Goal: Task Accomplishment & Management: Complete application form

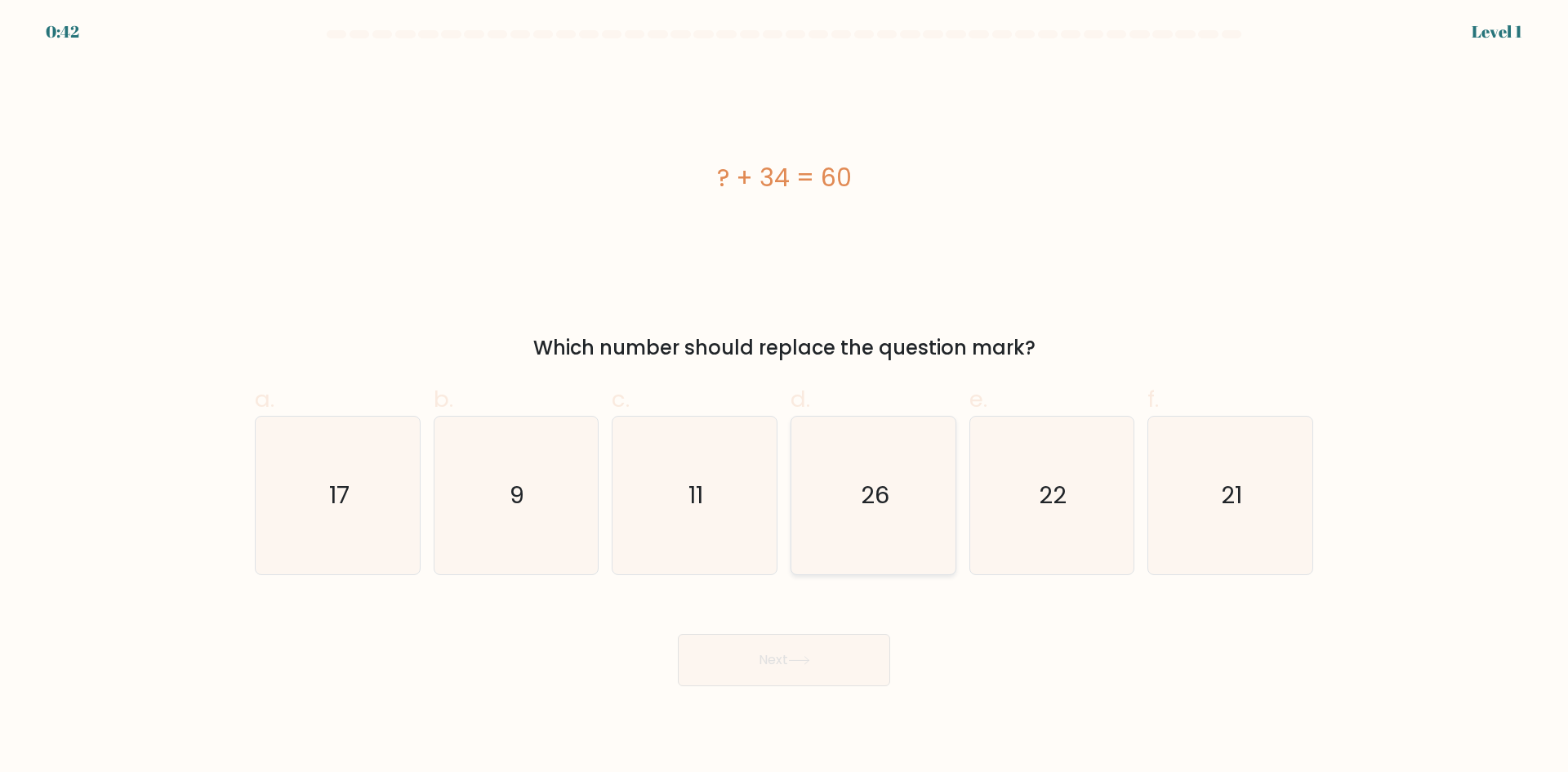
click at [868, 481] on text "26" at bounding box center [875, 494] width 28 height 33
click at [784, 397] on input "d. 26" at bounding box center [784, 392] width 1 height 11
radio input "true"
click at [786, 646] on button "Next" at bounding box center [784, 659] width 212 height 52
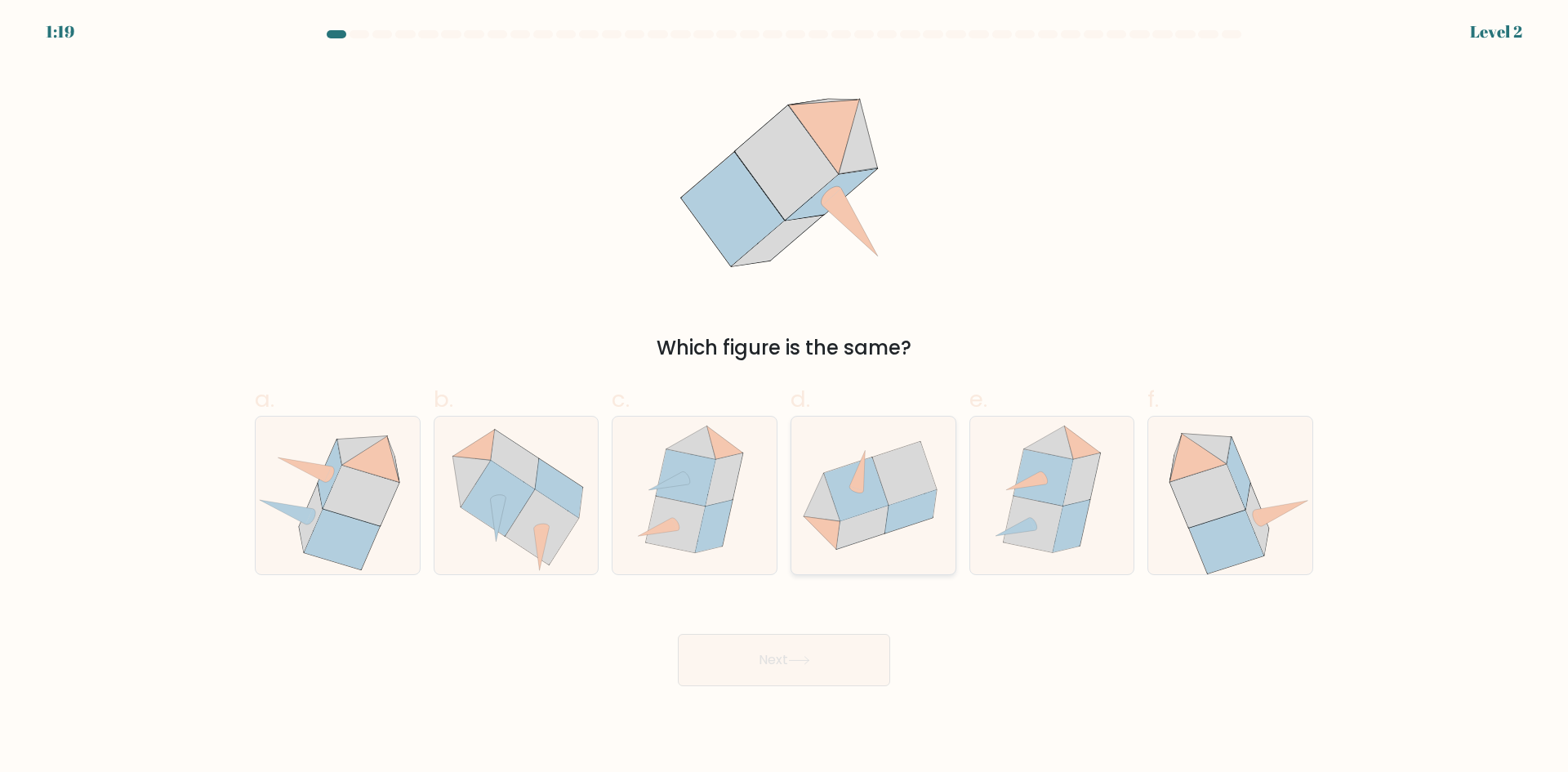
click at [874, 495] on icon at bounding box center [856, 489] width 64 height 64
click at [784, 397] on input "d." at bounding box center [784, 392] width 1 height 11
radio input "true"
click at [832, 664] on button "Next" at bounding box center [784, 659] width 212 height 52
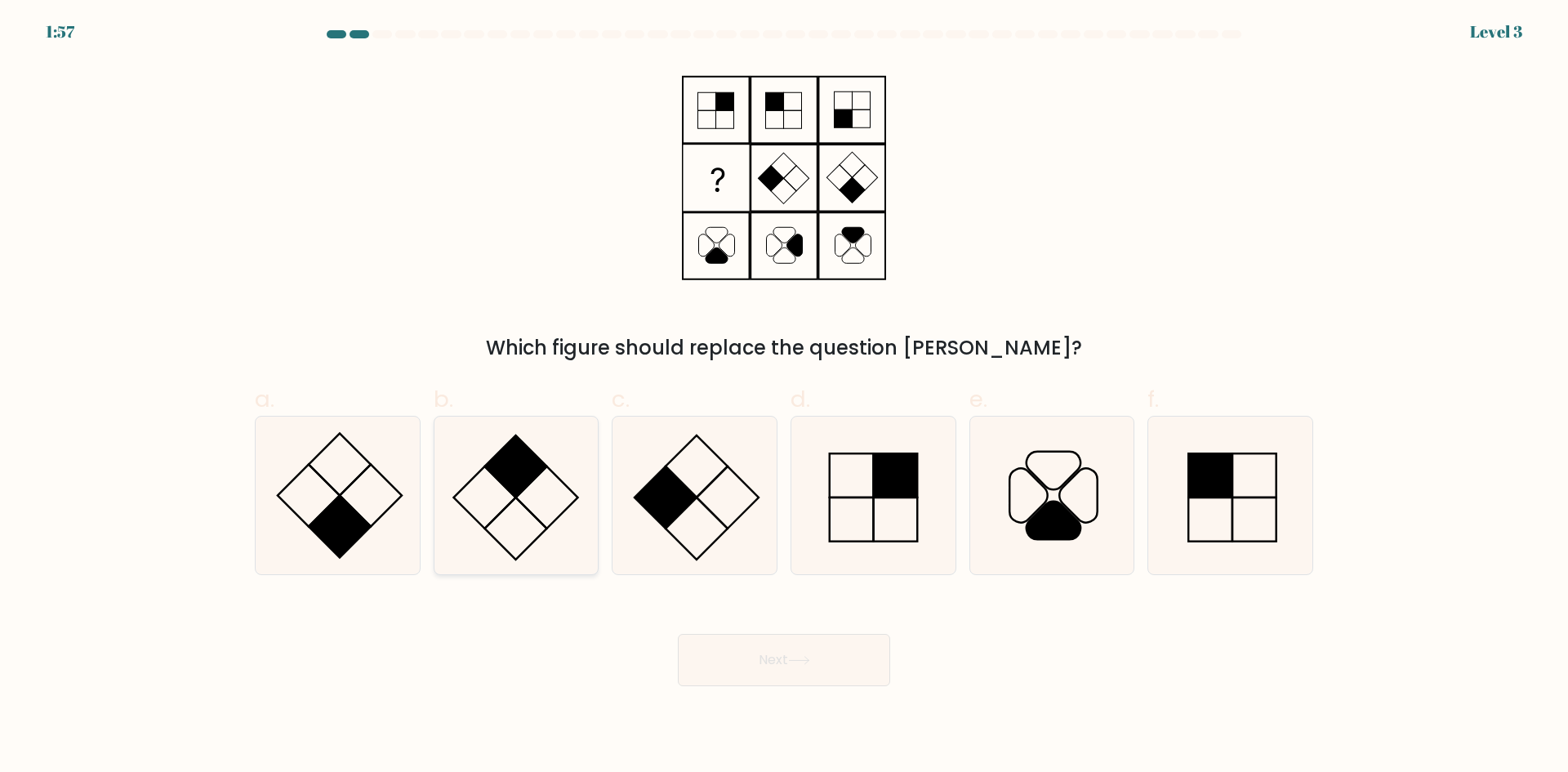
click at [516, 474] on rect at bounding box center [516, 466] width 62 height 62
click at [784, 397] on input "b." at bounding box center [784, 392] width 1 height 11
radio input "true"
click at [793, 665] on button "Next" at bounding box center [784, 659] width 212 height 52
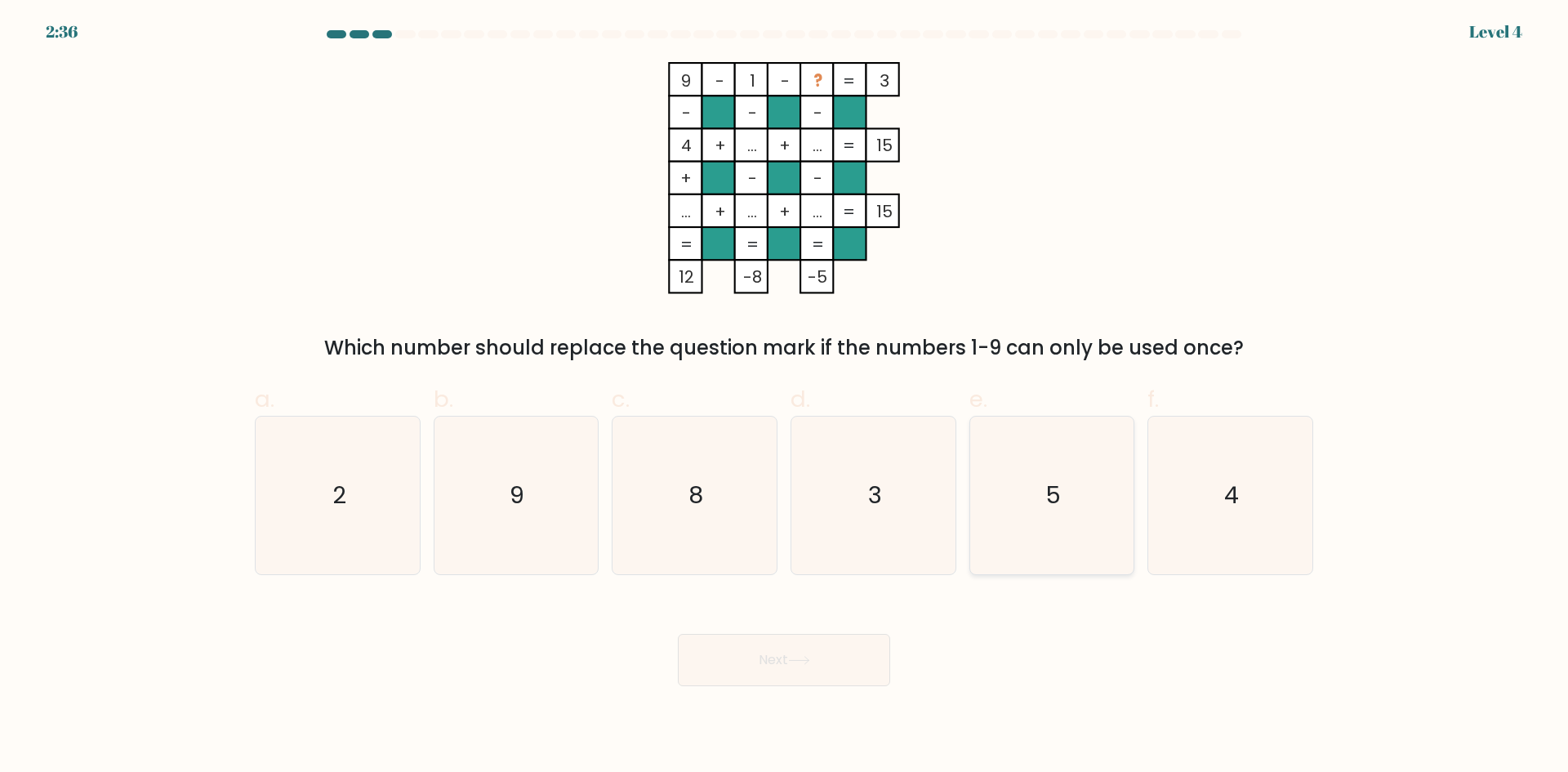
click at [1059, 515] on icon "5" at bounding box center [1052, 495] width 157 height 157
click at [784, 397] on input "e. 5" at bounding box center [784, 392] width 1 height 11
radio input "true"
click at [822, 665] on button "Next" at bounding box center [784, 659] width 212 height 52
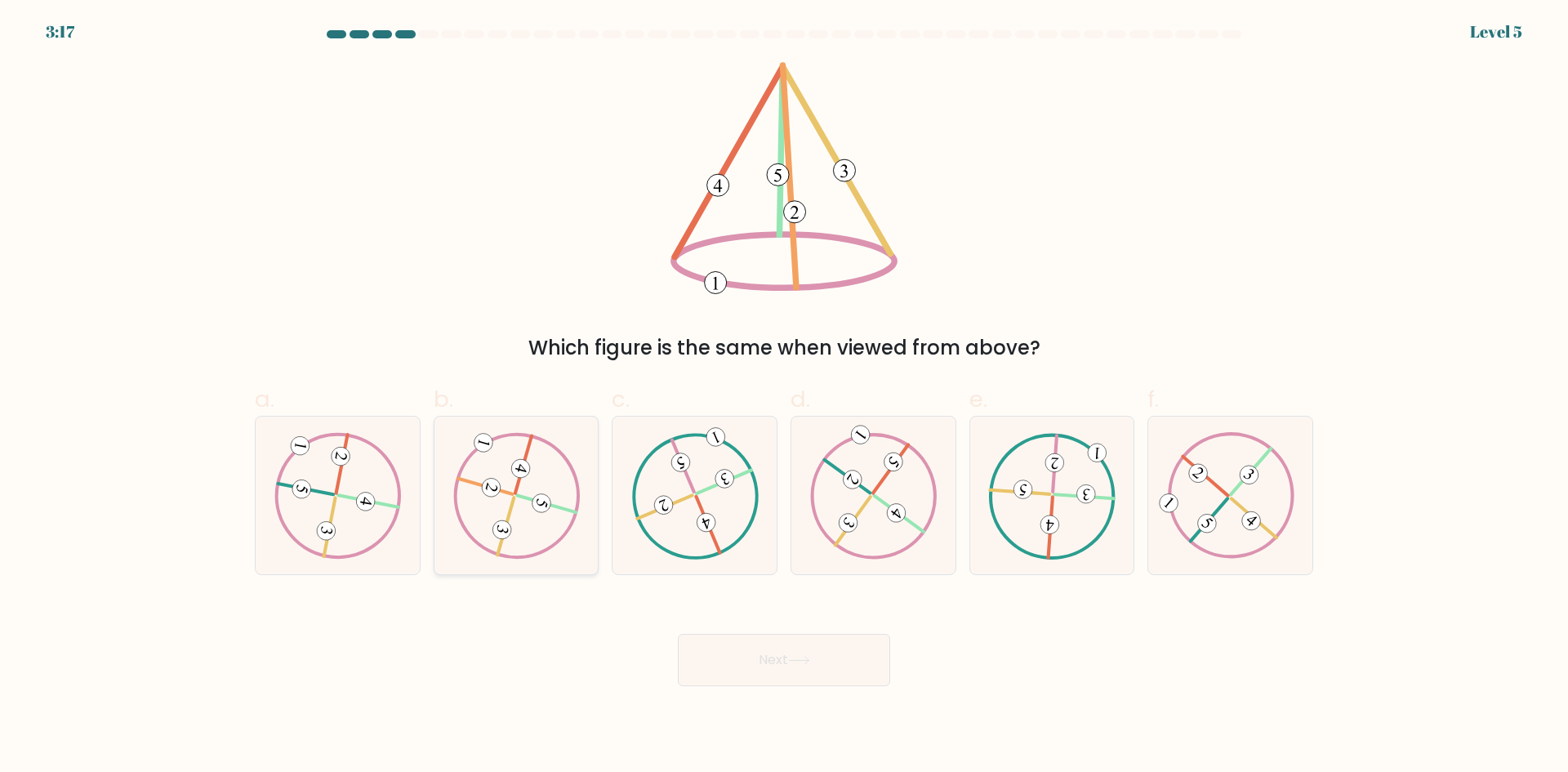
click at [531, 524] on icon at bounding box center [516, 494] width 127 height 126
click at [784, 397] on input "b." at bounding box center [784, 392] width 1 height 11
radio input "true"
click at [822, 647] on button "Next" at bounding box center [784, 659] width 212 height 52
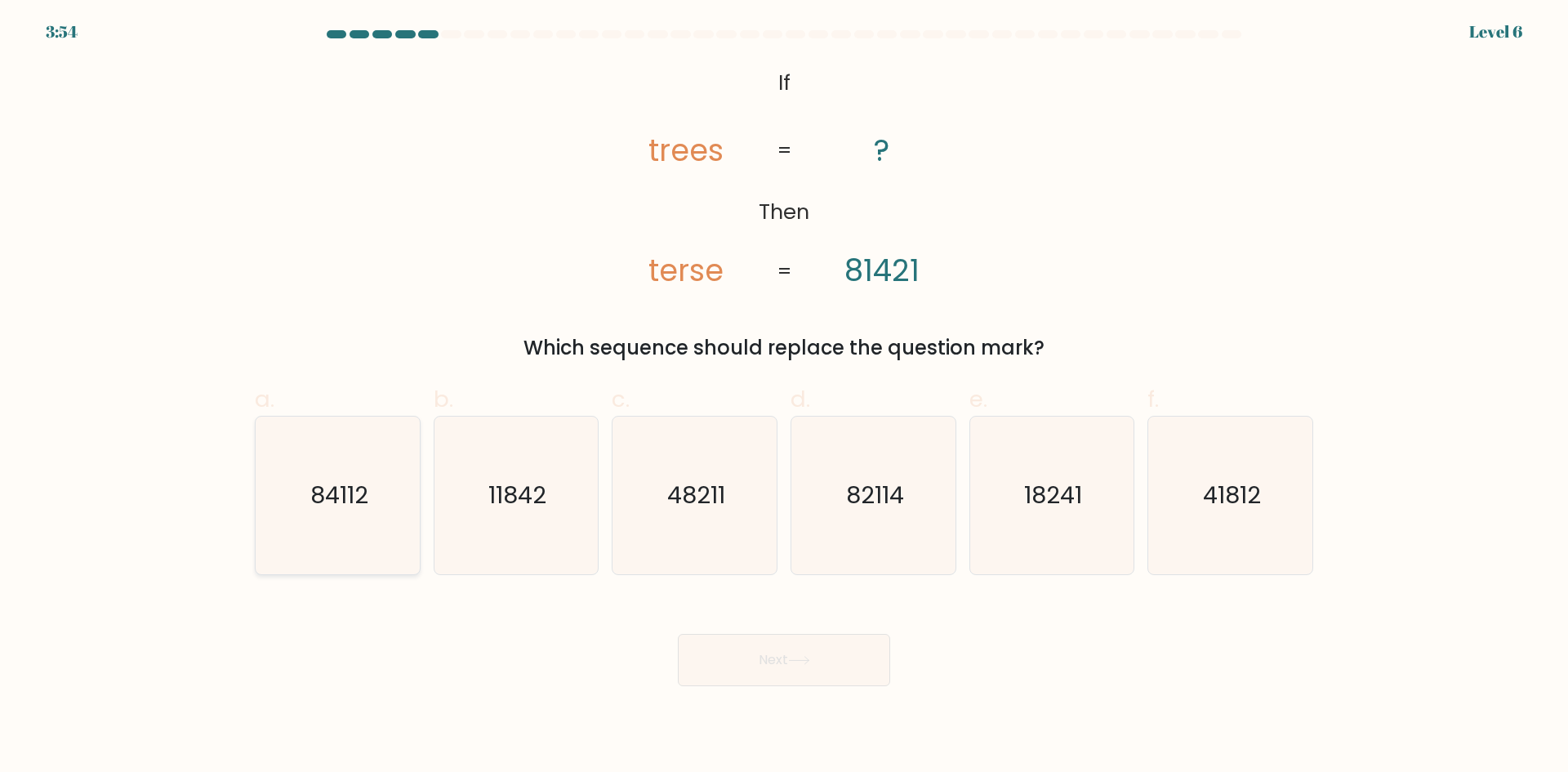
click at [345, 500] on text "84112" at bounding box center [340, 494] width 58 height 33
click at [784, 397] on input "a. 84112" at bounding box center [784, 392] width 1 height 11
radio input "true"
click at [786, 640] on button "Next" at bounding box center [784, 659] width 212 height 52
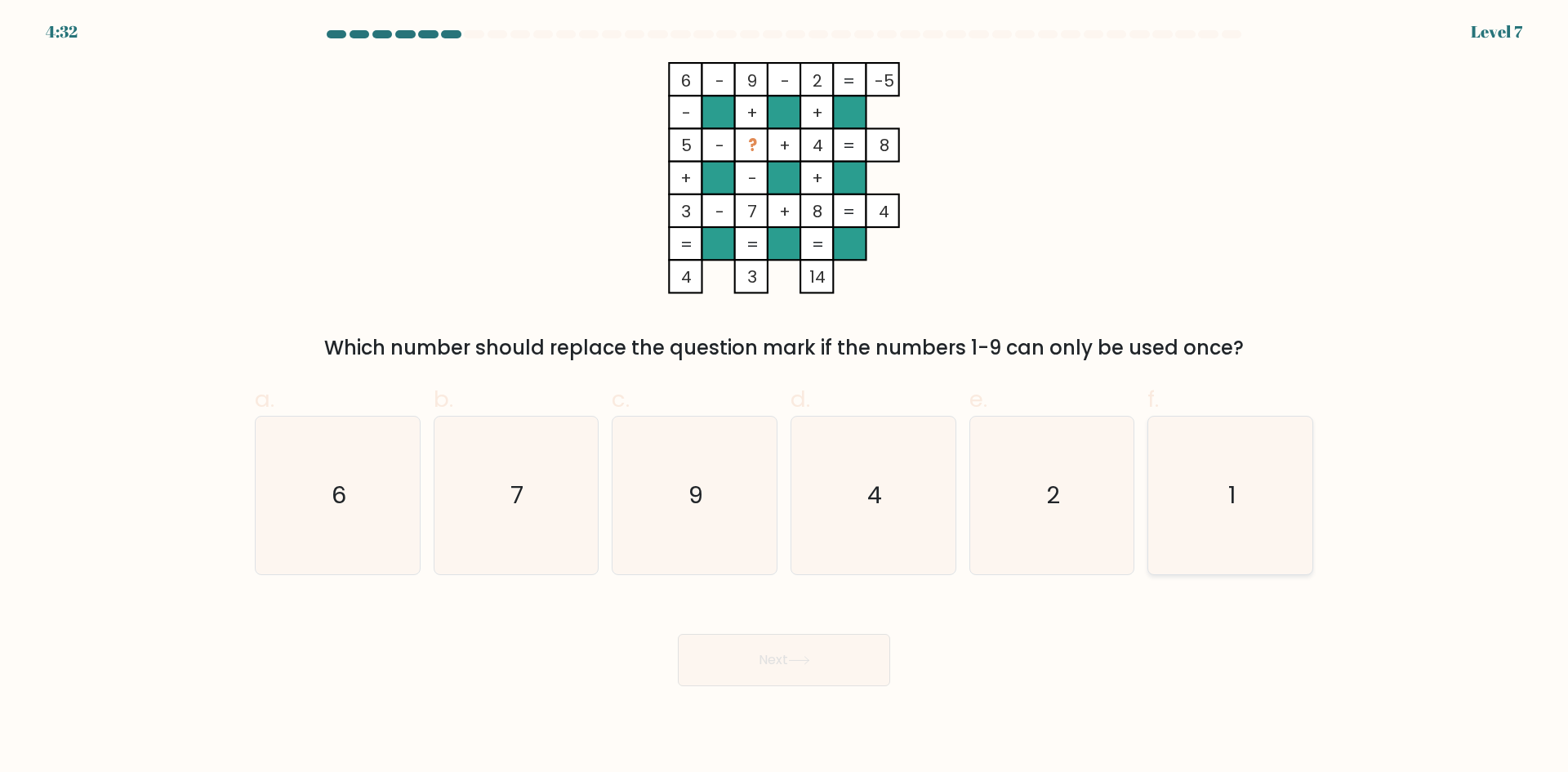
click at [1253, 485] on icon "1" at bounding box center [1230, 495] width 157 height 157
click at [784, 397] on input "f. 1" at bounding box center [784, 392] width 1 height 11
radio input "true"
click at [726, 666] on button "Next" at bounding box center [784, 659] width 212 height 52
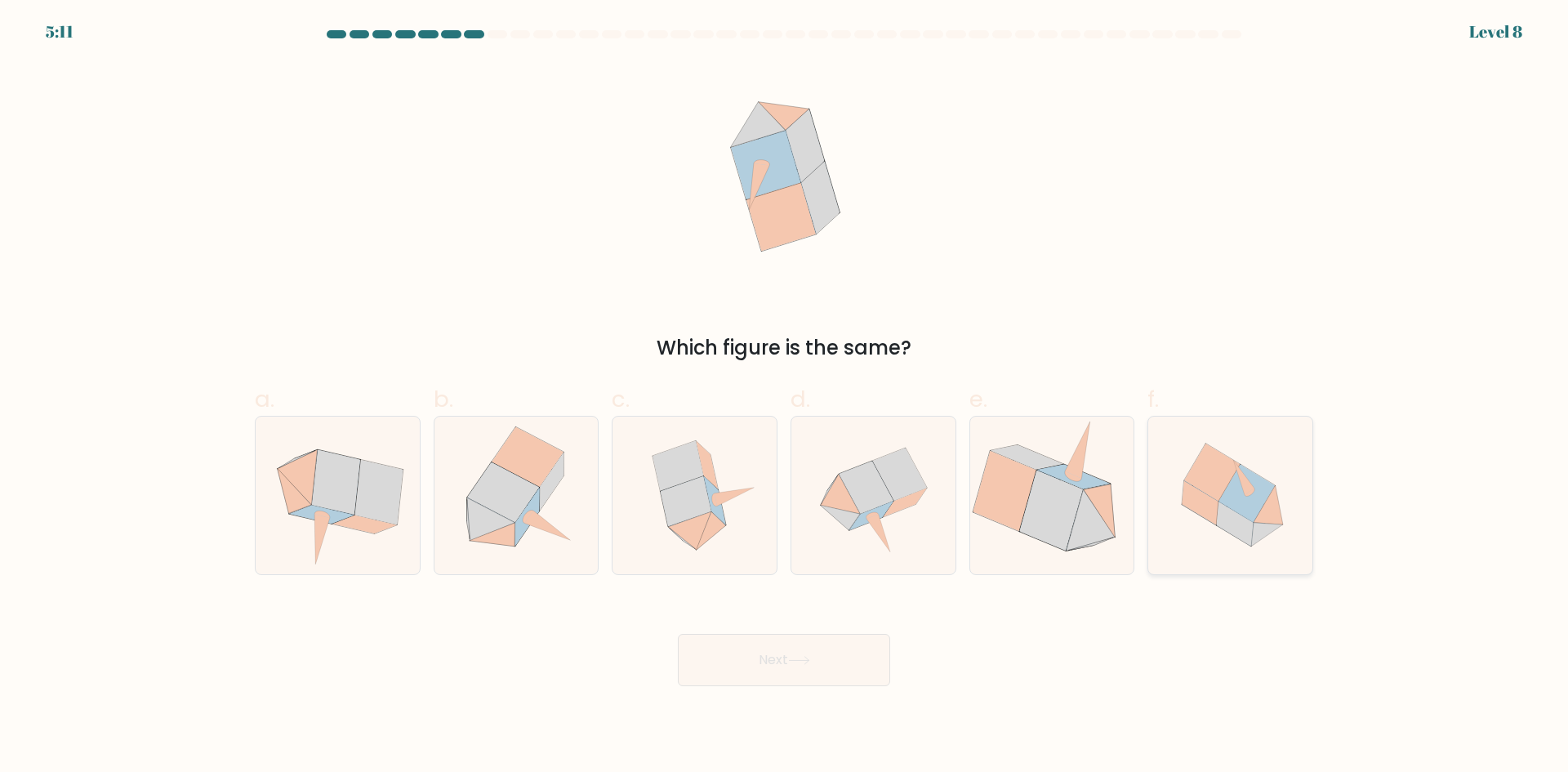
click at [1252, 539] on icon at bounding box center [1267, 534] width 32 height 24
click at [784, 397] on input "f." at bounding box center [784, 392] width 1 height 11
radio input "true"
click at [899, 531] on icon at bounding box center [873, 495] width 157 height 157
click at [784, 397] on input "d." at bounding box center [784, 392] width 1 height 11
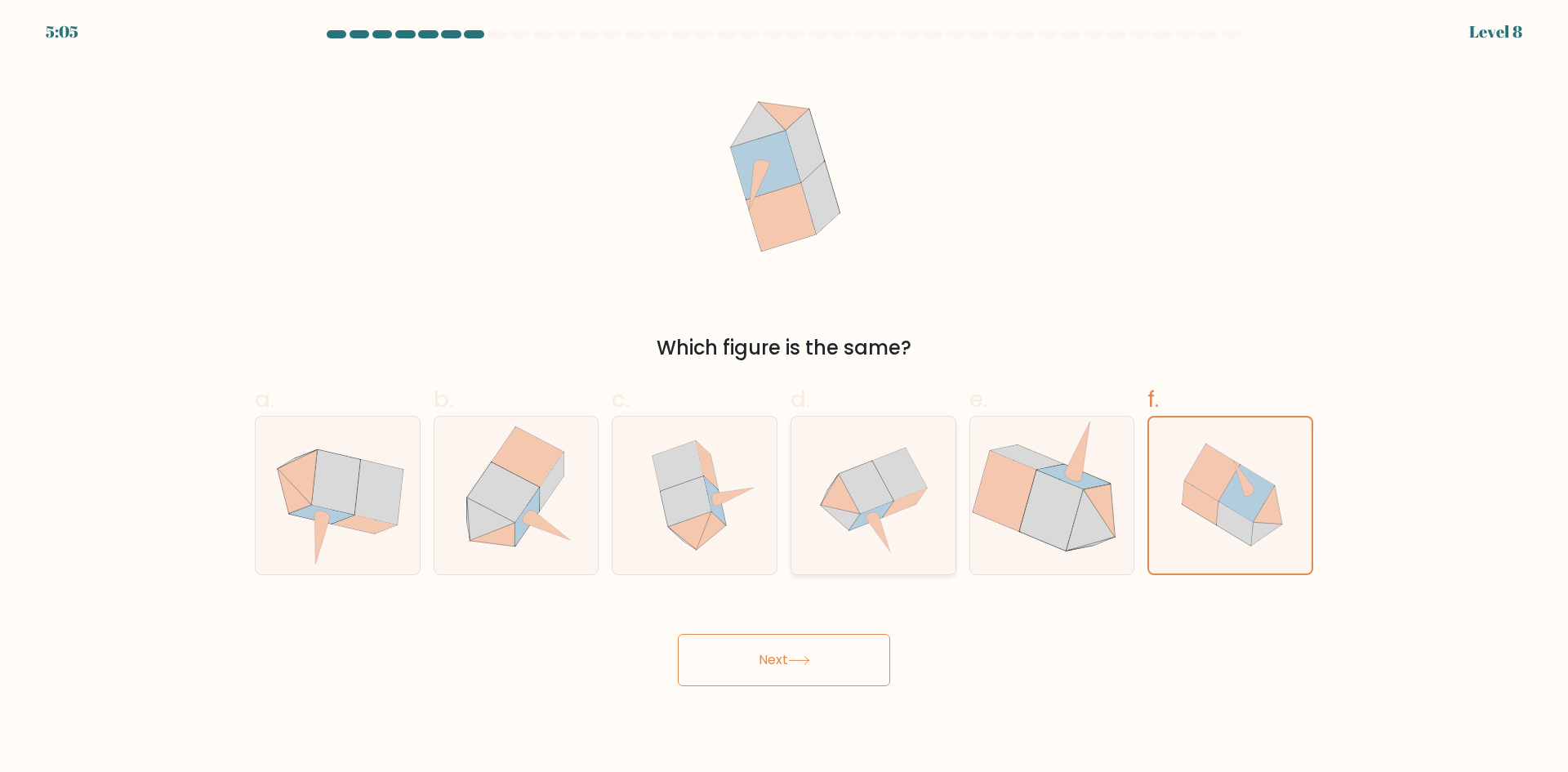
radio input "true"
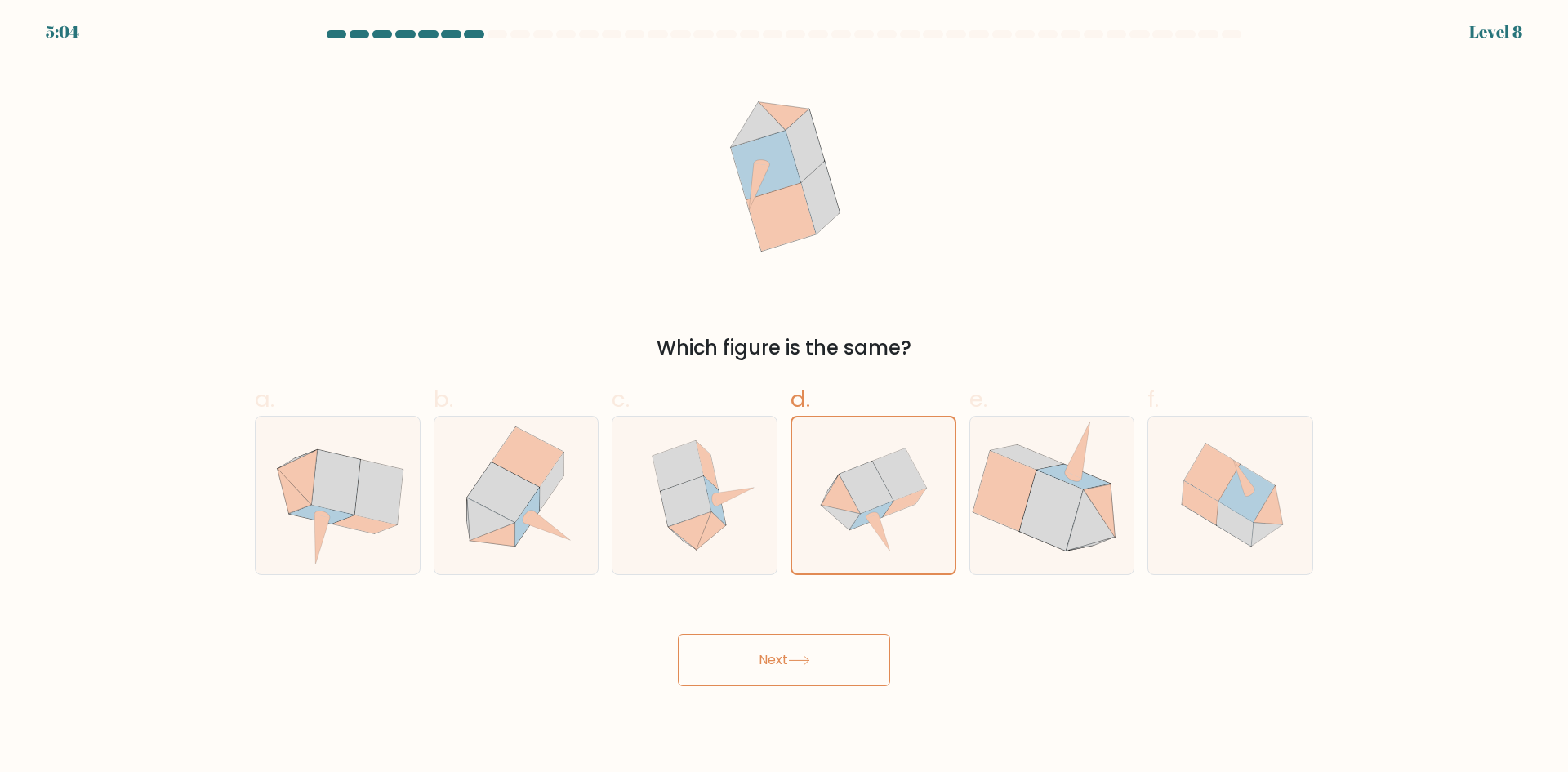
click at [822, 647] on button "Next" at bounding box center [784, 659] width 212 height 52
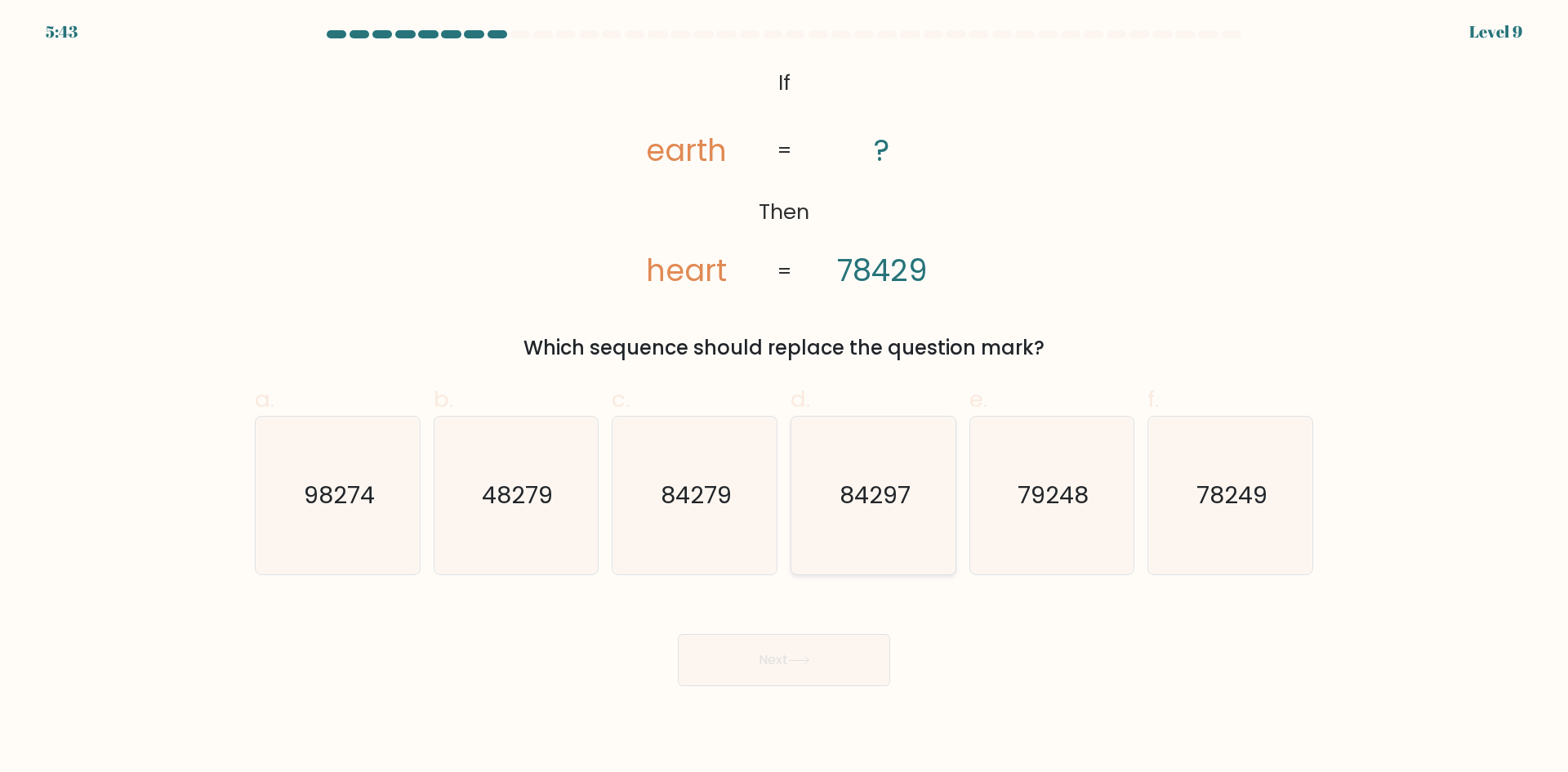
click at [872, 504] on text "84297" at bounding box center [875, 494] width 71 height 33
click at [784, 397] on input "d. 84297" at bounding box center [784, 392] width 1 height 11
radio input "true"
click at [815, 644] on button "Next" at bounding box center [784, 659] width 212 height 52
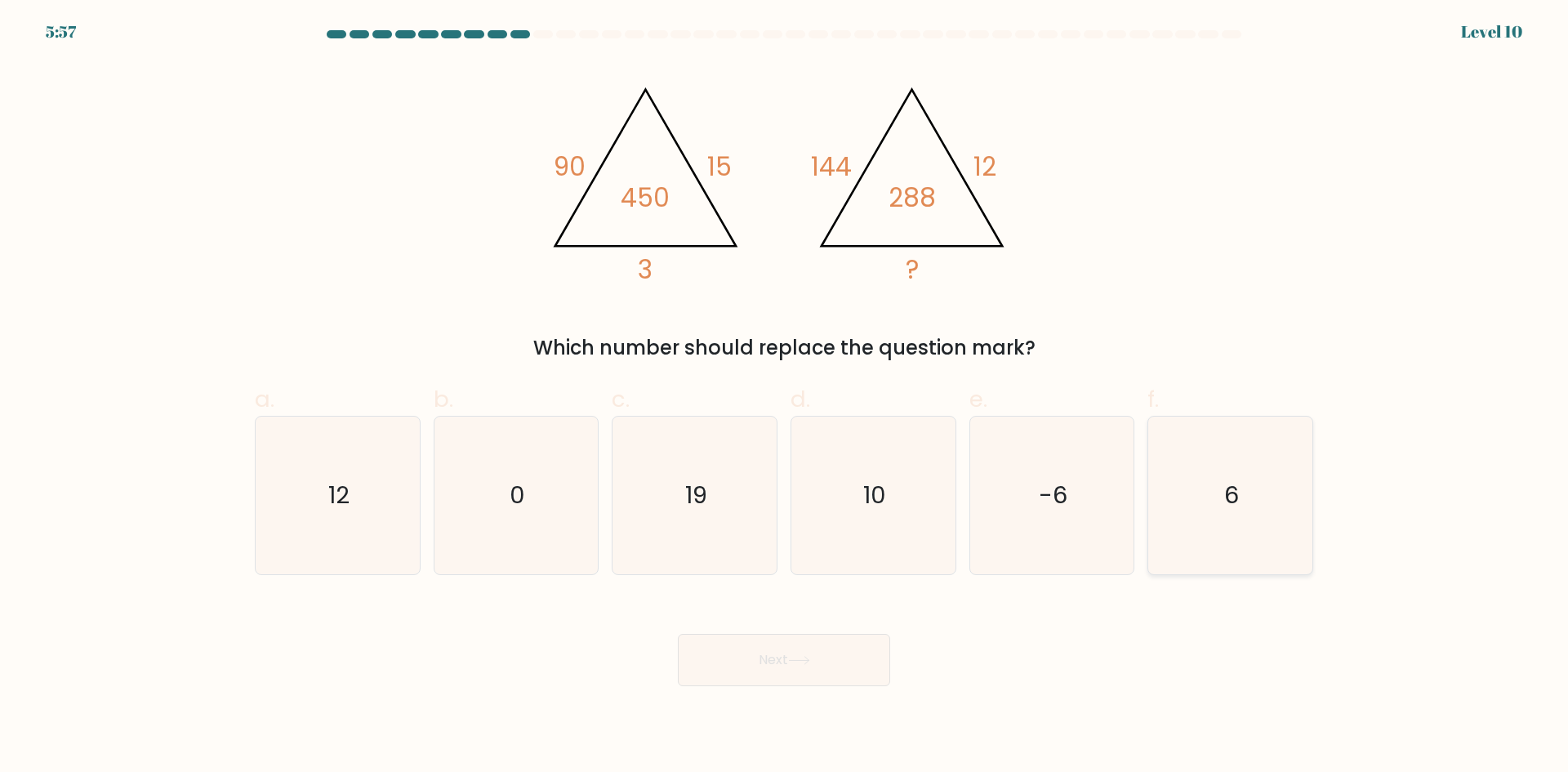
click at [1228, 462] on icon "6" at bounding box center [1230, 495] width 157 height 157
click at [784, 397] on input "f. 6" at bounding box center [784, 392] width 1 height 11
radio input "true"
click at [790, 645] on button "Next" at bounding box center [784, 659] width 212 height 52
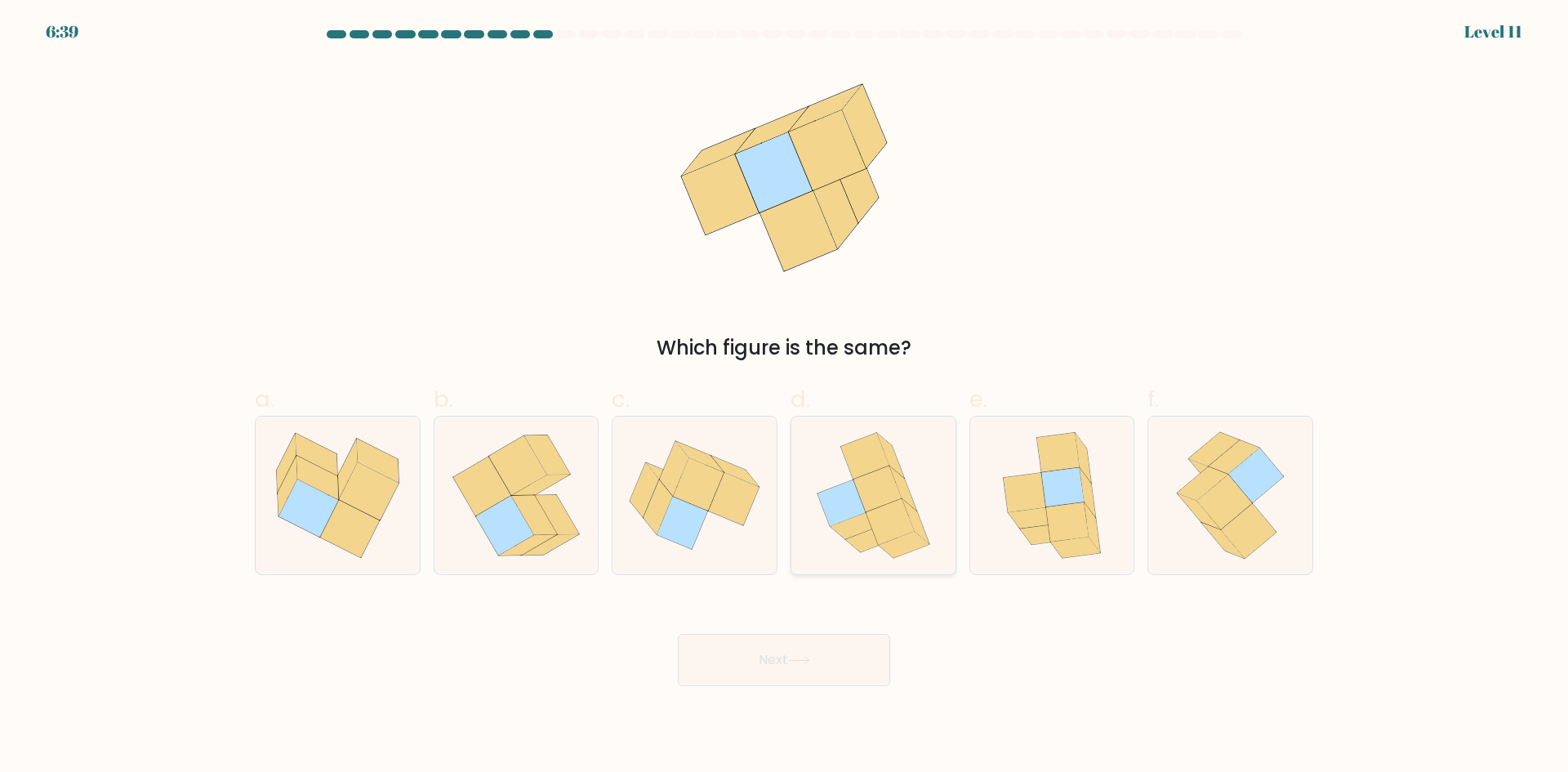
click at [859, 512] on icon at bounding box center [841, 502] width 48 height 46
click at [784, 397] on input "d." at bounding box center [784, 392] width 1 height 11
radio input "true"
click at [1054, 532] on icon at bounding box center [1067, 522] width 42 height 39
click at [784, 397] on input "e." at bounding box center [784, 392] width 1 height 11
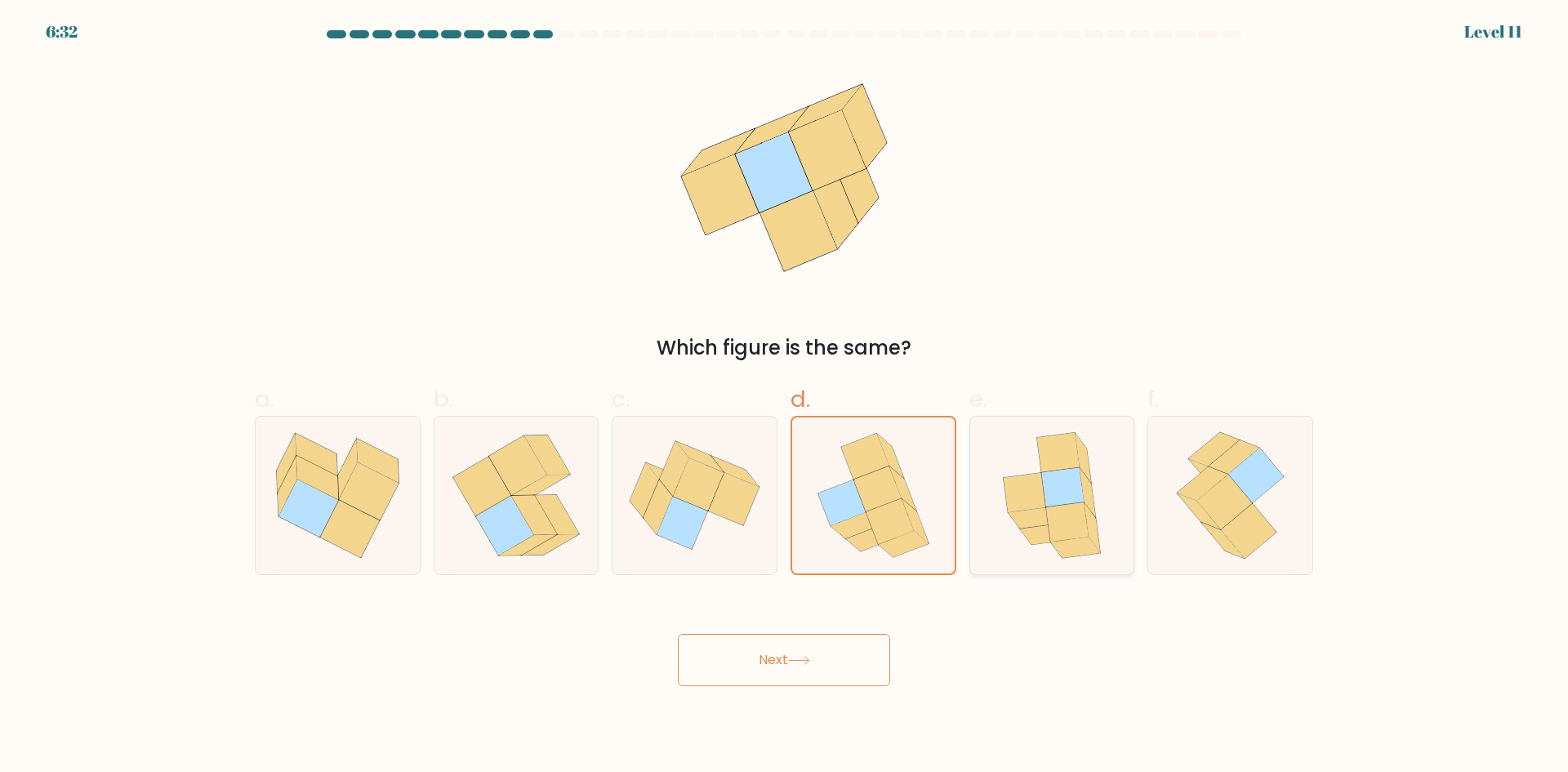
radio input "true"
click at [790, 662] on button "Next" at bounding box center [784, 659] width 212 height 52
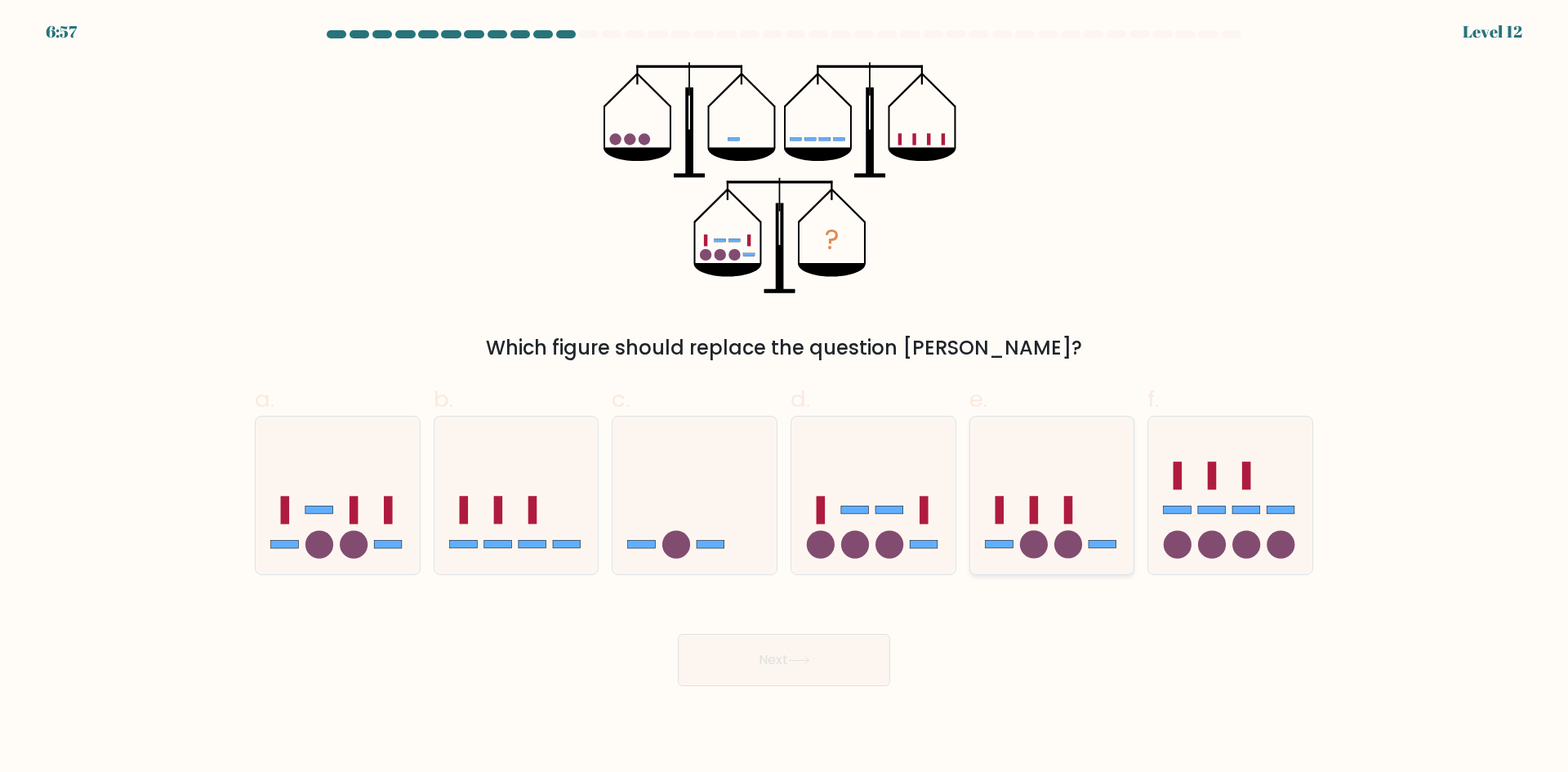
click at [1060, 554] on circle at bounding box center [1067, 544] width 27 height 27
click at [784, 397] on input "e." at bounding box center [784, 392] width 1 height 11
radio input "true"
click at [914, 540] on rect at bounding box center [923, 544] width 27 height 8
click at [784, 397] on input "d." at bounding box center [784, 392] width 1 height 11
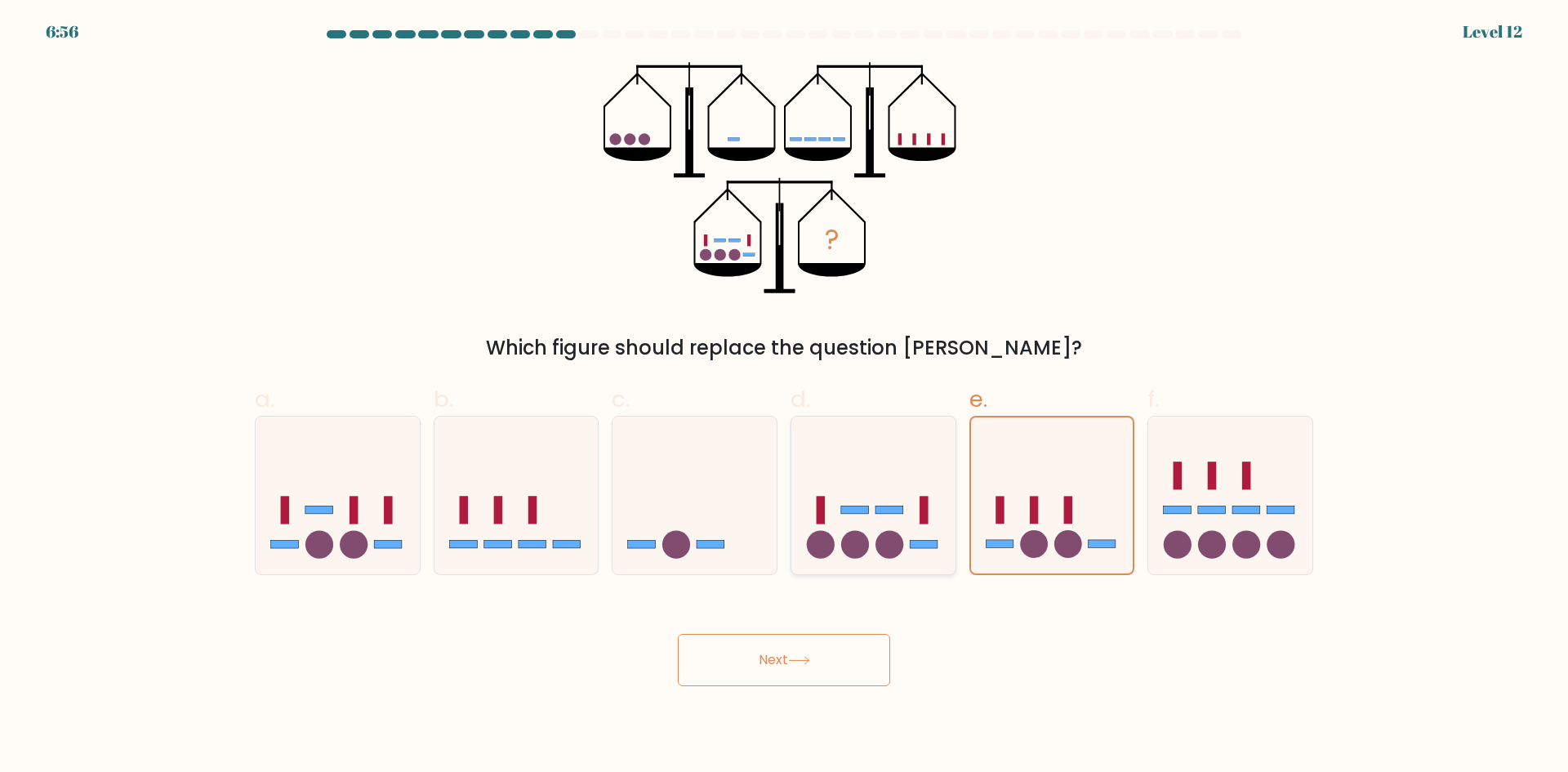
radio input "true"
click at [828, 654] on button "Next" at bounding box center [784, 659] width 212 height 52
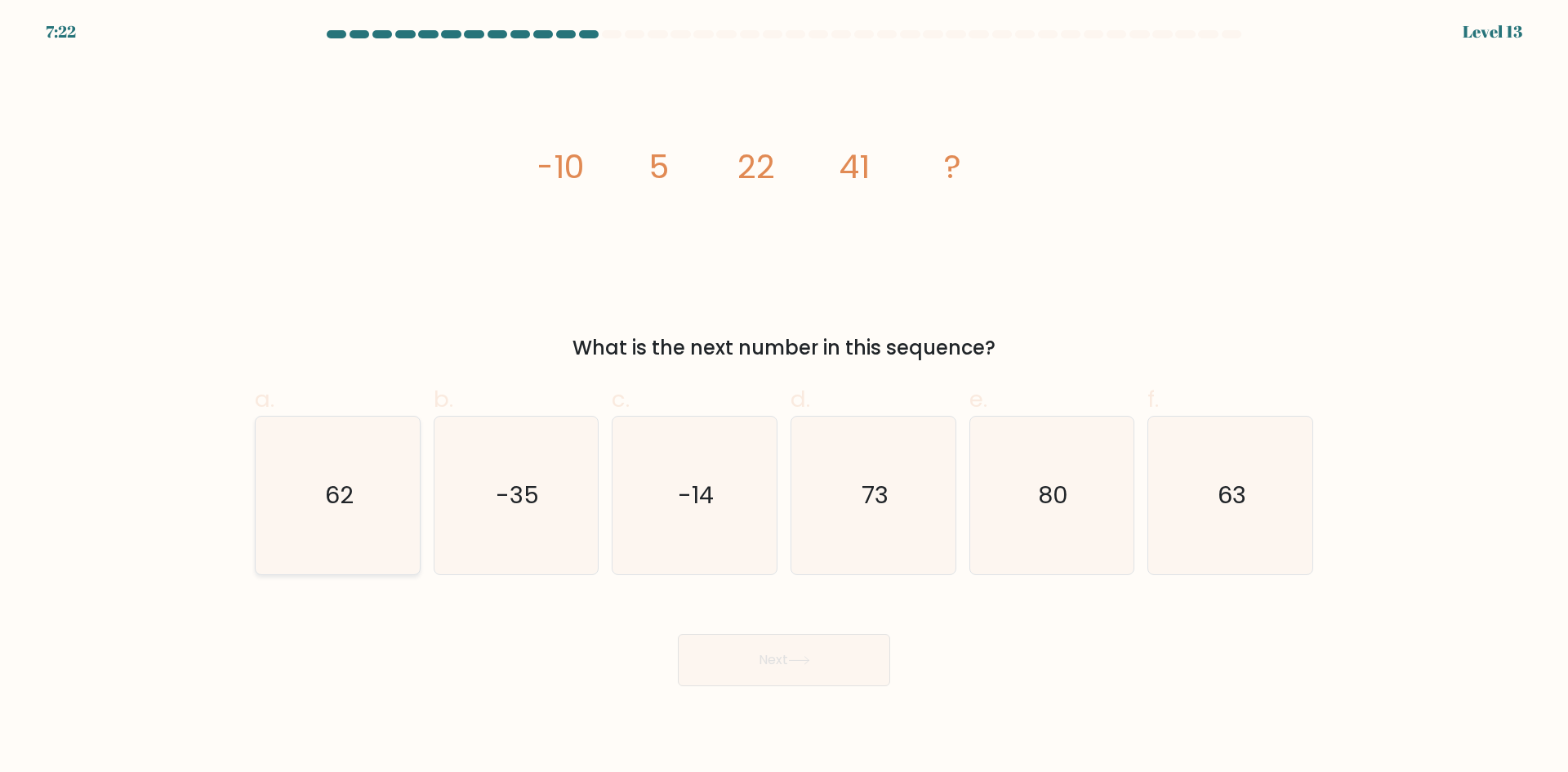
click at [371, 487] on icon "62" at bounding box center [338, 495] width 157 height 157
click at [784, 397] on input "a. 62" at bounding box center [784, 392] width 1 height 11
radio input "true"
click at [793, 655] on icon at bounding box center [799, 660] width 22 height 9
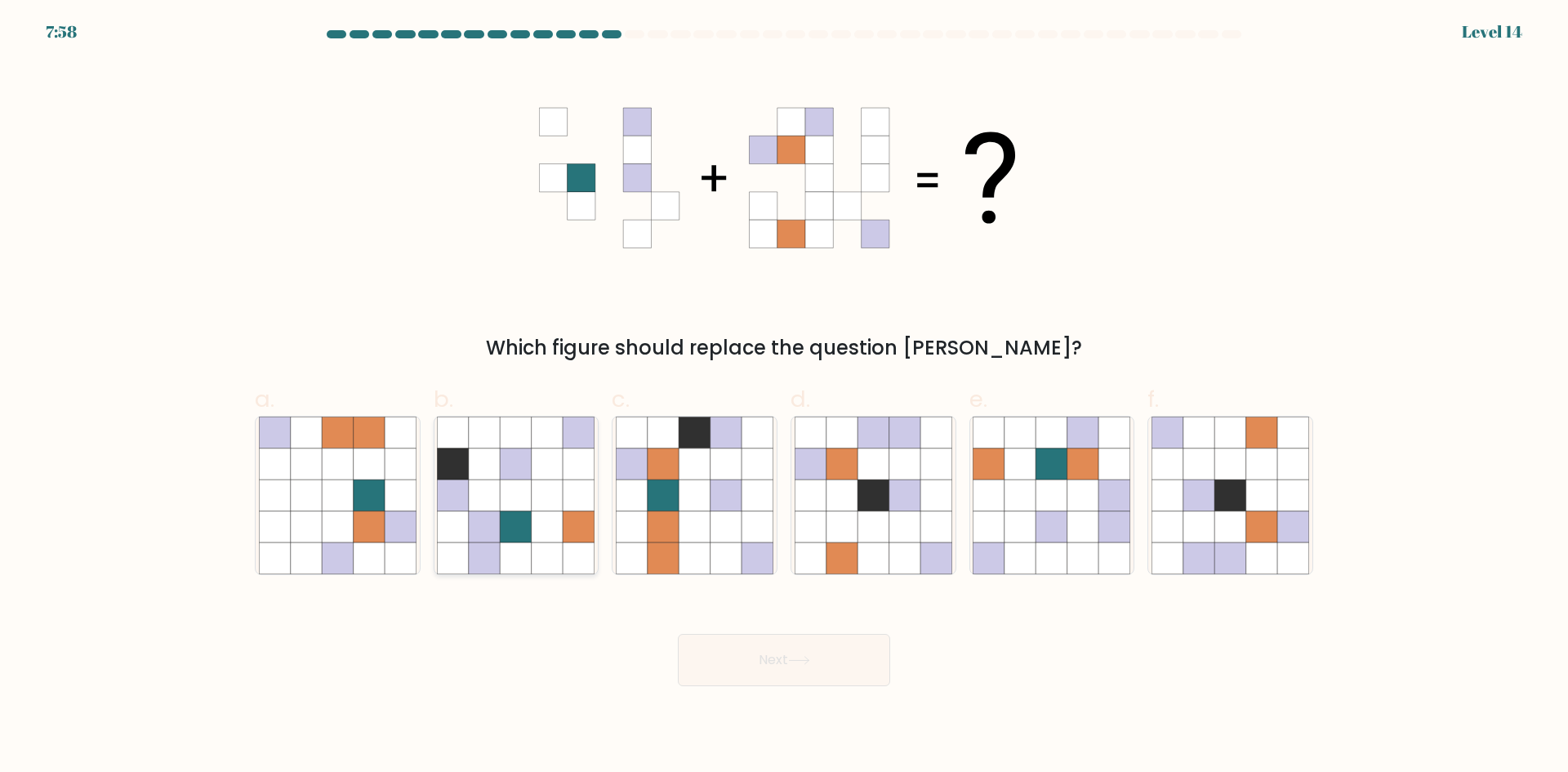
click at [538, 519] on icon at bounding box center [547, 526] width 31 height 31
click at [784, 397] on input "b." at bounding box center [784, 392] width 1 height 11
radio input "true"
click at [1079, 500] on icon at bounding box center [1082, 494] width 31 height 31
click at [784, 397] on input "e." at bounding box center [784, 392] width 1 height 11
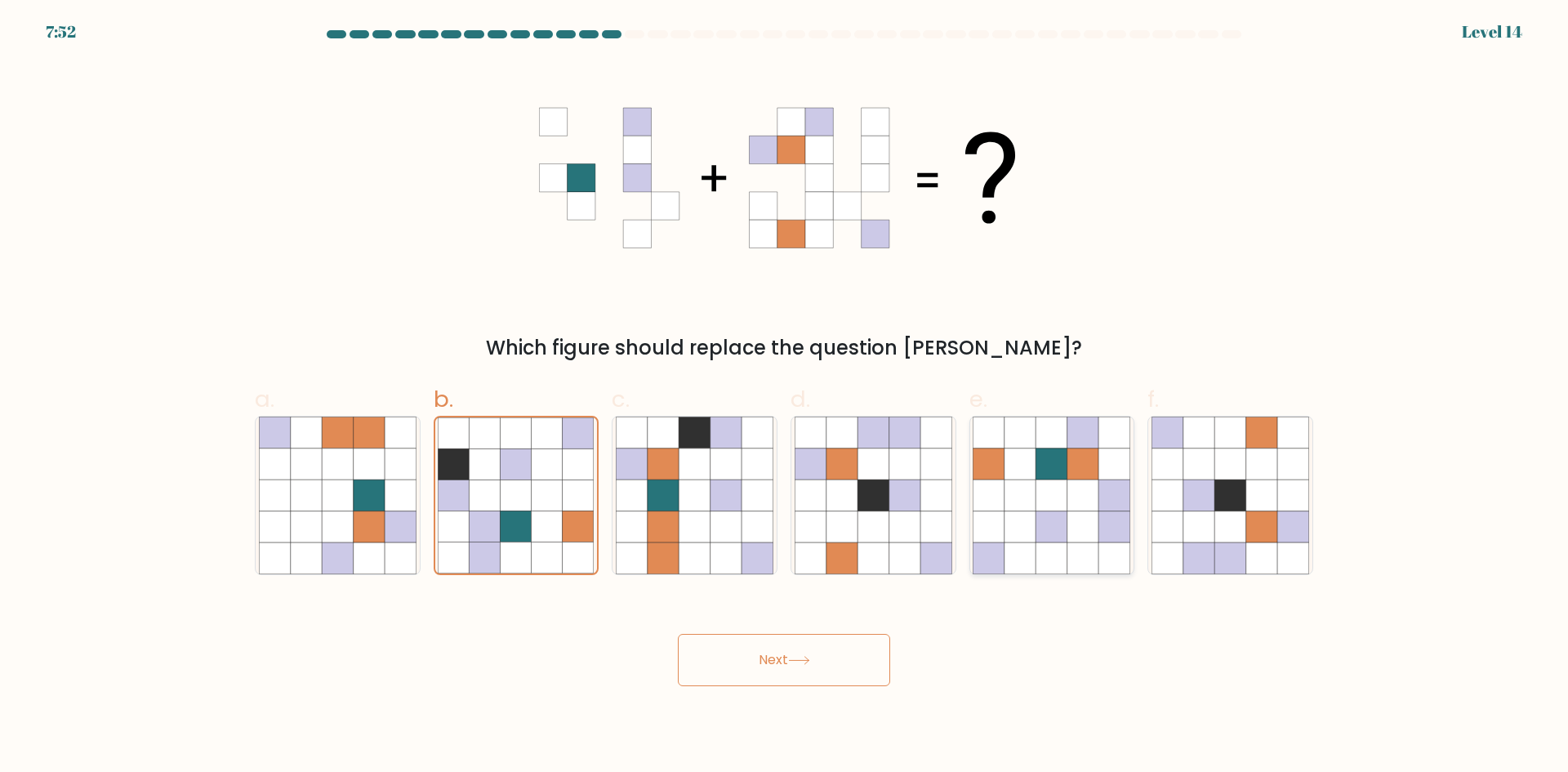
radio input "true"
click at [803, 648] on button "Next" at bounding box center [784, 659] width 212 height 52
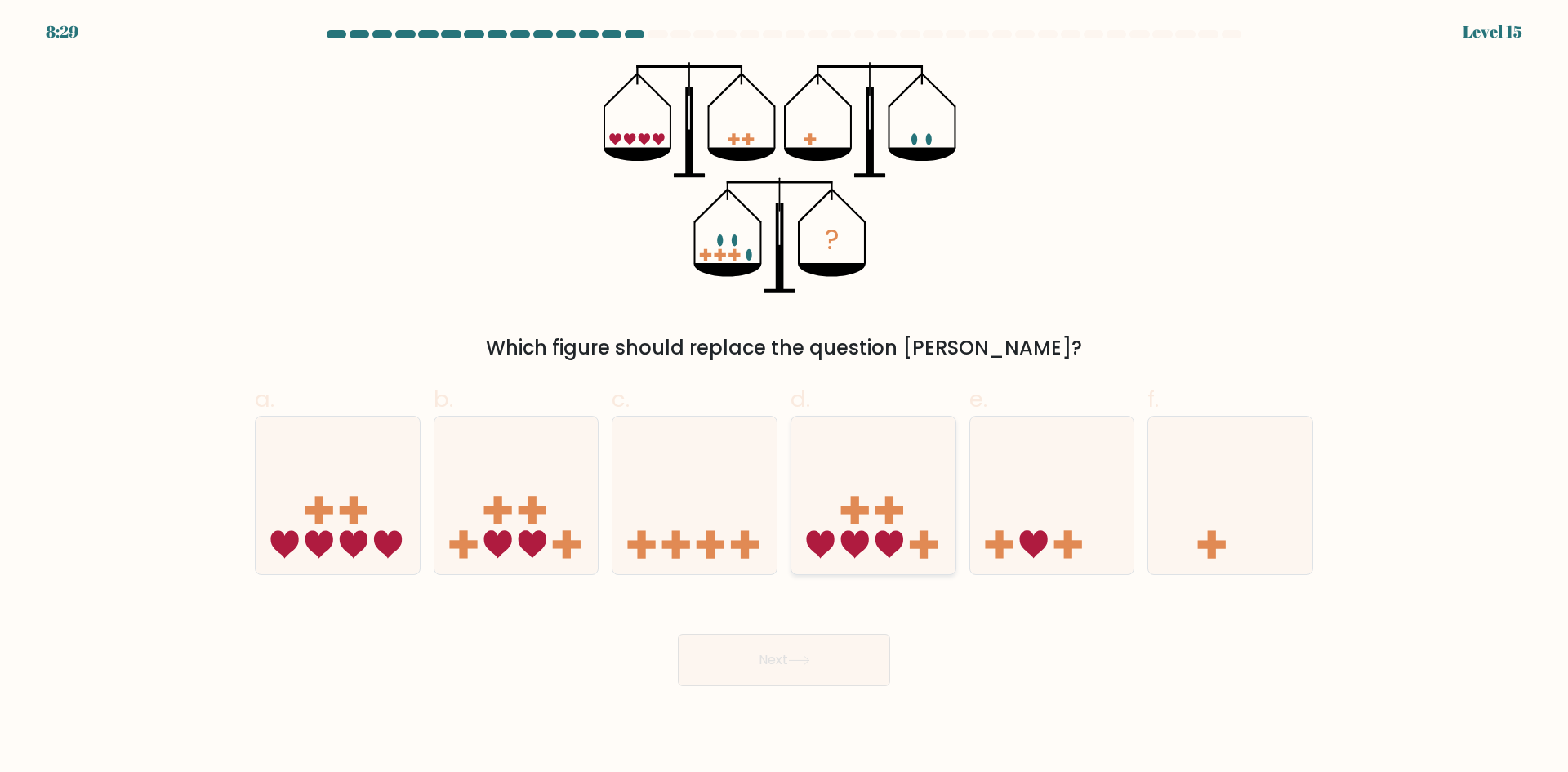
click at [879, 522] on icon at bounding box center [874, 494] width 164 height 135
click at [784, 397] on input "d." at bounding box center [784, 392] width 1 height 11
radio input "true"
click at [798, 666] on button "Next" at bounding box center [784, 659] width 212 height 52
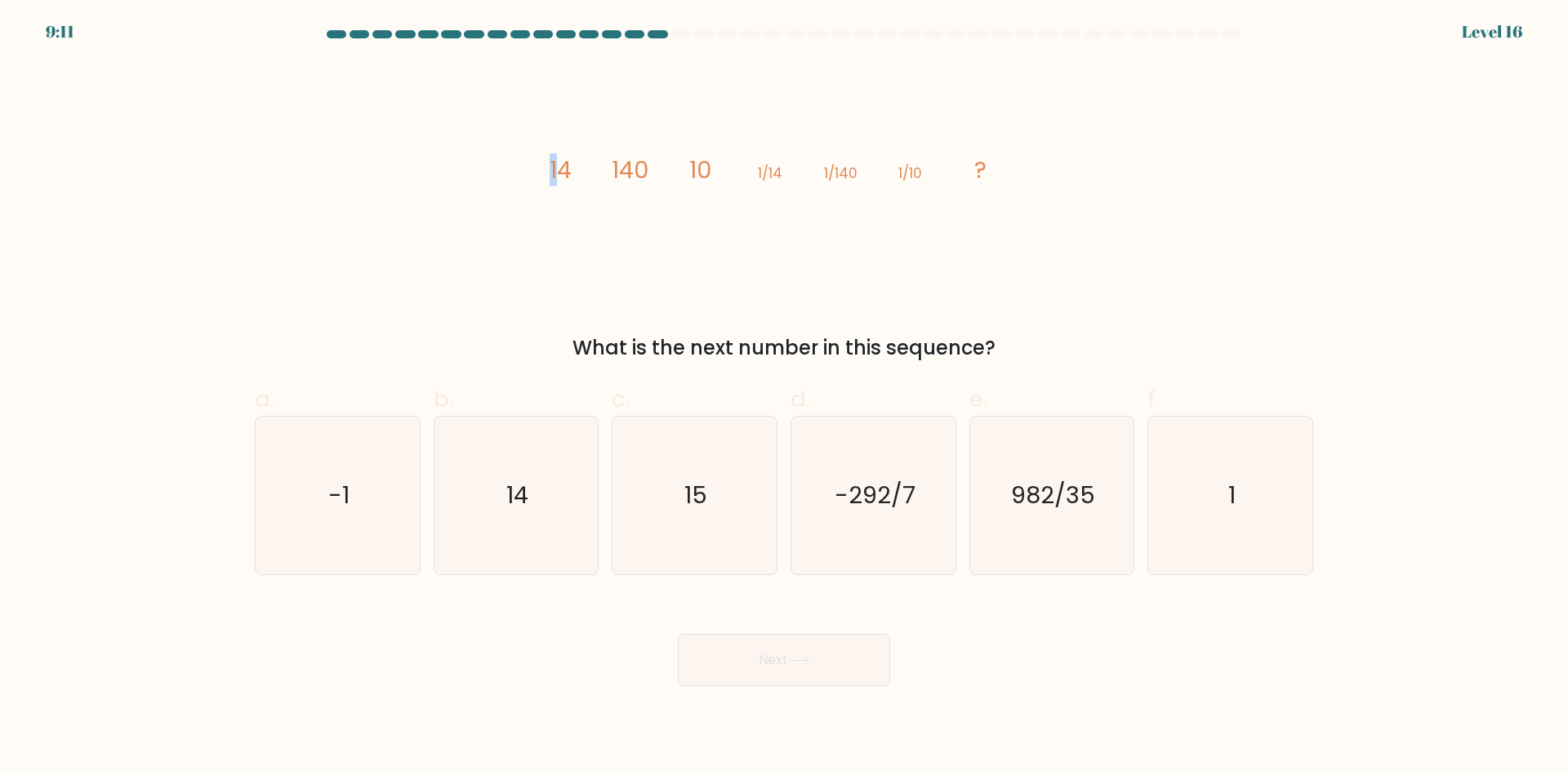
drag, startPoint x: 552, startPoint y: 163, endPoint x: 563, endPoint y: 163, distance: 11.0
click at [563, 163] on tspan "14" at bounding box center [560, 170] width 22 height 33
click at [561, 170] on tspan "14" at bounding box center [560, 170] width 22 height 33
click at [525, 492] on text "14" at bounding box center [516, 494] width 22 height 33
click at [784, 397] on input "b. 14" at bounding box center [784, 392] width 1 height 11
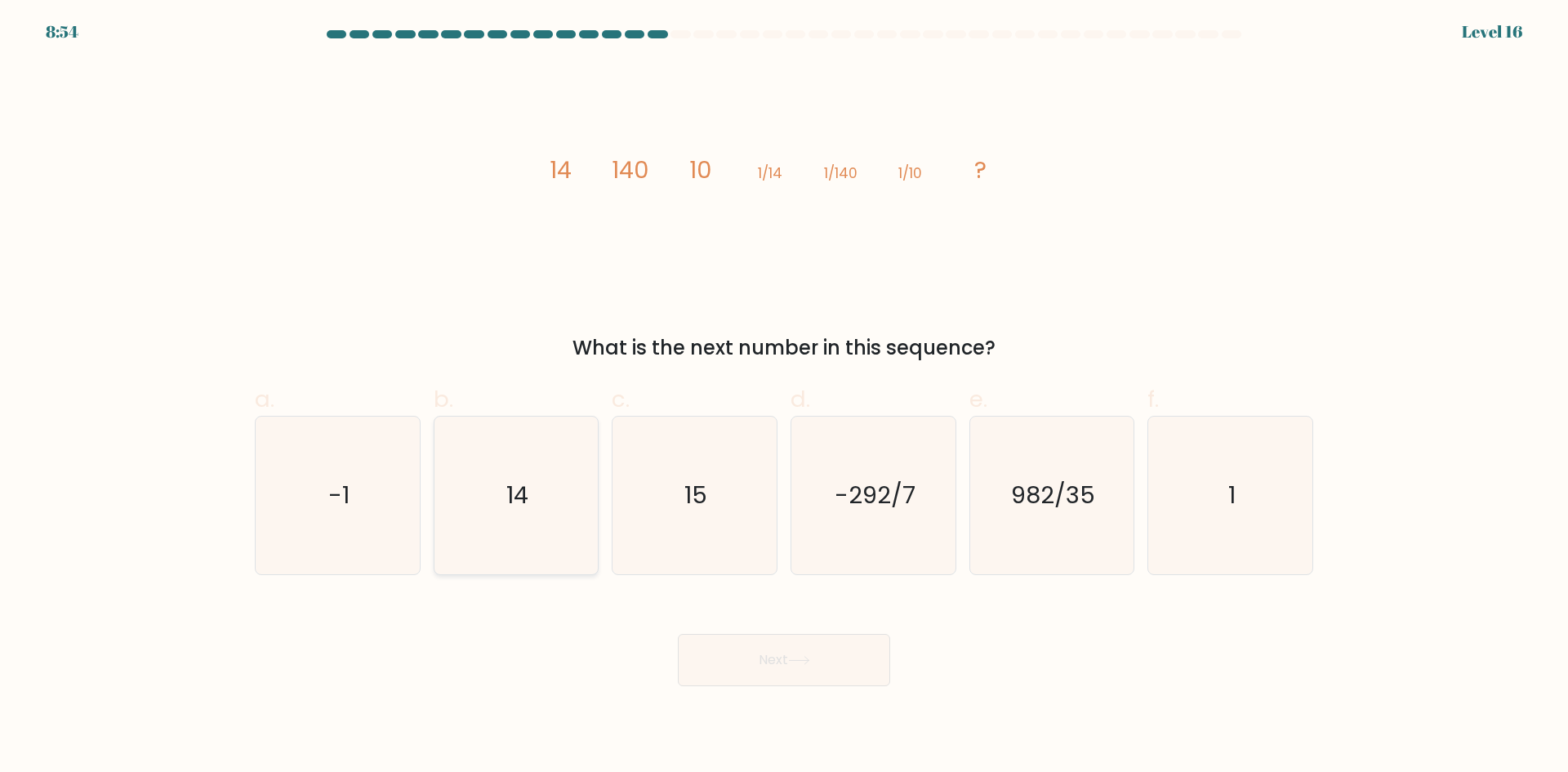
radio input "true"
click at [810, 657] on icon at bounding box center [799, 660] width 22 height 9
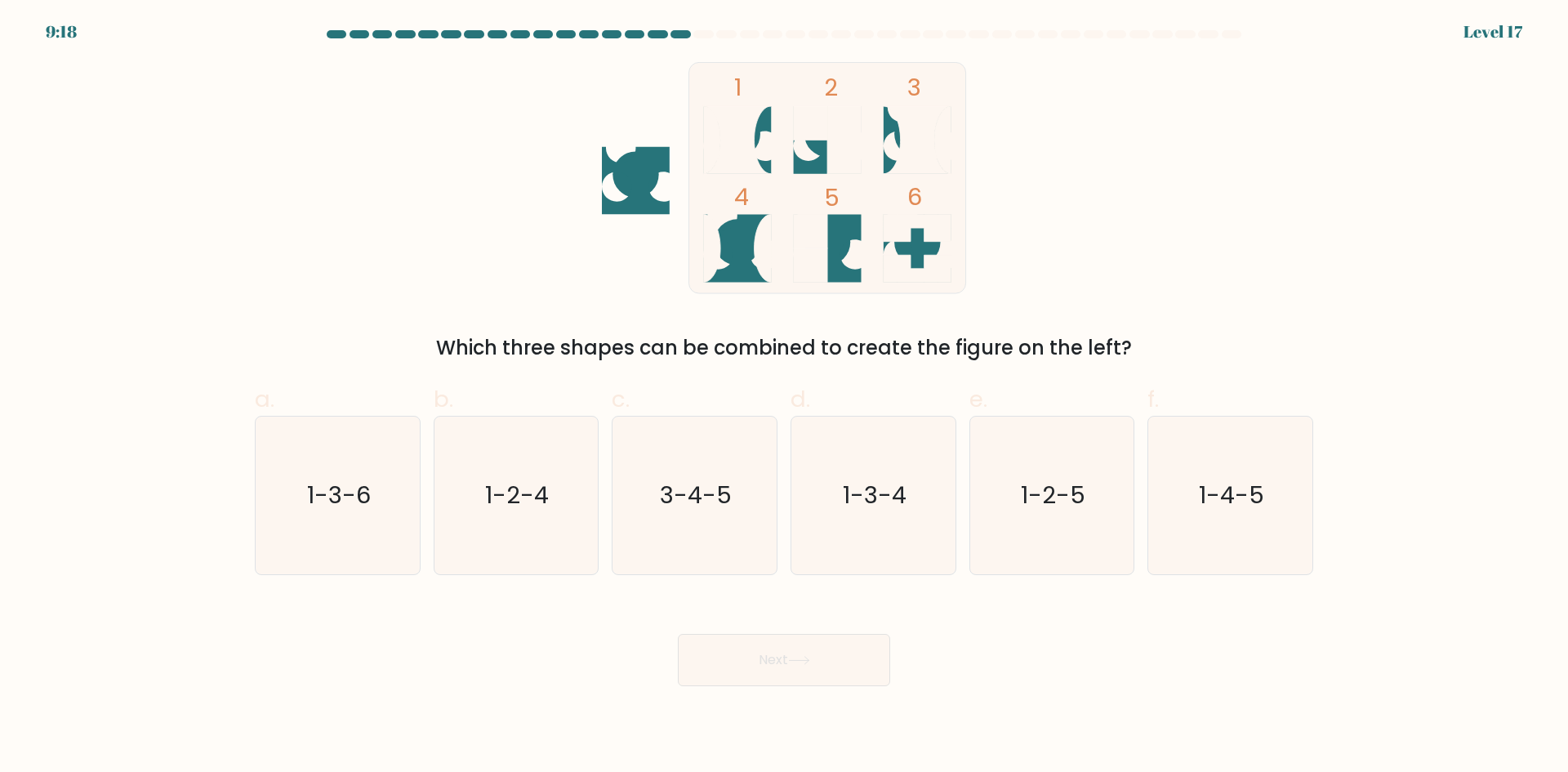
click at [1286, 123] on div "1 2 3 4 5 6 Which three shapes can be combined to create the figure on the left?" at bounding box center [784, 212] width 1078 height 301
click at [889, 540] on icon "1-3-4" at bounding box center [873, 495] width 157 height 157
click at [784, 397] on input "d. 1-3-4" at bounding box center [784, 392] width 1 height 11
radio input "true"
click at [830, 676] on button "Next" at bounding box center [784, 659] width 212 height 52
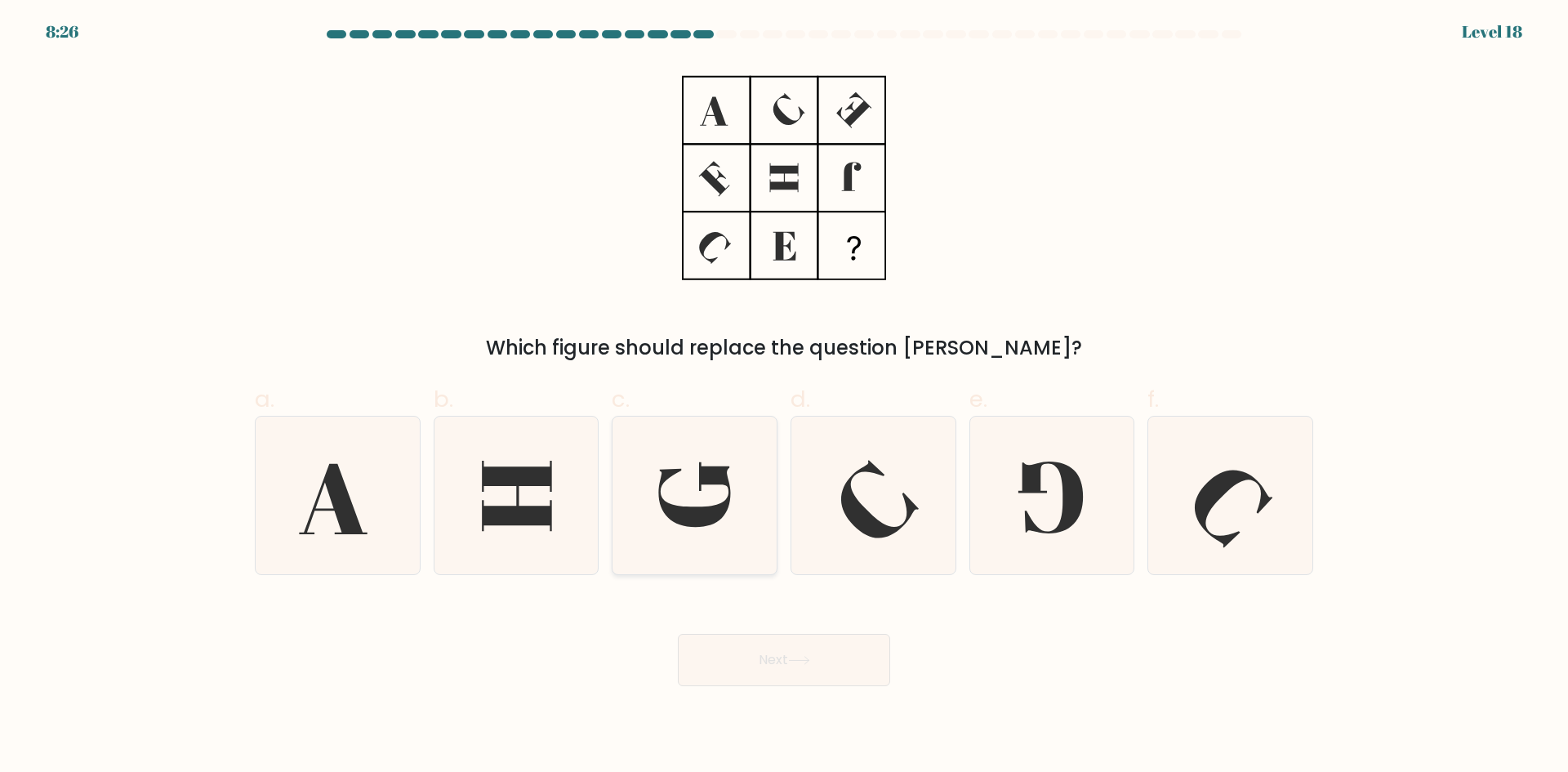
click at [727, 464] on icon at bounding box center [694, 495] width 157 height 157
click at [784, 397] on input "c." at bounding box center [784, 392] width 1 height 11
radio input "true"
click at [753, 654] on button "Next" at bounding box center [784, 659] width 212 height 52
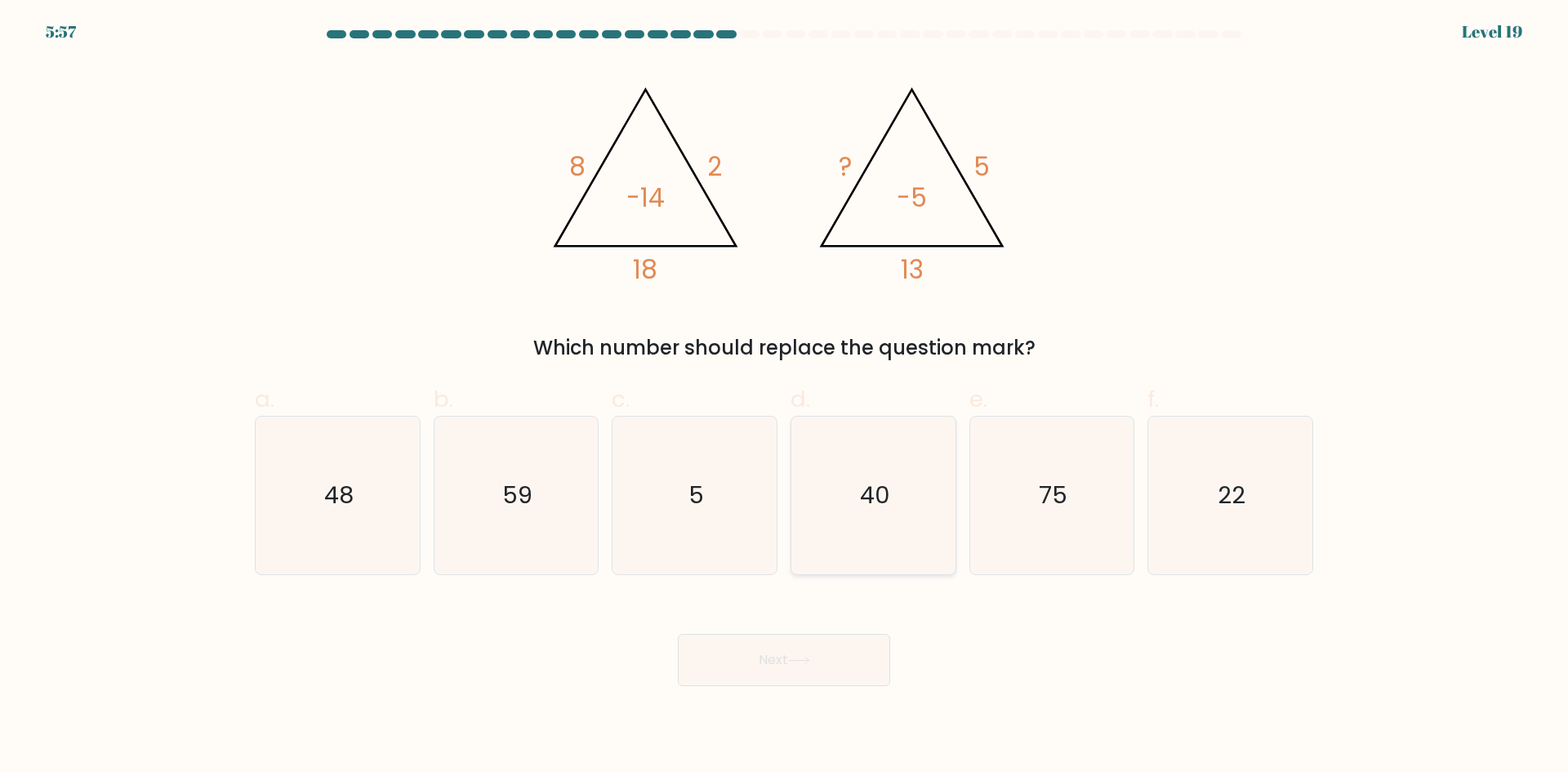
drag, startPoint x: 891, startPoint y: 518, endPoint x: 869, endPoint y: 572, distance: 58.3
click at [891, 518] on icon "40" at bounding box center [873, 495] width 157 height 157
click at [784, 397] on input "d. 40" at bounding box center [784, 392] width 1 height 11
radio input "true"
click at [810, 661] on icon at bounding box center [799, 660] width 22 height 9
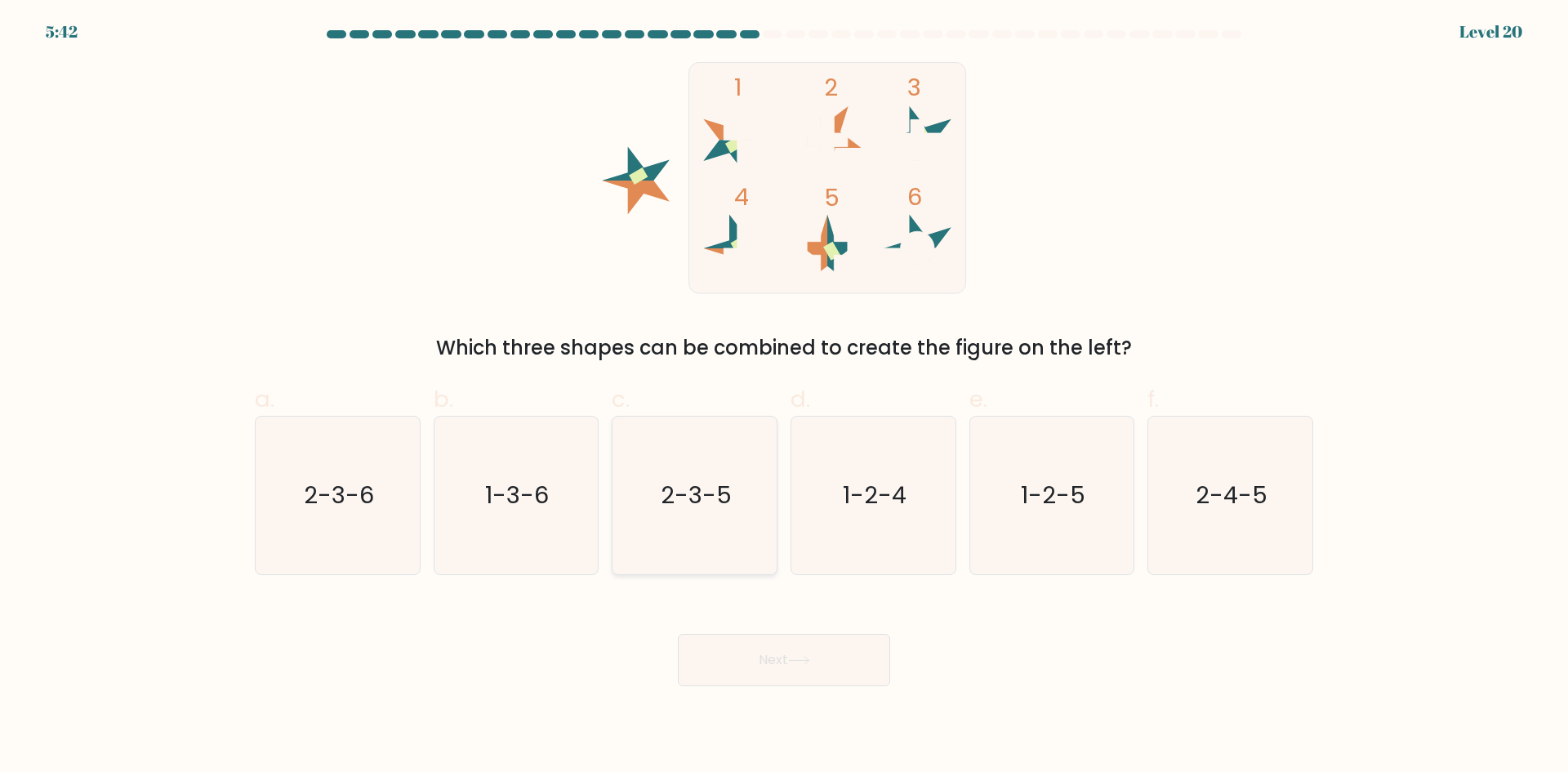
click at [745, 485] on icon "2-3-5" at bounding box center [694, 495] width 157 height 157
click at [784, 397] on input "c. 2-3-5" at bounding box center [784, 392] width 1 height 11
radio input "true"
click at [785, 661] on button "Next" at bounding box center [784, 659] width 212 height 52
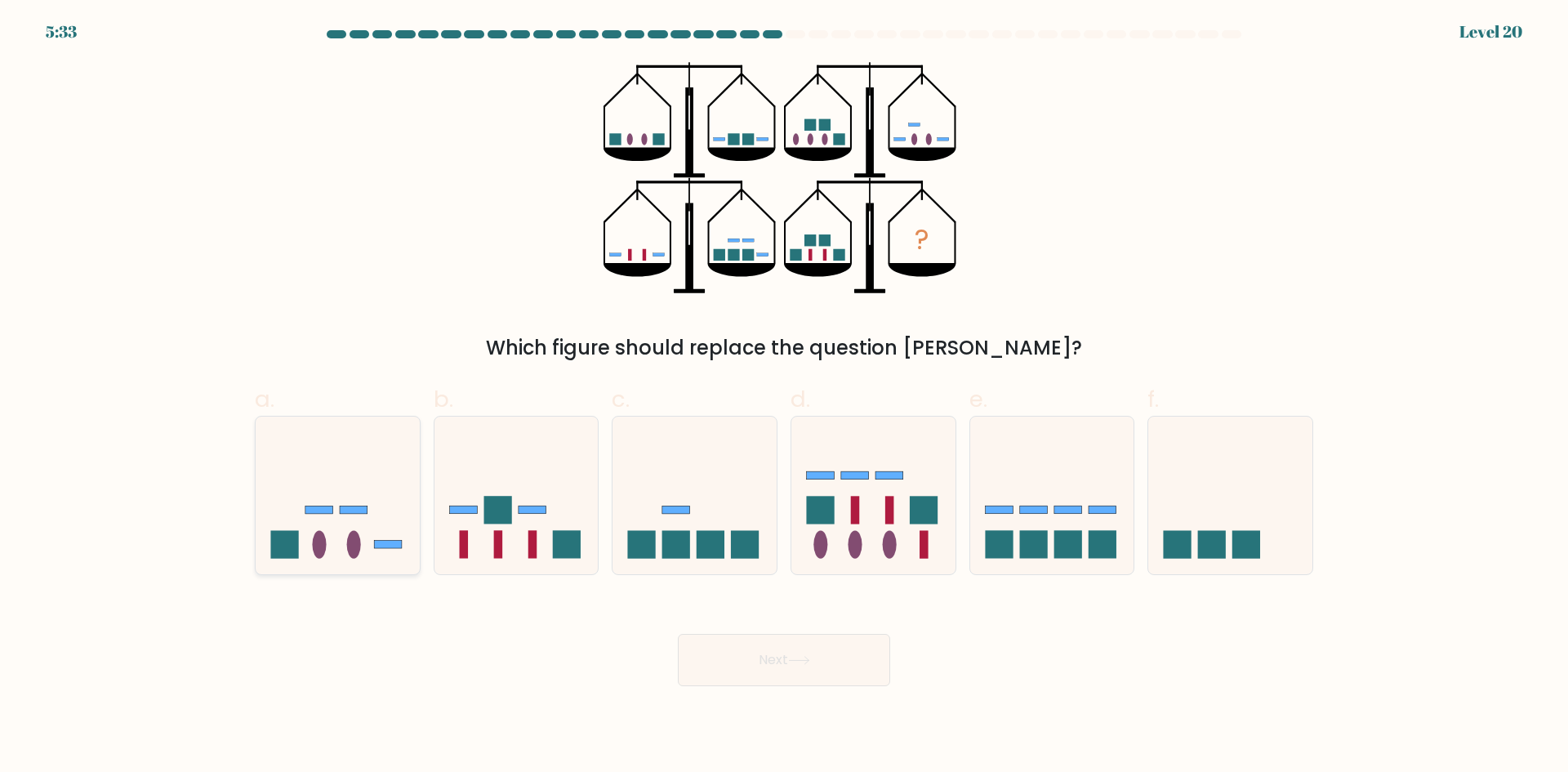
click at [382, 531] on icon at bounding box center [338, 494] width 164 height 135
click at [784, 397] on input "a." at bounding box center [784, 392] width 1 height 11
radio input "true"
click at [560, 532] on rect at bounding box center [566, 544] width 27 height 27
click at [784, 397] on input "b." at bounding box center [784, 392] width 1 height 11
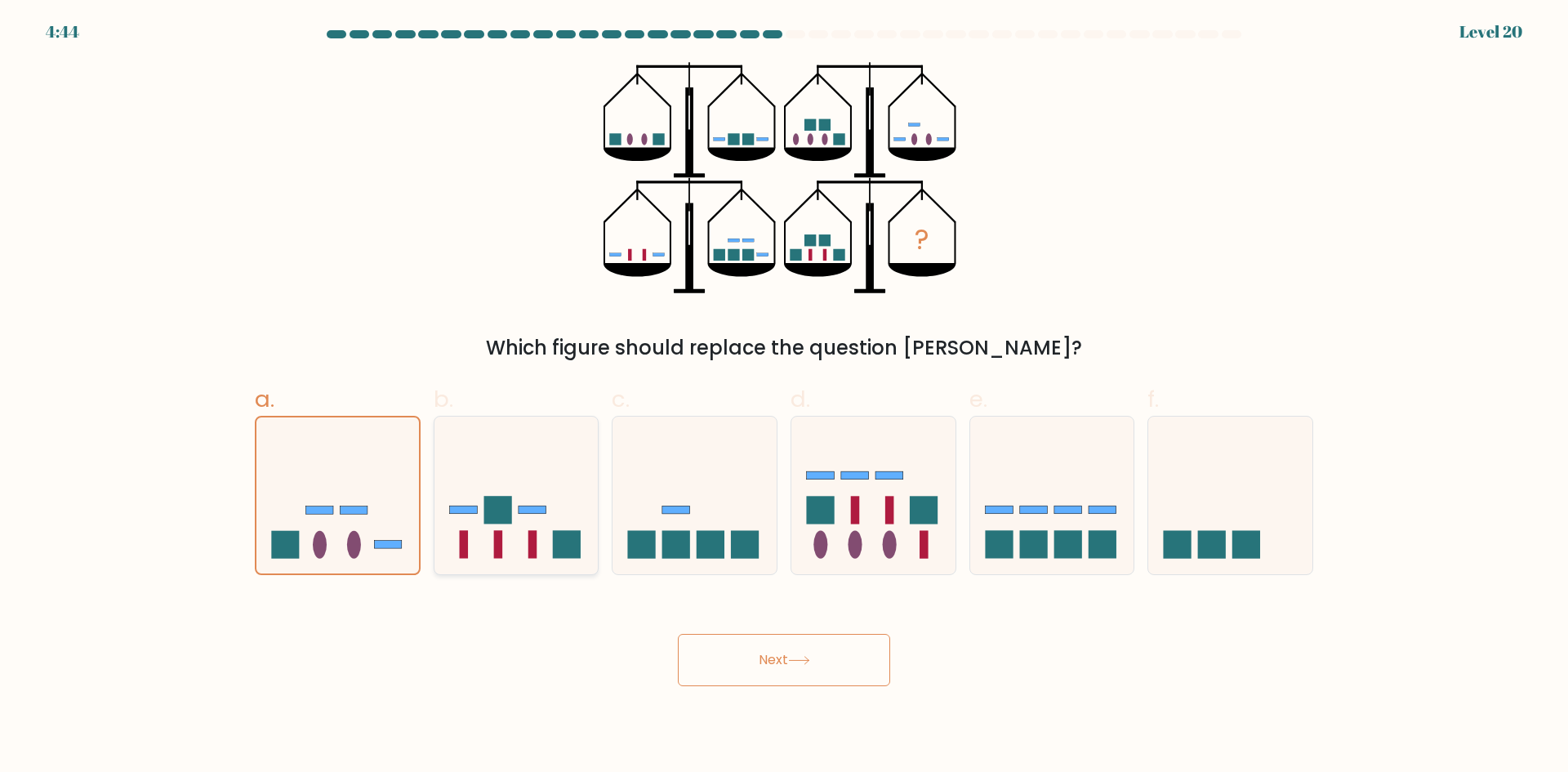
radio input "true"
click at [795, 649] on button "Next" at bounding box center [784, 659] width 212 height 52
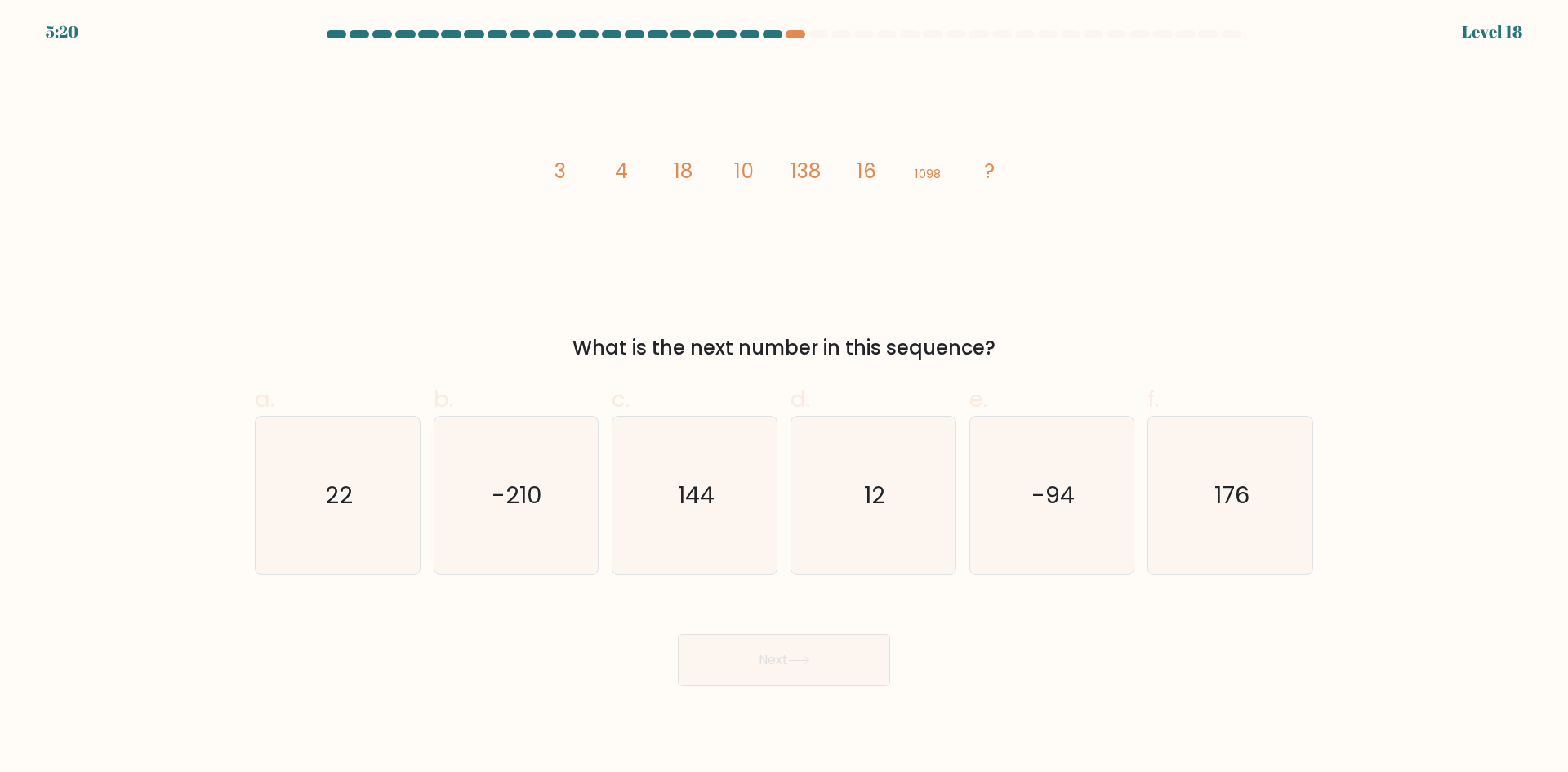
click at [623, 171] on tspan "4" at bounding box center [621, 171] width 13 height 28
drag, startPoint x: 569, startPoint y: 169, endPoint x: 592, endPoint y: 168, distance: 23.0
click at [591, 167] on icon "image/svg+xml 3 4 18 10 138 16 1098 ?" at bounding box center [784, 178] width 490 height 232
click at [562, 177] on tspan "3" at bounding box center [560, 171] width 11 height 28
click at [688, 177] on tspan "18" at bounding box center [683, 171] width 19 height 28
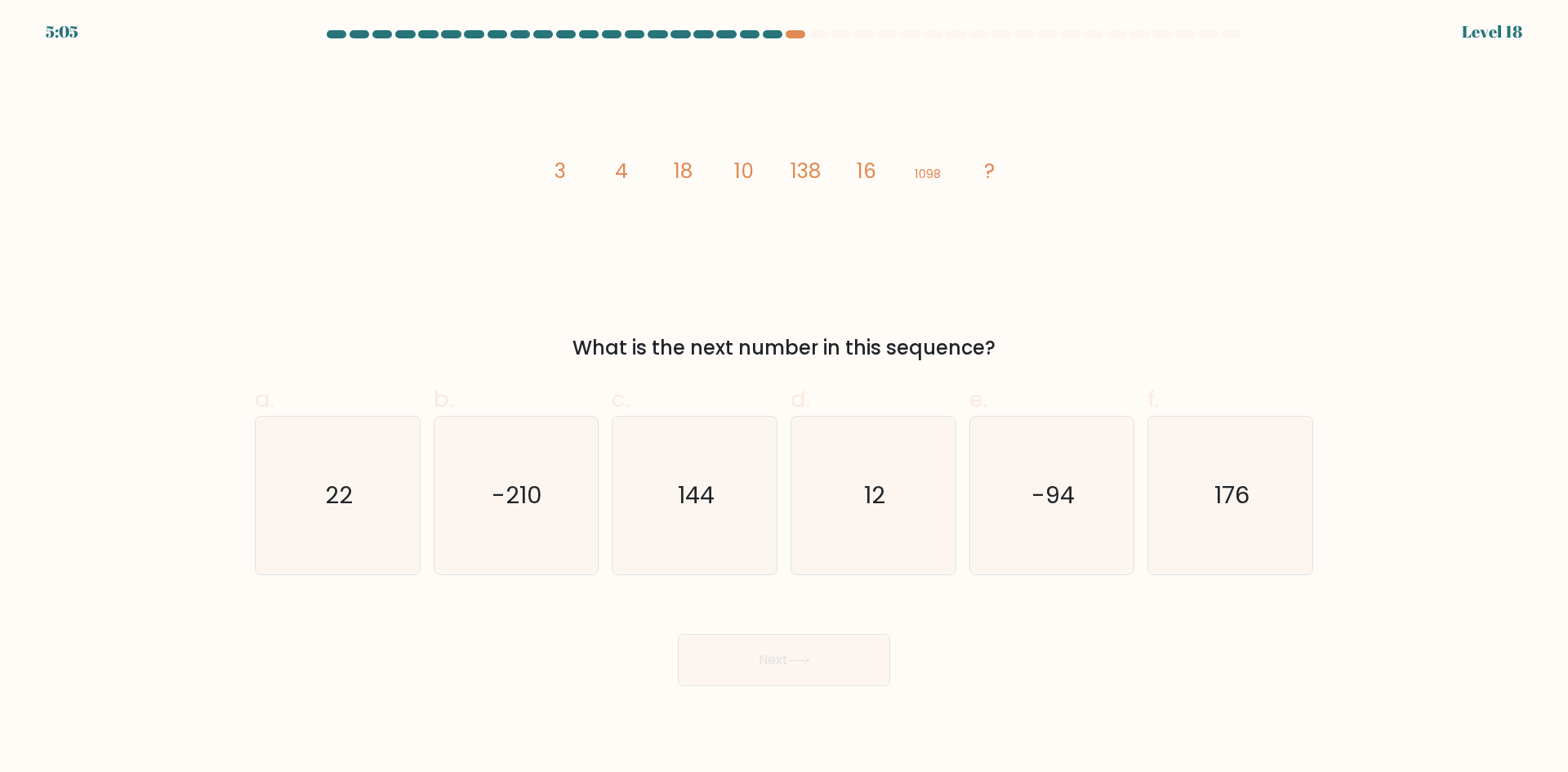
click at [807, 178] on tspan "138" at bounding box center [806, 171] width 30 height 28
drag, startPoint x: 568, startPoint y: 169, endPoint x: 559, endPoint y: 170, distance: 9.1
click at [559, 170] on icon "image/svg+xml 3 4 18 10 138 16 1098 ?" at bounding box center [784, 178] width 490 height 232
click at [560, 171] on tspan "3" at bounding box center [560, 171] width 11 height 28
click at [559, 173] on tspan "3" at bounding box center [560, 171] width 11 height 28
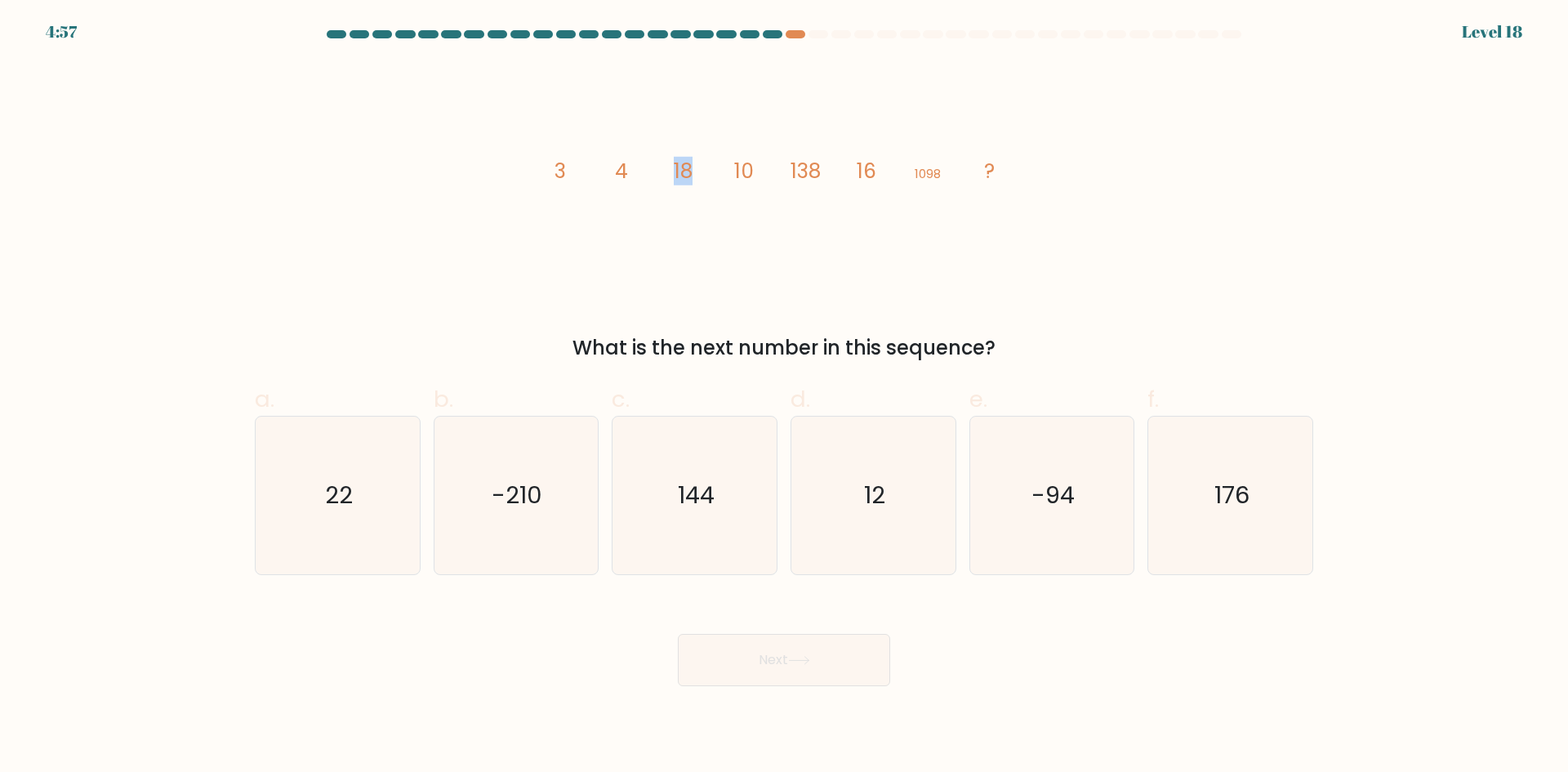
drag, startPoint x: 693, startPoint y: 165, endPoint x: 675, endPoint y: 165, distance: 18.0
click at [675, 165] on icon "image/svg+xml 3 4 18 10 138 16 1098 ?" at bounding box center [784, 178] width 490 height 232
drag, startPoint x: 380, startPoint y: 493, endPoint x: 395, endPoint y: 504, distance: 18.6
click at [382, 494] on icon "22" at bounding box center [338, 495] width 157 height 157
click at [784, 397] on input "a. 22" at bounding box center [784, 392] width 1 height 11
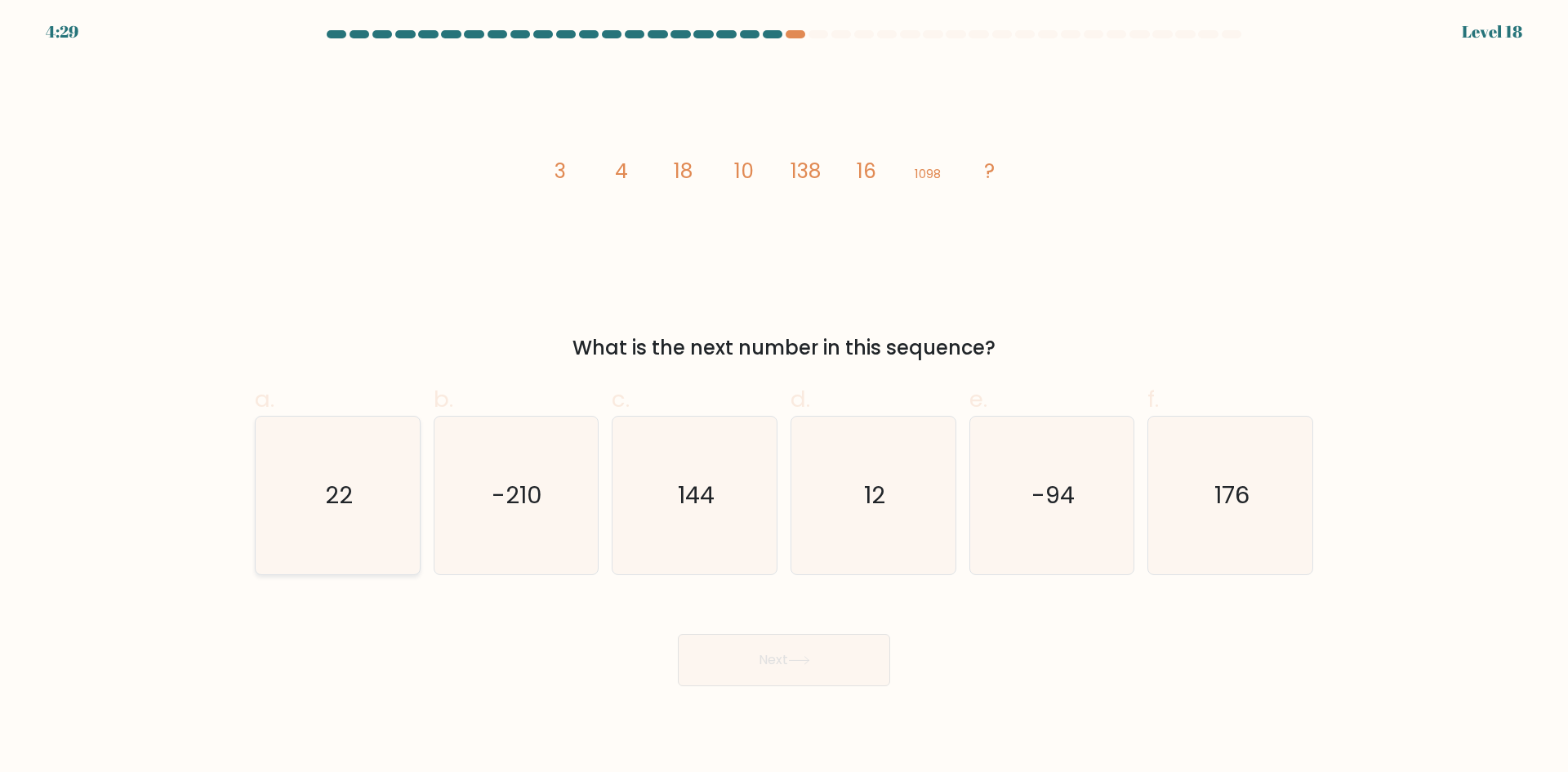
radio input "true"
click at [742, 661] on button "Next" at bounding box center [784, 659] width 212 height 52
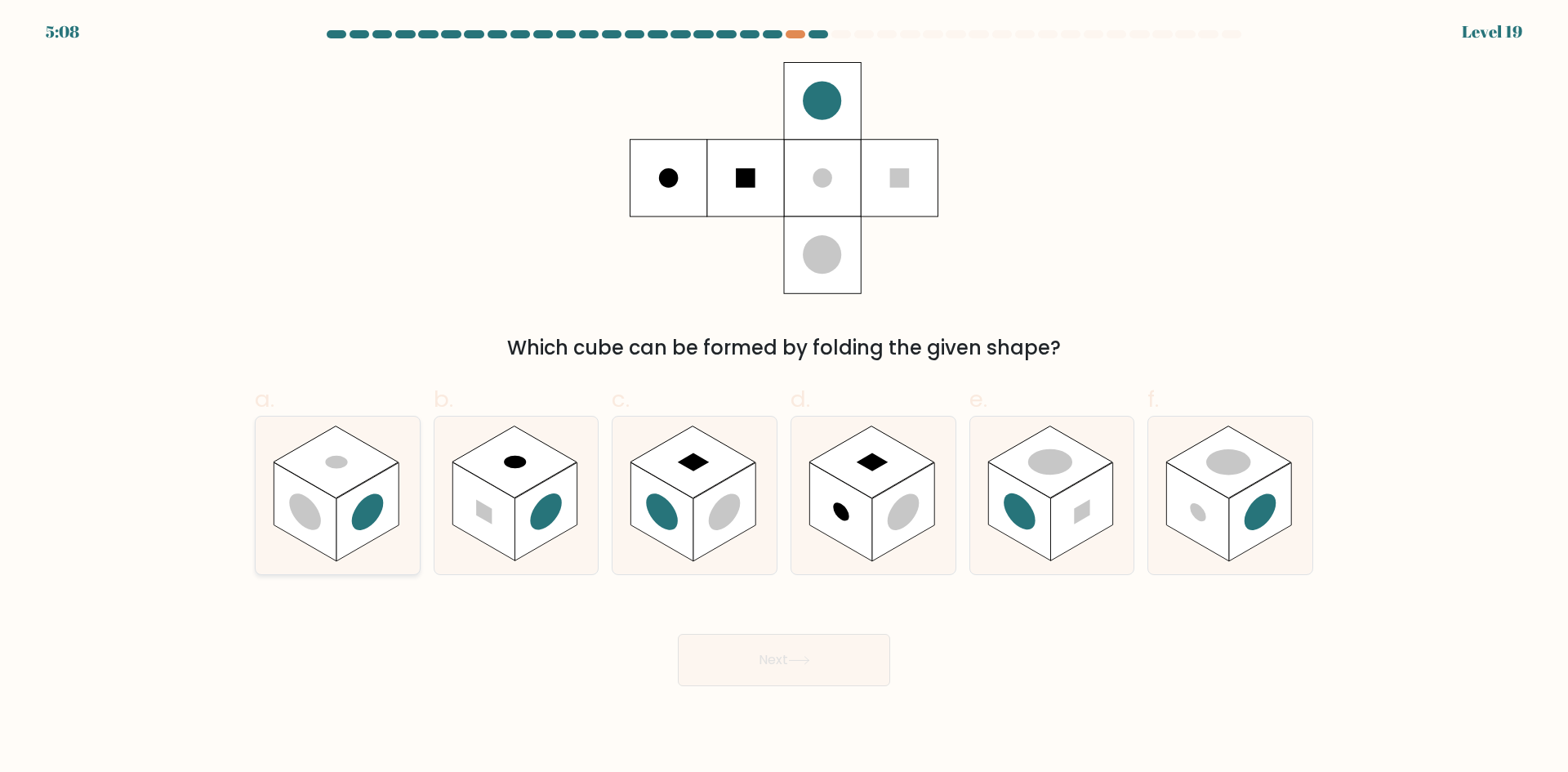
click at [351, 509] on rect at bounding box center [367, 512] width 62 height 99
click at [784, 397] on input "a." at bounding box center [784, 392] width 1 height 11
radio input "true"
click at [516, 506] on icon at bounding box center [516, 495] width 164 height 157
click at [784, 397] on input "b." at bounding box center [784, 392] width 1 height 11
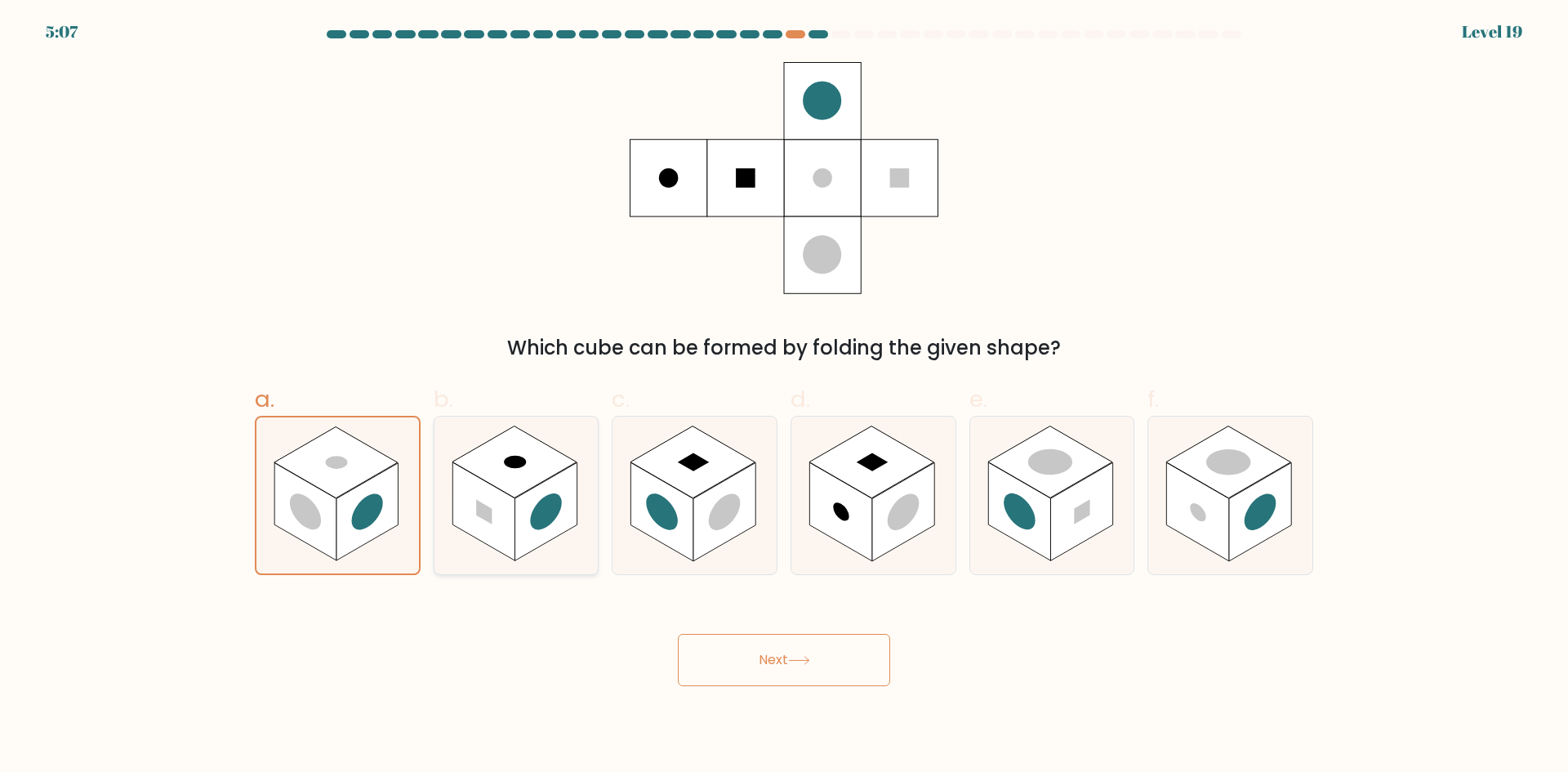
radio input "true"
click at [783, 664] on button "Next" at bounding box center [784, 659] width 212 height 52
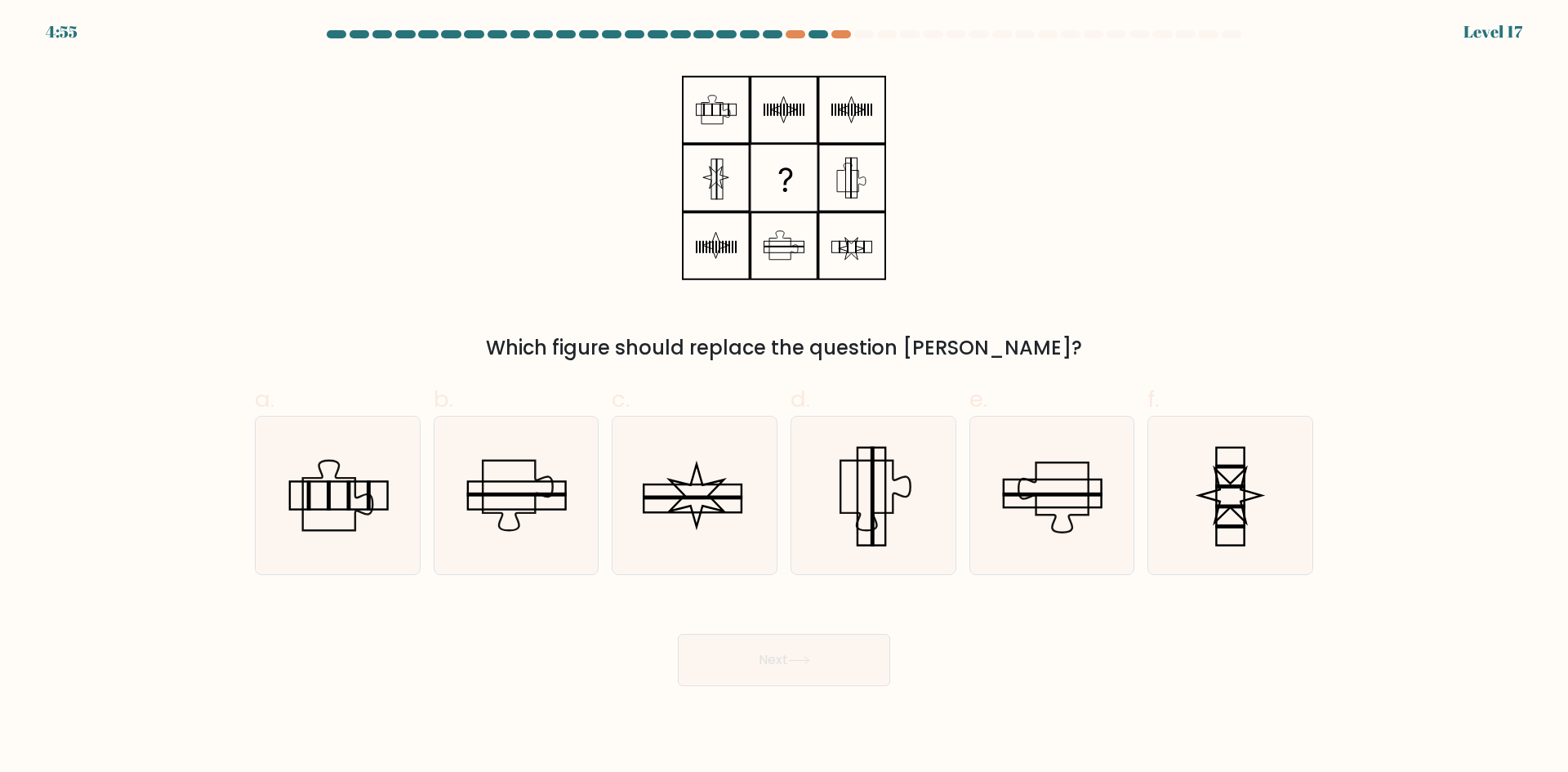
click at [712, 118] on icon at bounding box center [784, 178] width 204 height 232
click at [1265, 501] on icon at bounding box center [1230, 495] width 157 height 157
click at [784, 397] on input "f." at bounding box center [784, 392] width 1 height 11
radio input "true"
click at [831, 664] on button "Next" at bounding box center [784, 659] width 212 height 52
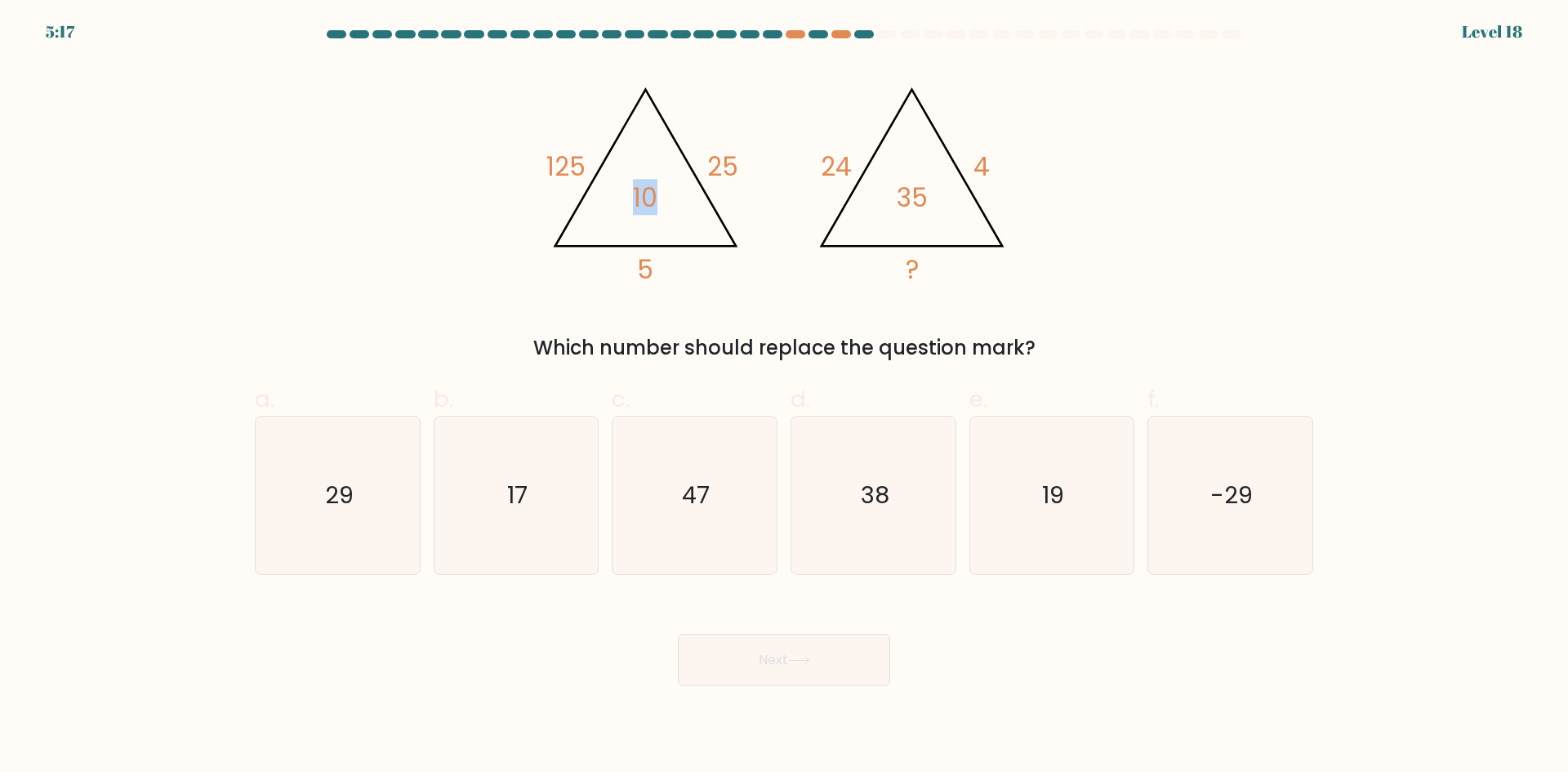
drag, startPoint x: 631, startPoint y: 197, endPoint x: 714, endPoint y: 164, distance: 89.3
click at [672, 183] on icon "@import url('[URL][DOMAIN_NAME]); 125 25 5 10 @import url('[URL][DOMAIN_NAME]);…" at bounding box center [784, 178] width 490 height 232
drag, startPoint x: 719, startPoint y: 160, endPoint x: 759, endPoint y: 163, distance: 40.1
click at [761, 158] on icon "@import url('[URL][DOMAIN_NAME]); 125 25 5 10 @import url('[URL][DOMAIN_NAME]);…" at bounding box center [784, 178] width 490 height 232
drag, startPoint x: 662, startPoint y: 191, endPoint x: 633, endPoint y: 187, distance: 29.3
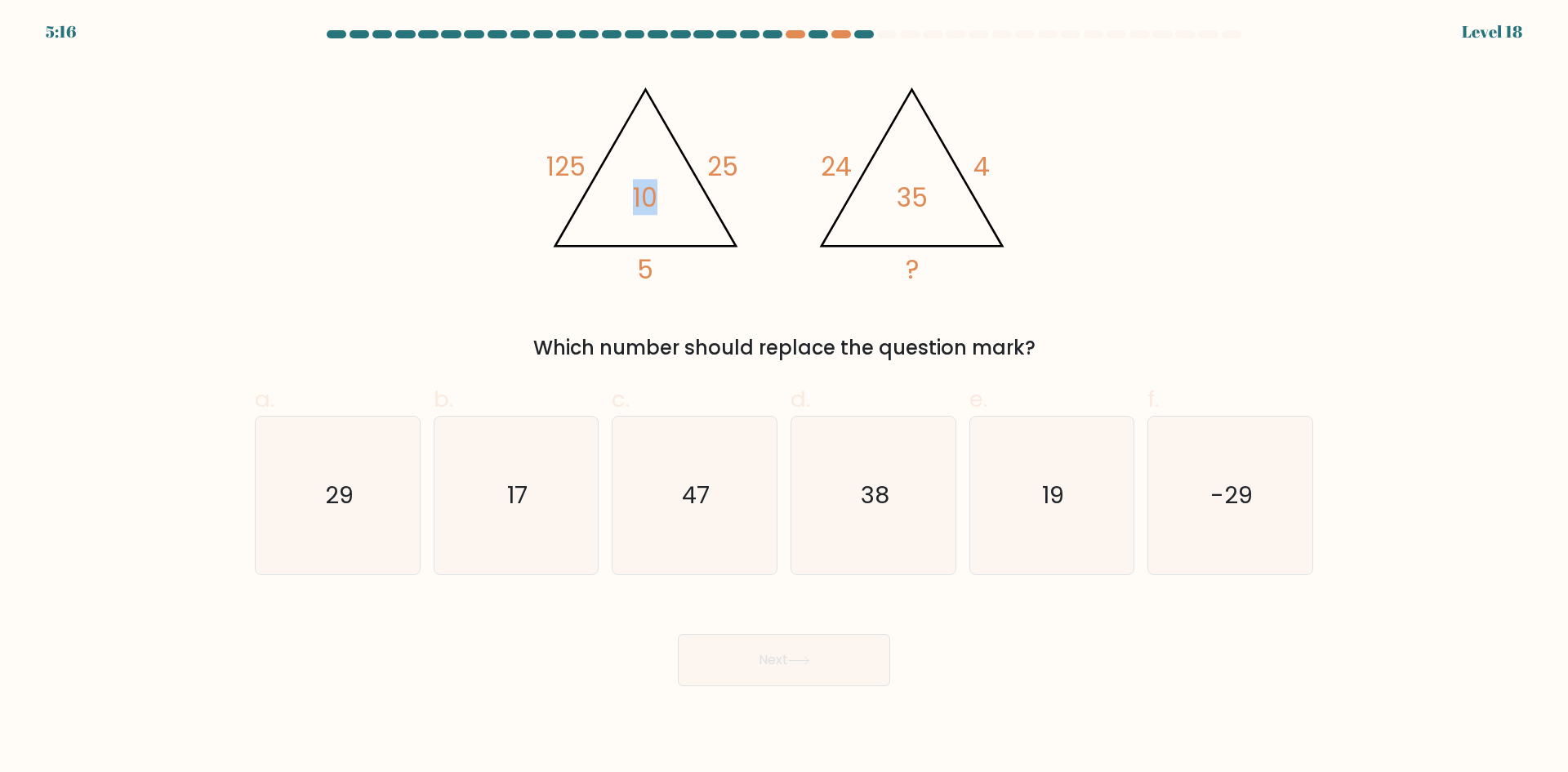
click at [633, 187] on icon "@import url('[URL][DOMAIN_NAME]); 125 25 5 10 @import url('[URL][DOMAIN_NAME]);…" at bounding box center [784, 178] width 490 height 232
click at [657, 187] on tspan "10" at bounding box center [646, 197] width 25 height 36
drag, startPoint x: 707, startPoint y: 164, endPoint x: 729, endPoint y: 161, distance: 22.2
click at [729, 161] on icon "@import url('[URL][DOMAIN_NAME]); 125 25 5 10 @import url('[URL][DOMAIN_NAME]);…" at bounding box center [784, 178] width 490 height 232
click at [738, 169] on tspan "25" at bounding box center [723, 166] width 31 height 36
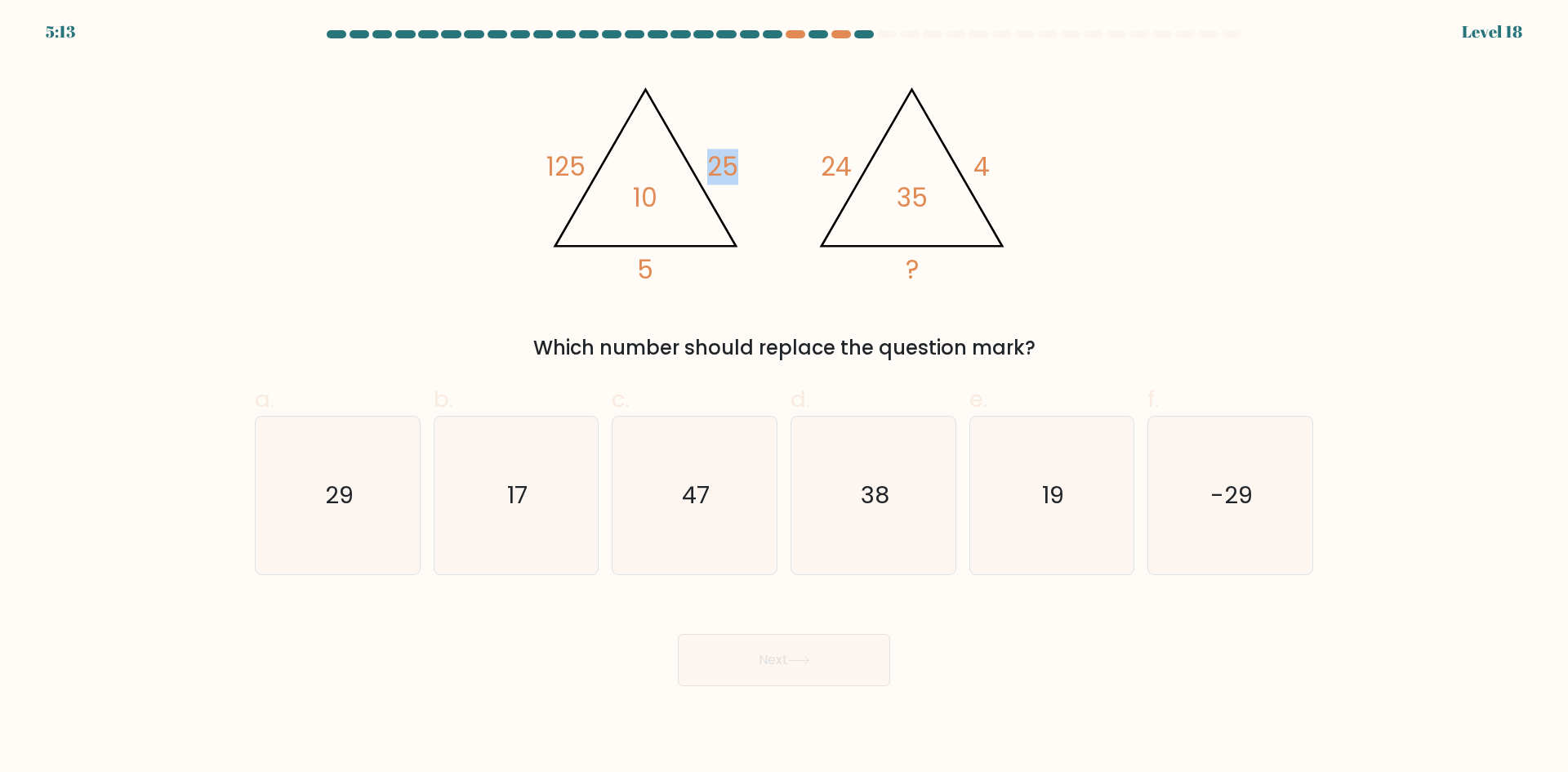
drag, startPoint x: 745, startPoint y: 168, endPoint x: 665, endPoint y: 180, distance: 80.9
click at [692, 166] on icon "@import url('[URL][DOMAIN_NAME]); 125 25 5 10 @import url('[URL][DOMAIN_NAME]);…" at bounding box center [784, 178] width 490 height 232
drag, startPoint x: 640, startPoint y: 199, endPoint x: 677, endPoint y: 187, distance: 38.9
click at [676, 187] on icon "@import url('[URL][DOMAIN_NAME]); 125 25 5 10 @import url('[URL][DOMAIN_NAME]);…" at bounding box center [784, 178] width 490 height 232
click at [728, 161] on tspan "25" at bounding box center [723, 166] width 31 height 36
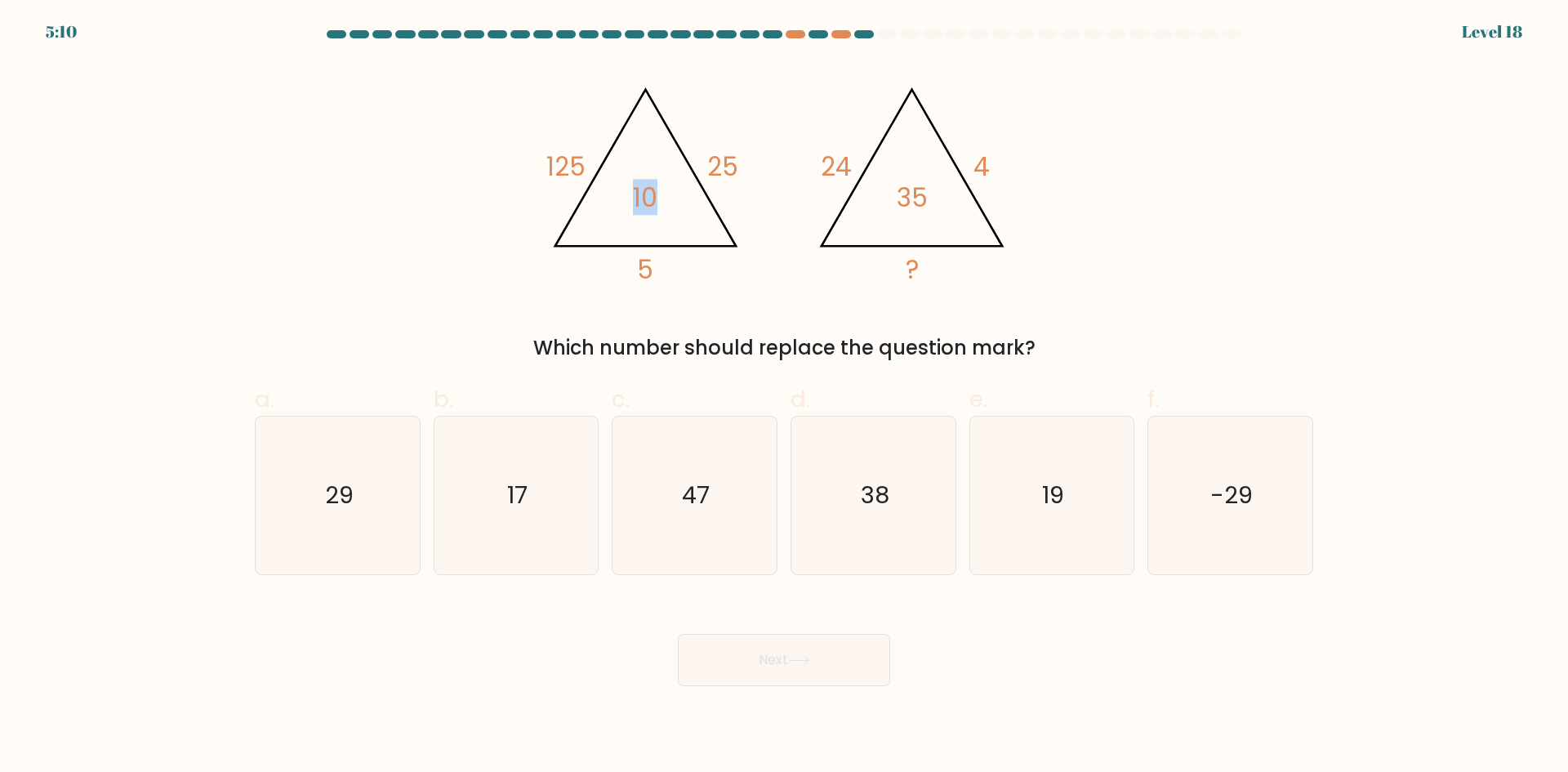
drag, startPoint x: 656, startPoint y: 195, endPoint x: 615, endPoint y: 194, distance: 41.0
click at [615, 194] on icon "@import url('[URL][DOMAIN_NAME]); 125 25 5 10 @import url('[URL][DOMAIN_NAME]);…" at bounding box center [784, 178] width 490 height 232
click at [646, 266] on tspan "5" at bounding box center [645, 269] width 16 height 36
drag, startPoint x: 652, startPoint y: 189, endPoint x: 606, endPoint y: 185, distance: 46.2
click at [606, 185] on icon "@import url('[URL][DOMAIN_NAME]); 125 25 5 10 @import url('[URL][DOMAIN_NAME]);…" at bounding box center [784, 178] width 490 height 232
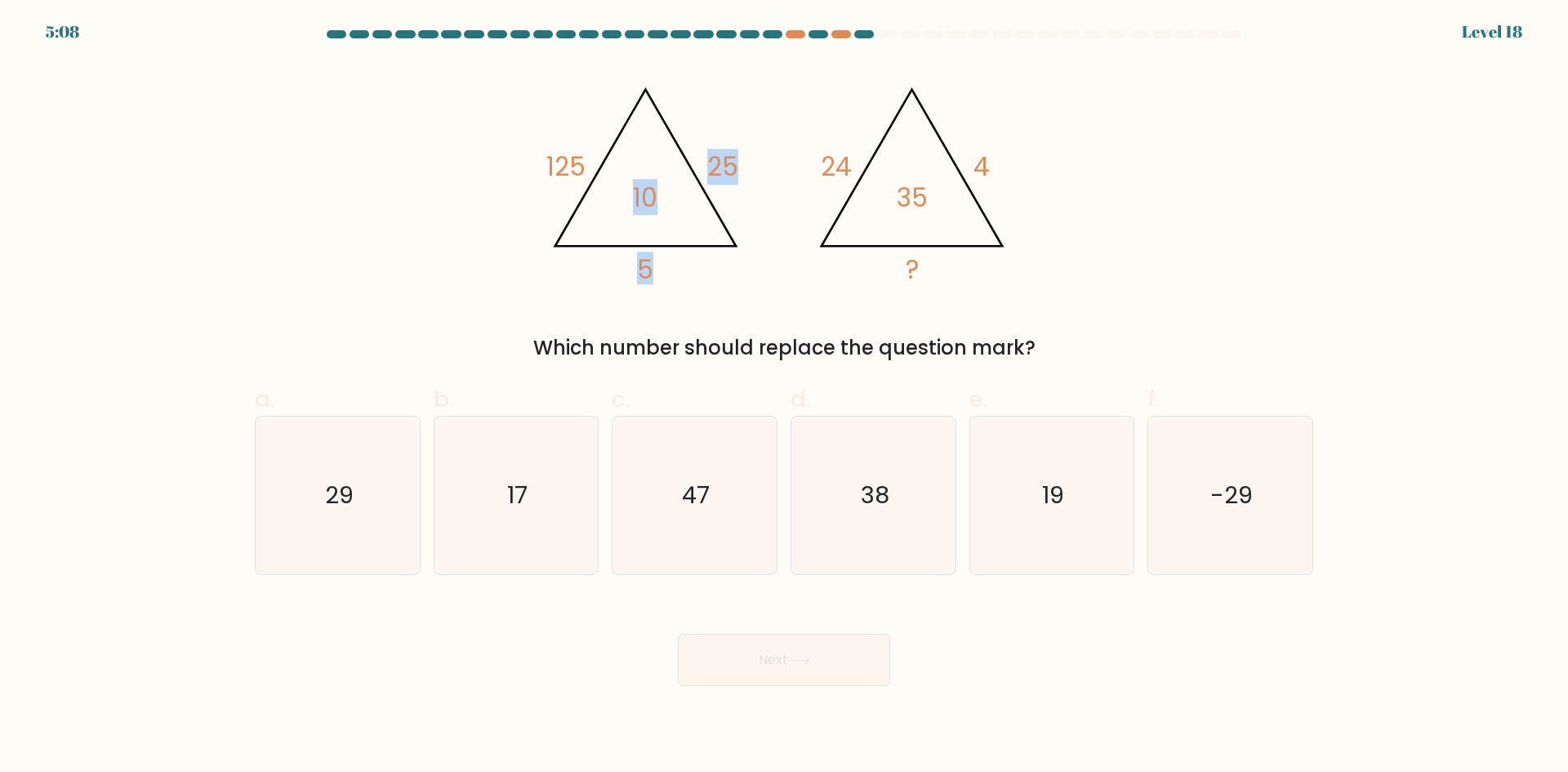
click at [661, 270] on icon "@import url('[URL][DOMAIN_NAME]); 125 25 5 10 @import url('[URL][DOMAIN_NAME]);…" at bounding box center [784, 178] width 490 height 232
drag, startPoint x: 912, startPoint y: 268, endPoint x: 880, endPoint y: 260, distance: 33.0
click at [881, 260] on icon "@import url('[URL][DOMAIN_NAME]); 125 25 5 10 @import url('[URL][DOMAIN_NAME]);…" at bounding box center [784, 178] width 490 height 232
drag, startPoint x: 915, startPoint y: 206, endPoint x: 901, endPoint y: 206, distance: 14.0
click at [901, 206] on tspan "35" at bounding box center [912, 197] width 31 height 36
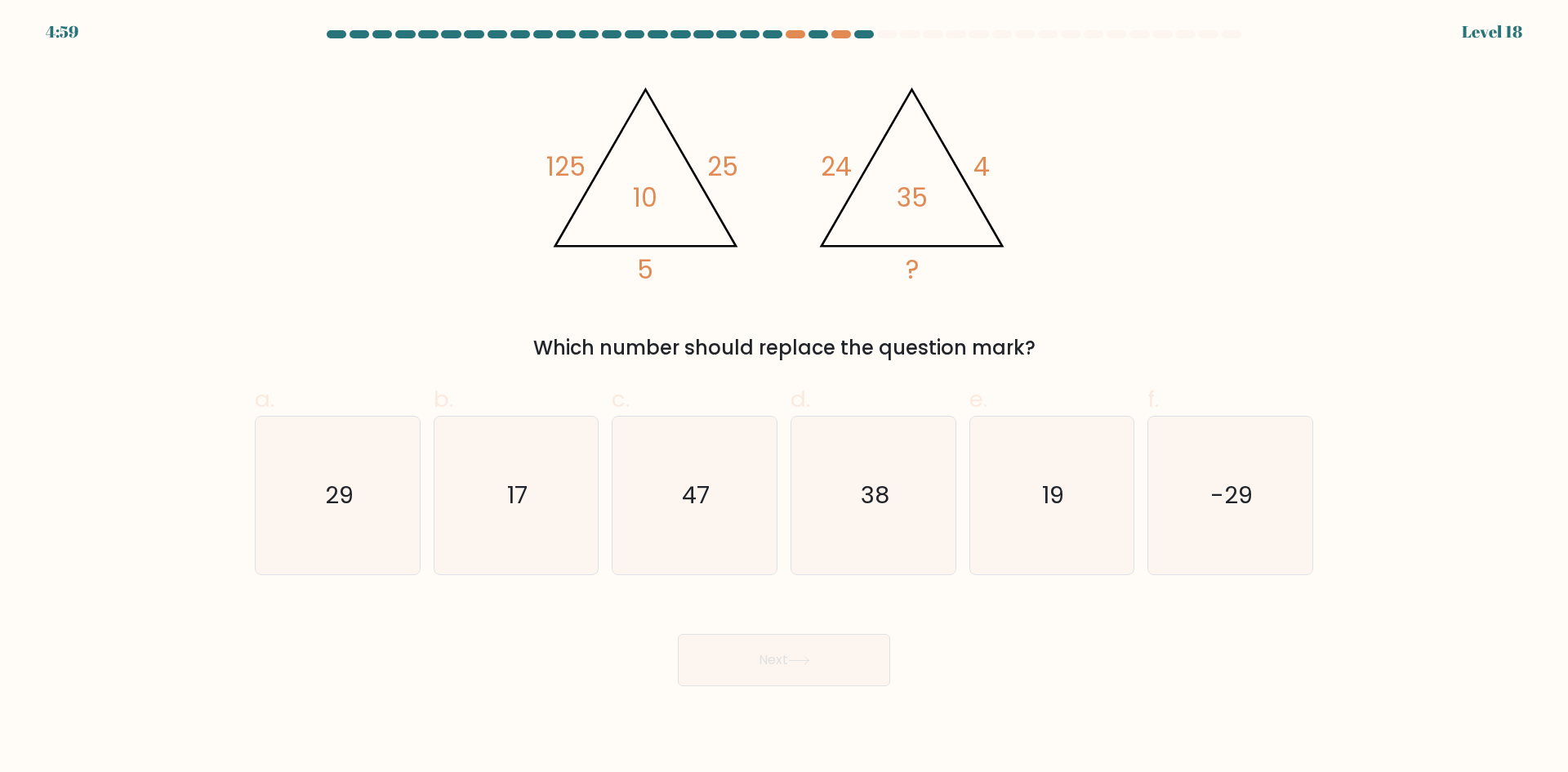
click at [988, 171] on tspan "4" at bounding box center [982, 166] width 16 height 36
click at [314, 513] on icon "29" at bounding box center [338, 495] width 157 height 157
click at [784, 397] on input "a. 29" at bounding box center [784, 392] width 1 height 11
radio input "true"
click at [807, 660] on icon at bounding box center [799, 660] width 19 height 7
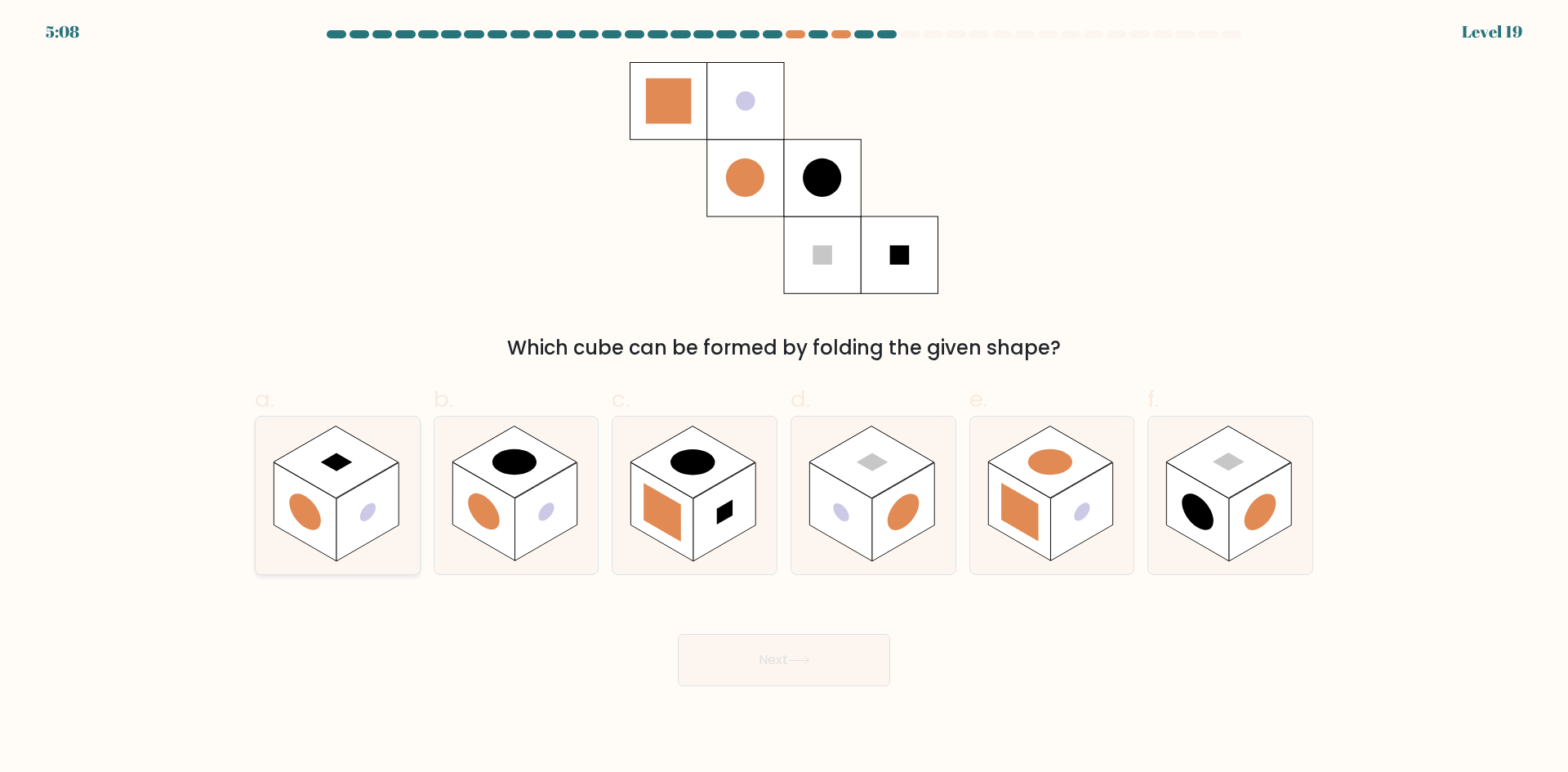
click at [349, 472] on rect at bounding box center [335, 461] width 125 height 72
click at [784, 397] on input "a." at bounding box center [784, 392] width 1 height 11
radio input "true"
click at [518, 478] on rect at bounding box center [515, 461] width 125 height 72
click at [784, 397] on input "b." at bounding box center [784, 392] width 1 height 11
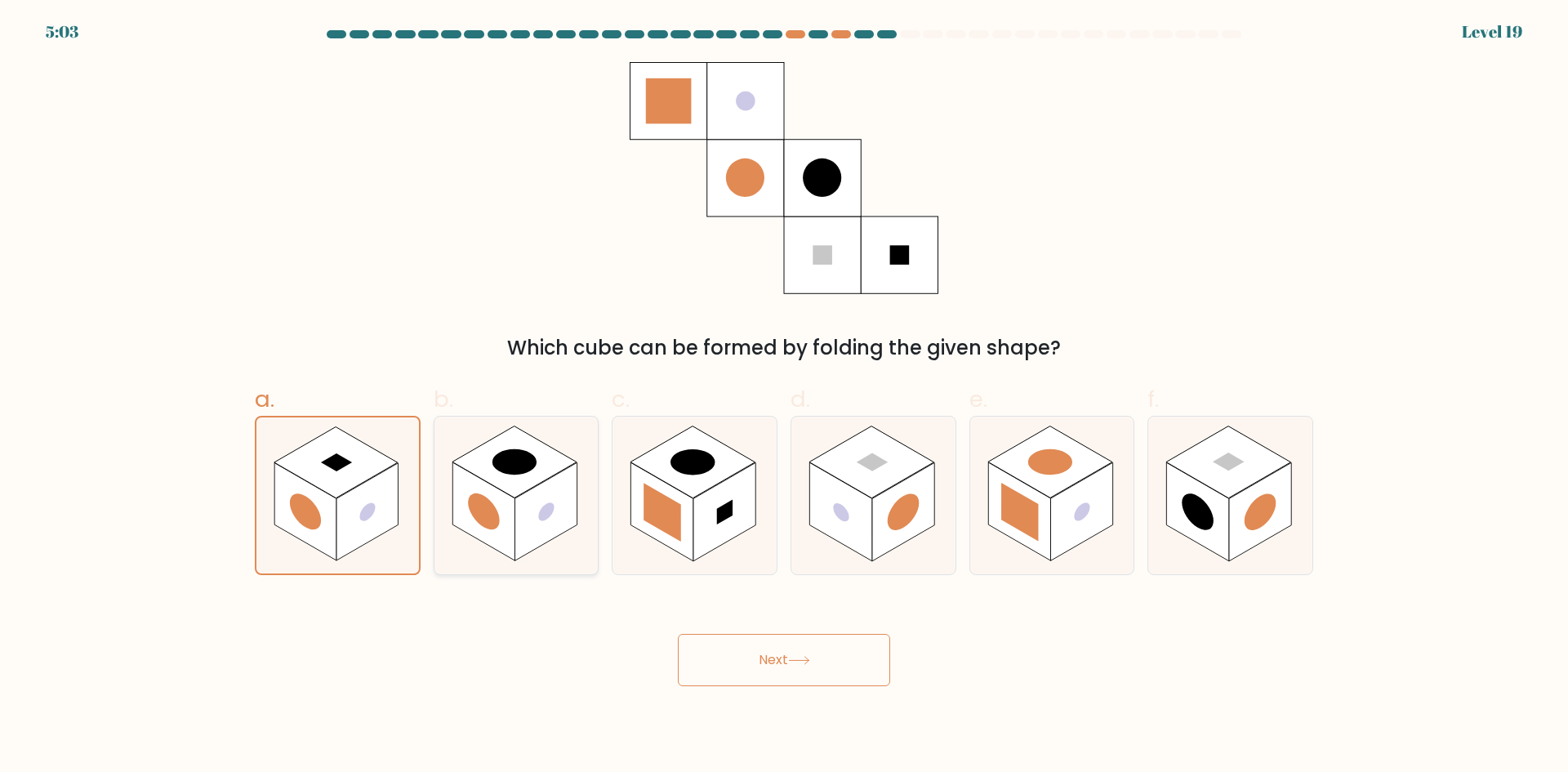
radio input "true"
click at [750, 452] on icon at bounding box center [694, 495] width 164 height 157
click at [784, 397] on input "c." at bounding box center [784, 392] width 1 height 11
radio input "true"
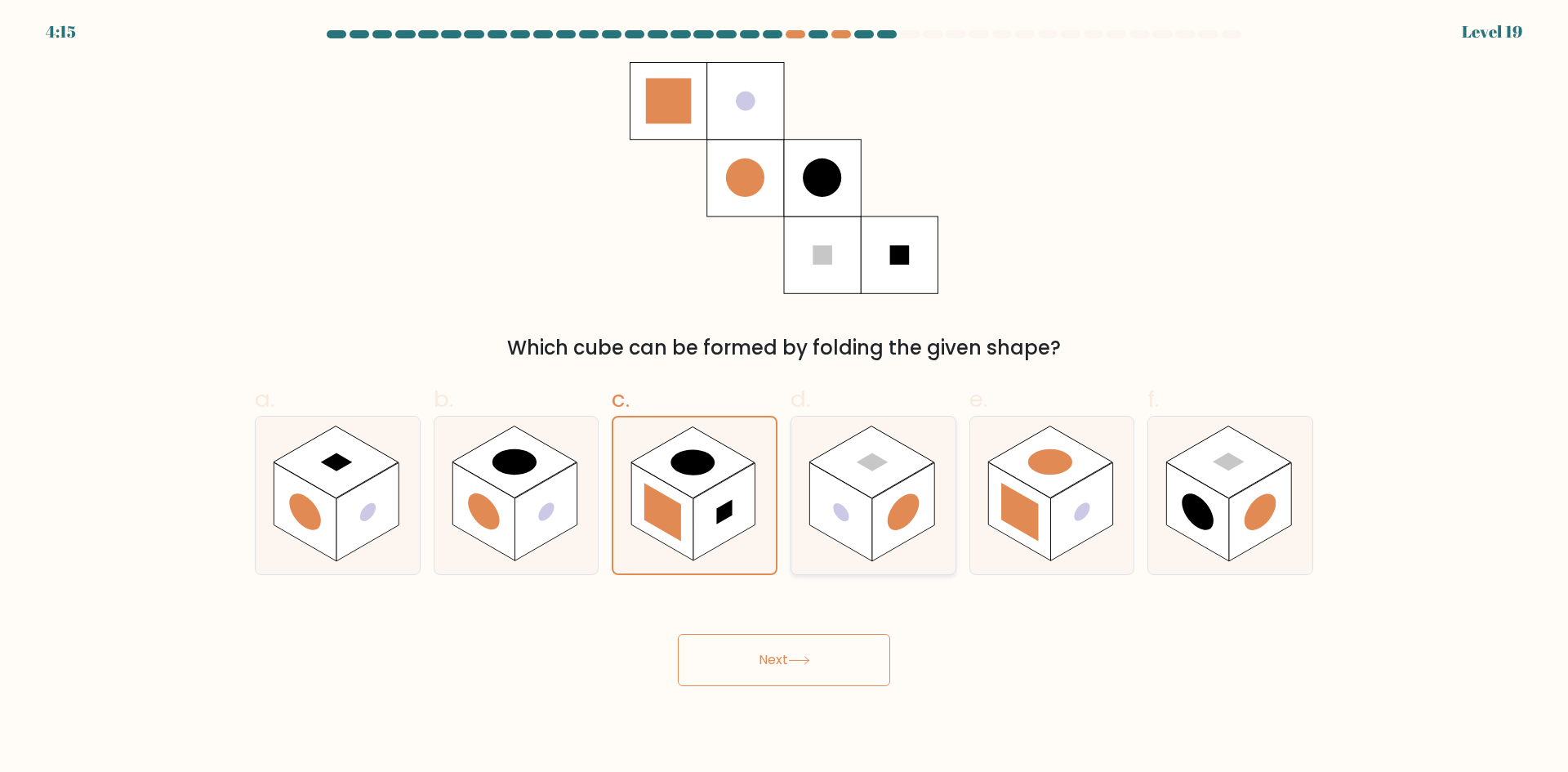
click at [876, 485] on rect at bounding box center [871, 461] width 125 height 72
click at [784, 397] on input "d." at bounding box center [784, 392] width 1 height 11
radio input "true"
click at [1075, 494] on rect at bounding box center [1081, 512] width 62 height 99
click at [784, 397] on input "e." at bounding box center [784, 392] width 1 height 11
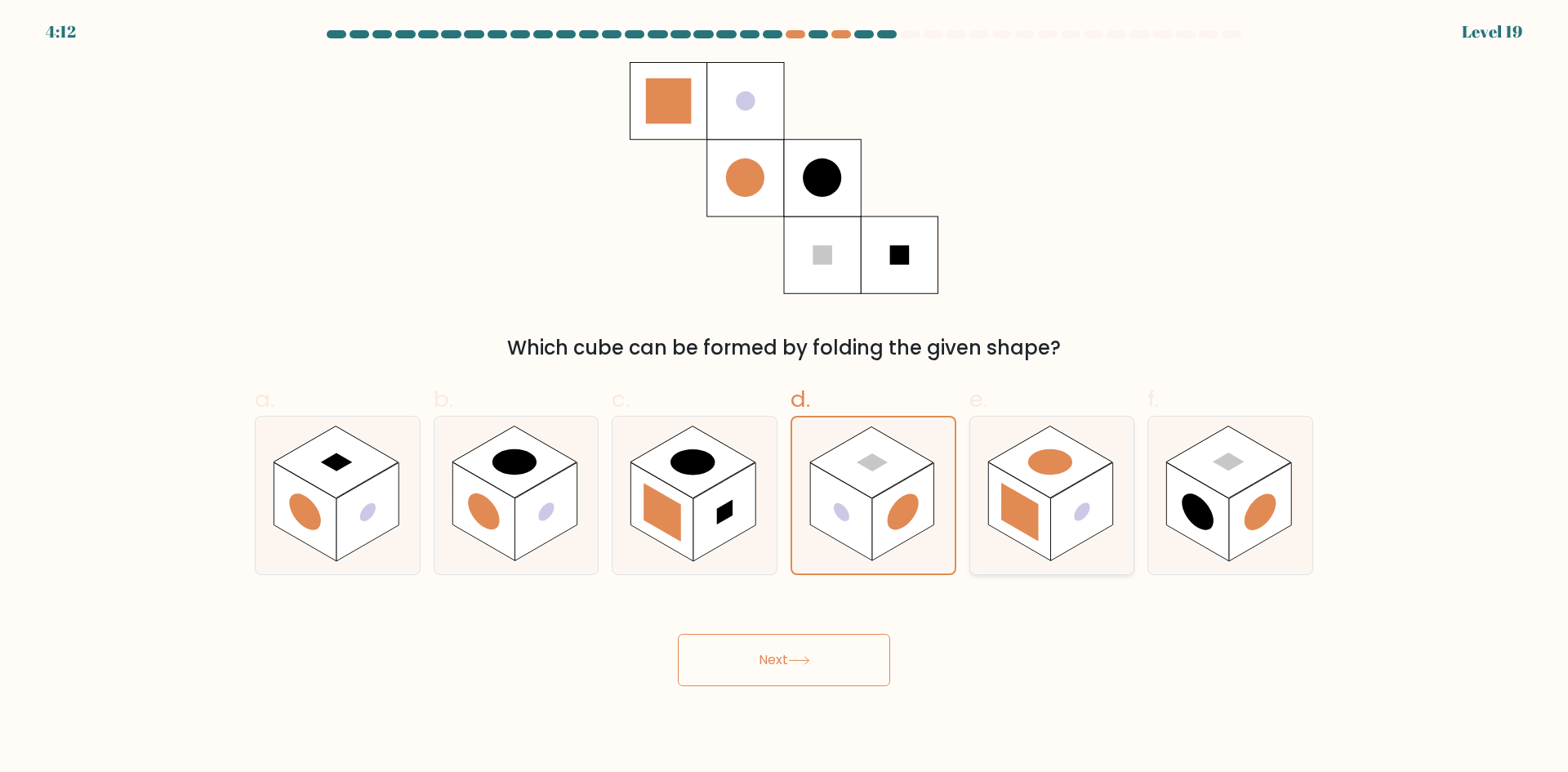
radio input "true"
click at [1209, 495] on rect at bounding box center [1197, 512] width 62 height 99
click at [784, 397] on input "f." at bounding box center [784, 392] width 1 height 11
radio input "true"
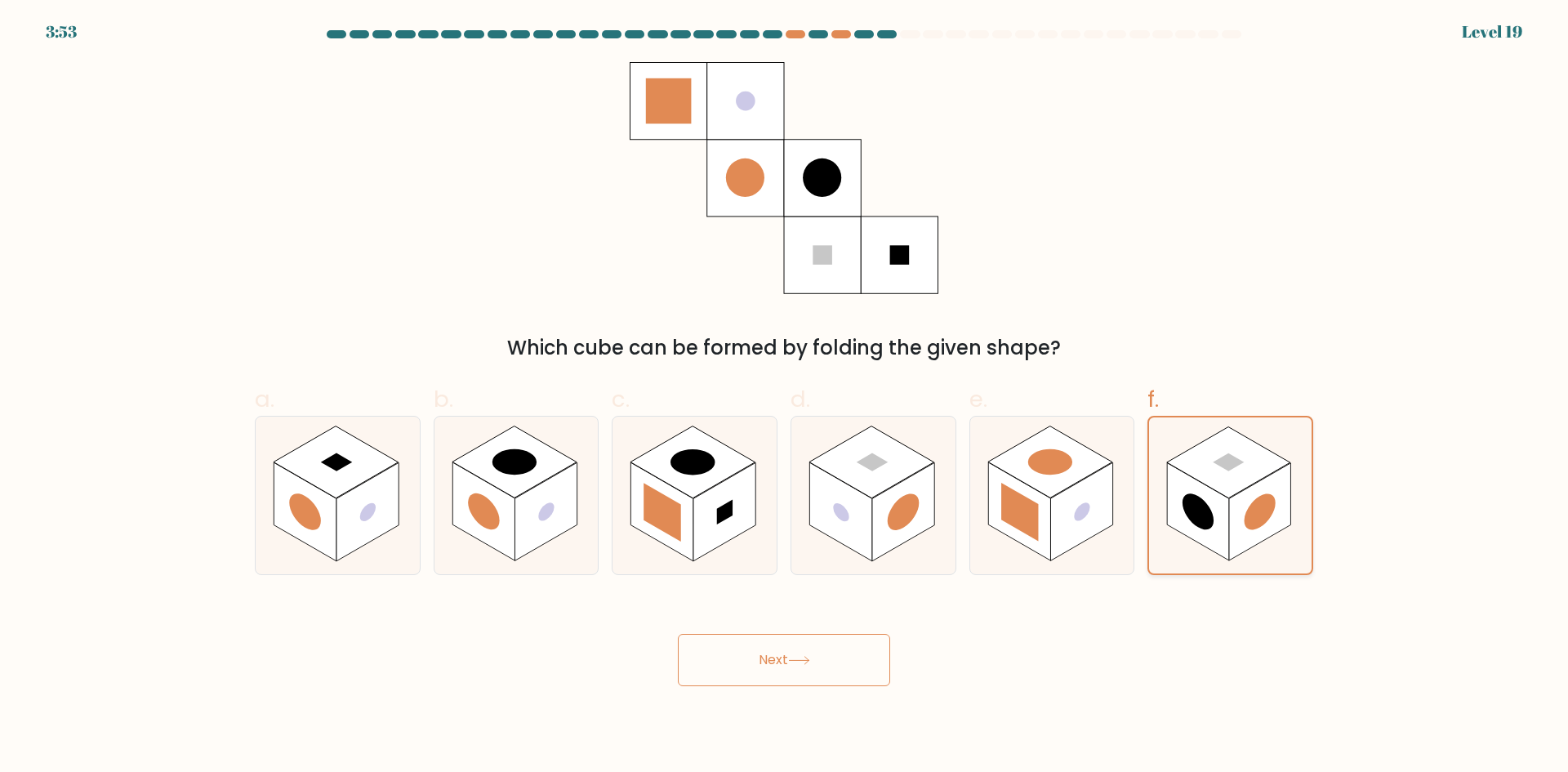
click at [1218, 526] on rect at bounding box center [1197, 511] width 62 height 97
click at [784, 397] on input "f." at bounding box center [784, 392] width 1 height 11
click at [817, 647] on button "Next" at bounding box center [784, 659] width 212 height 52
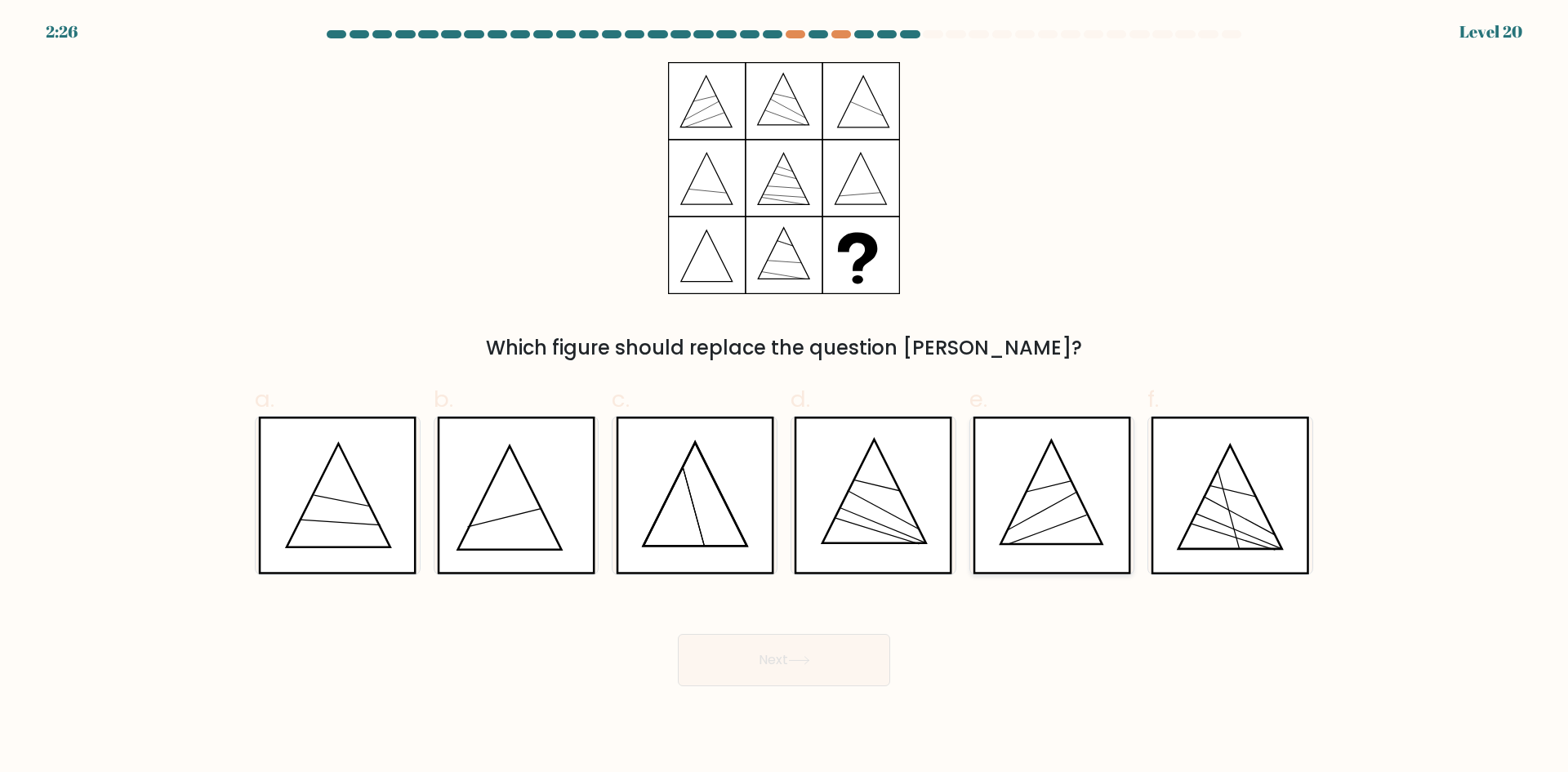
click at [1059, 509] on icon at bounding box center [1052, 495] width 158 height 157
click at [784, 397] on input "e." at bounding box center [784, 392] width 1 height 11
radio input "true"
click at [787, 661] on button "Next" at bounding box center [784, 659] width 212 height 52
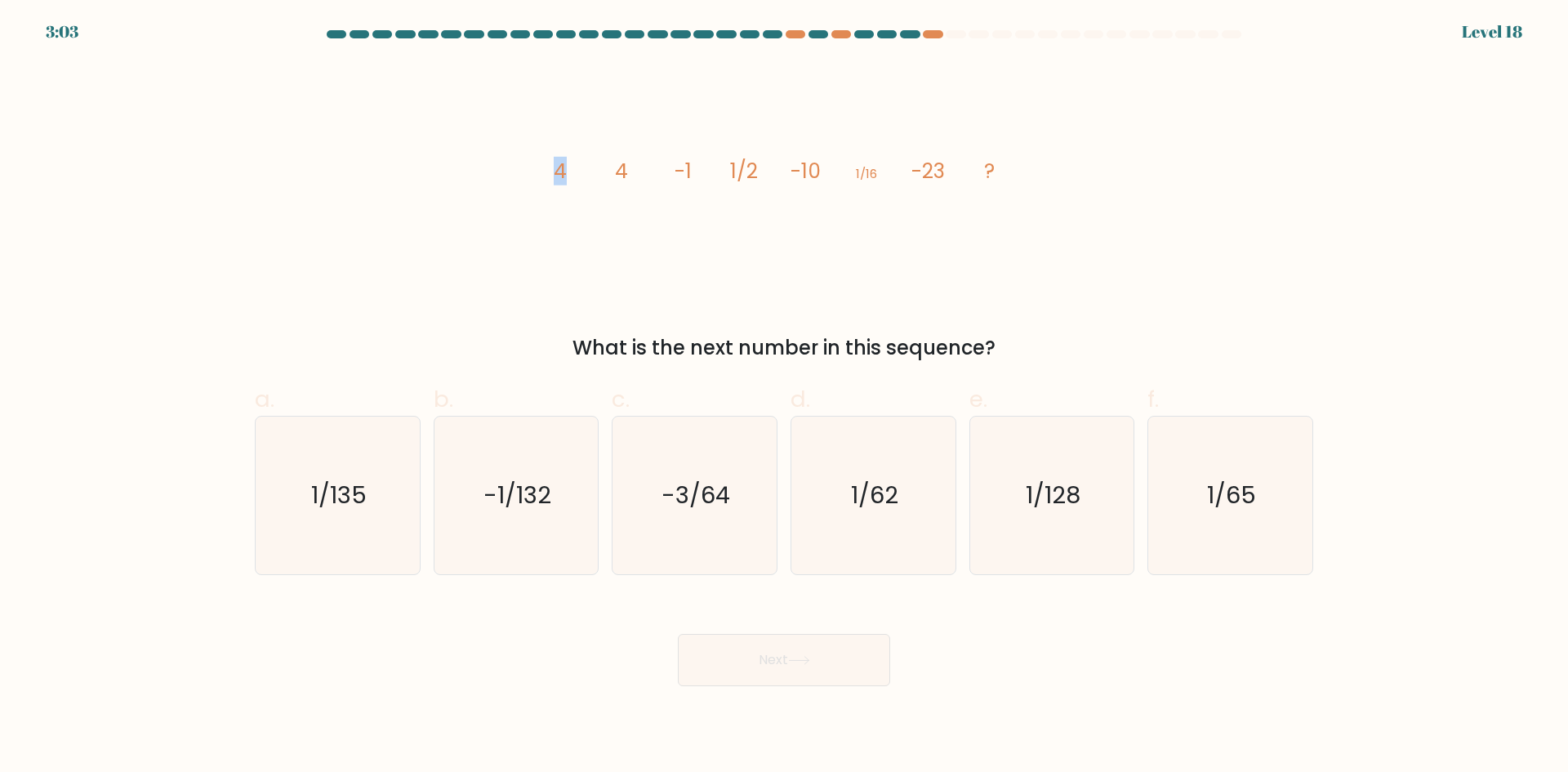
drag, startPoint x: 557, startPoint y: 164, endPoint x: 570, endPoint y: 166, distance: 13.2
click at [569, 166] on icon "image/svg+xml 4 4 -1 1/2 -10 1/16 -23 ?" at bounding box center [784, 178] width 490 height 232
click at [618, 168] on tspan "4" at bounding box center [621, 171] width 13 height 28
drag, startPoint x: 619, startPoint y: 165, endPoint x: 628, endPoint y: 165, distance: 9.0
click at [627, 165] on tspan "4" at bounding box center [621, 171] width 13 height 28
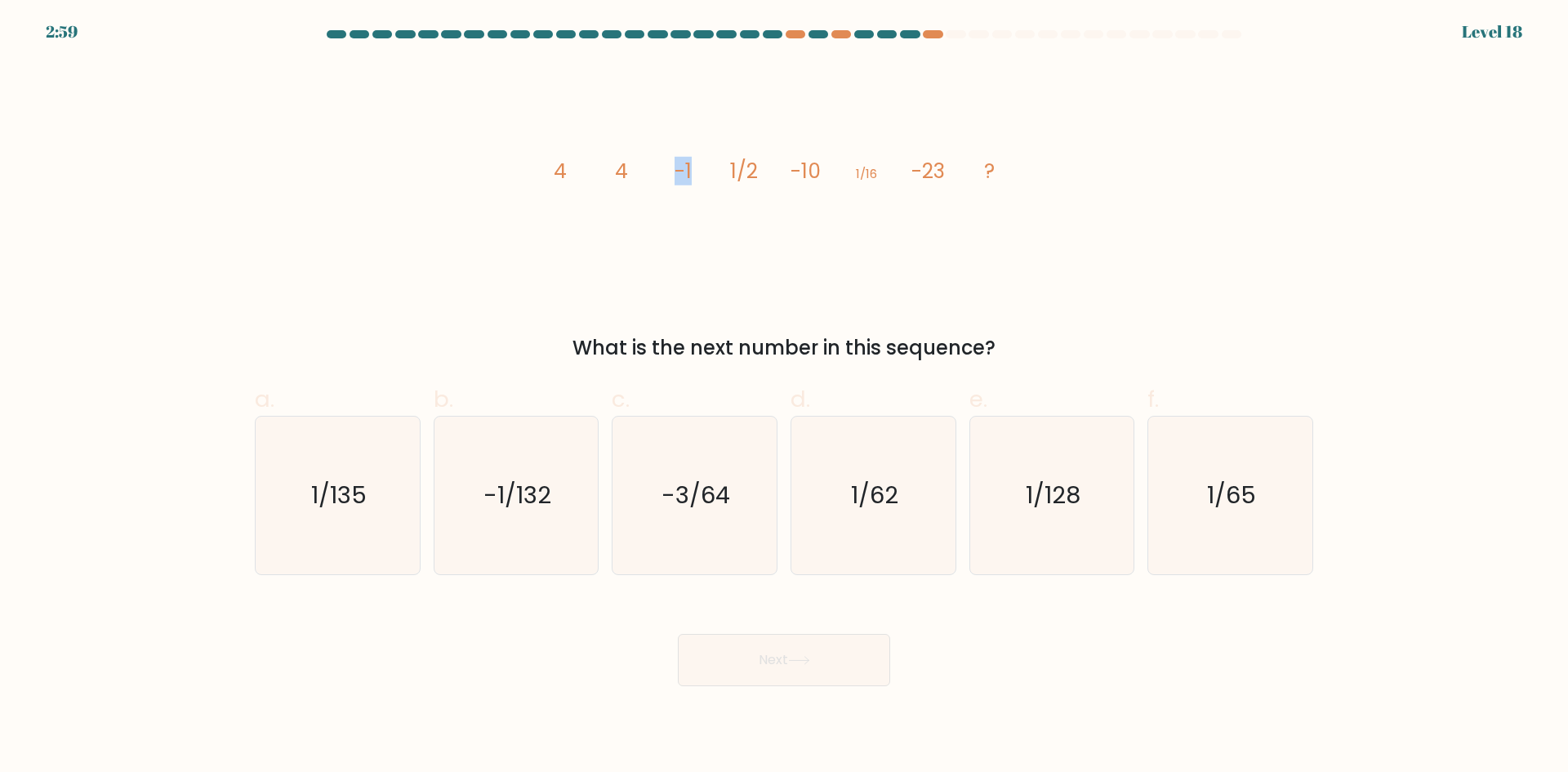
drag, startPoint x: 666, startPoint y: 159, endPoint x: 689, endPoint y: 162, distance: 23.2
click at [689, 162] on icon "image/svg+xml 4 4 -1 1/2 -10 1/16 -23 ?" at bounding box center [784, 178] width 490 height 232
click at [622, 174] on tspan "4" at bounding box center [621, 171] width 13 height 28
drag, startPoint x: 568, startPoint y: 173, endPoint x: 583, endPoint y: 194, distance: 25.8
click at [570, 185] on icon "image/svg+xml 4 4 -1 1/2 -10 1/16 -23 ?" at bounding box center [784, 178] width 490 height 232
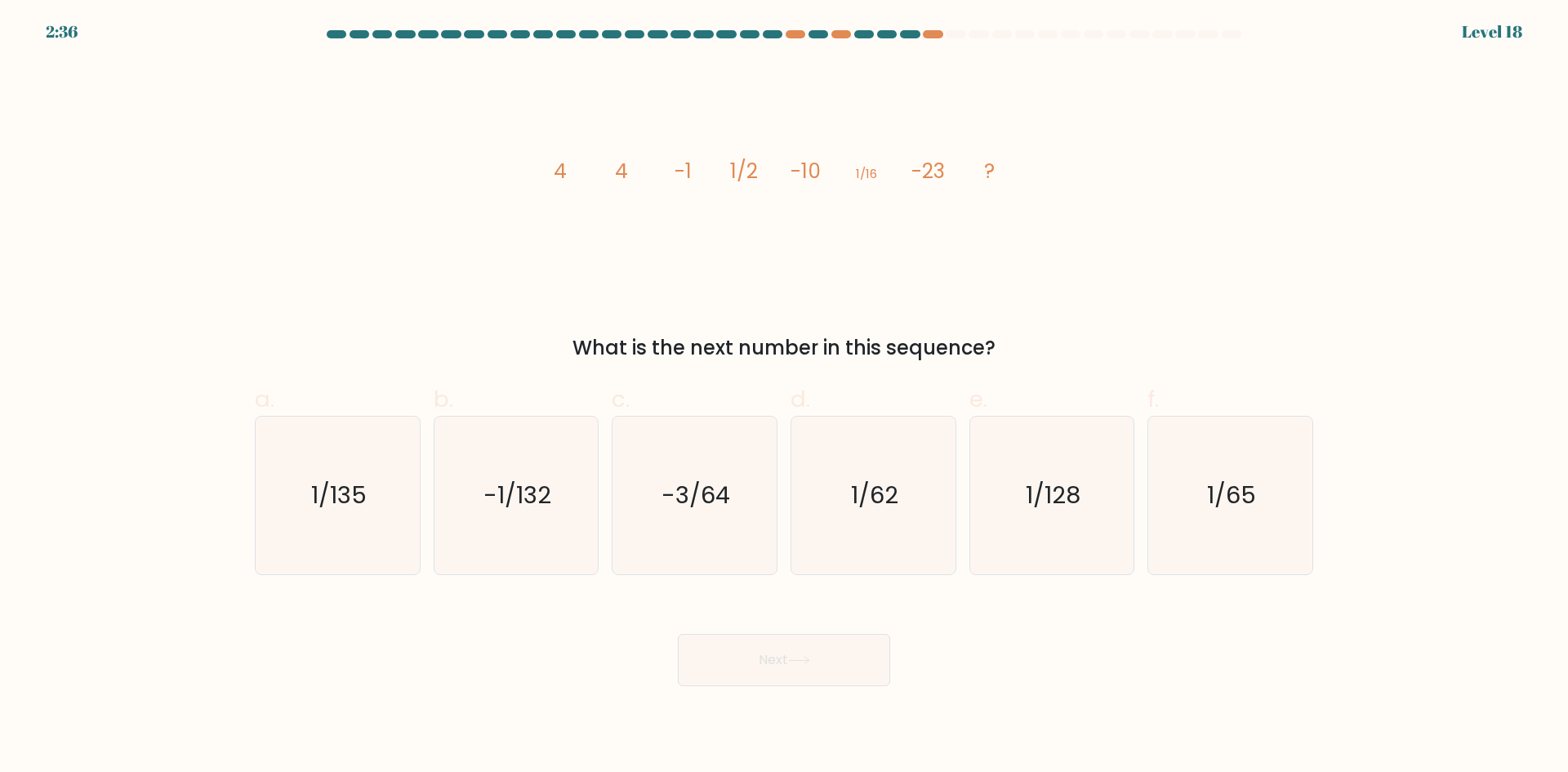
click at [631, 167] on icon "image/svg+xml 4 4 -1 1/2 -10 1/16 -23 ?" at bounding box center [784, 178] width 490 height 232
drag, startPoint x: 732, startPoint y: 172, endPoint x: 753, endPoint y: 172, distance: 21.0
click at [753, 172] on tspan "1/2" at bounding box center [743, 171] width 27 height 28
click at [751, 176] on tspan "1/2" at bounding box center [743, 171] width 27 height 28
drag, startPoint x: 876, startPoint y: 173, endPoint x: 866, endPoint y: 176, distance: 10.4
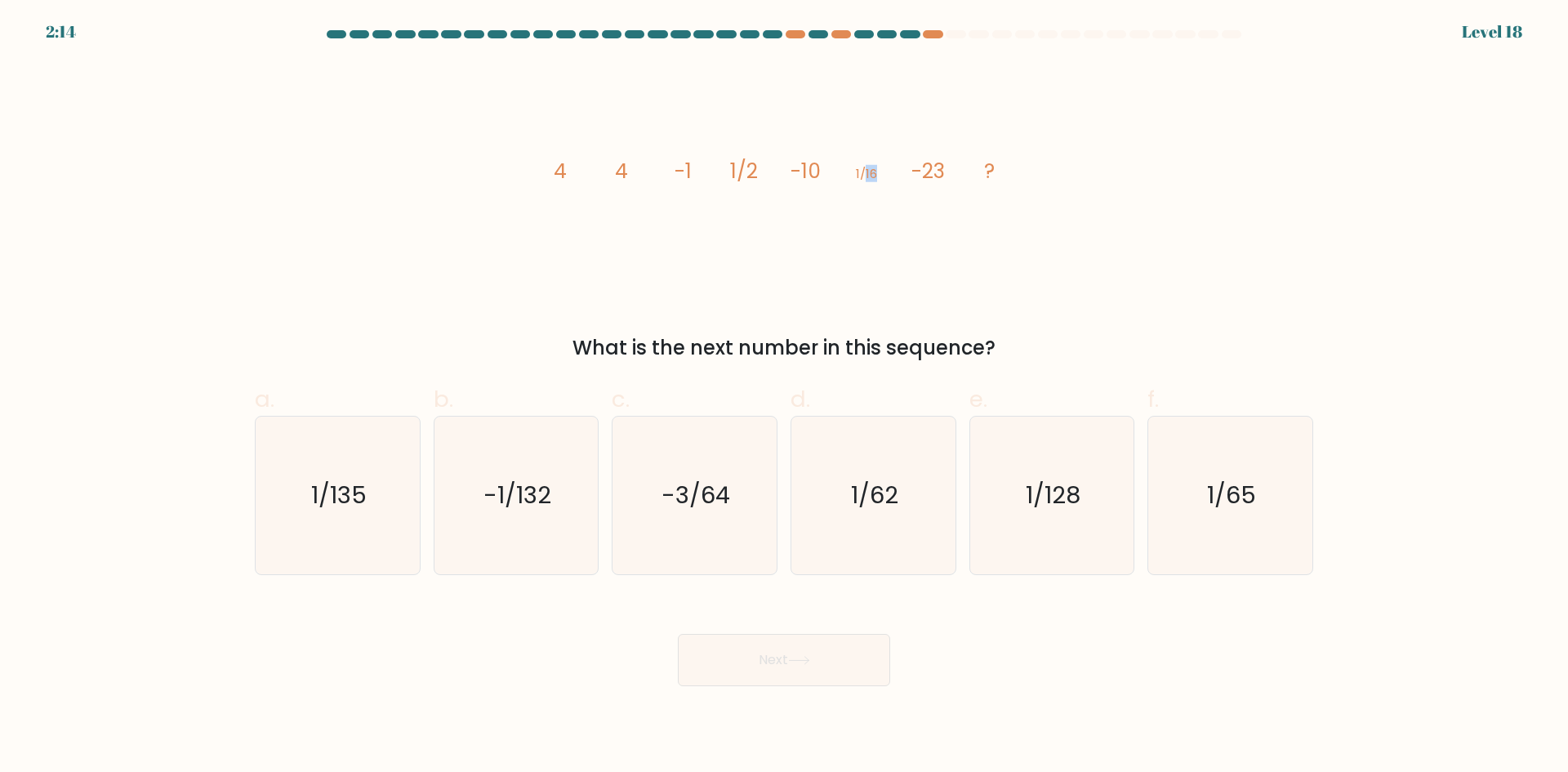
click at [866, 176] on tspan "1/16" at bounding box center [867, 173] width 21 height 17
click at [1042, 532] on icon "1/128" at bounding box center [1052, 495] width 157 height 157
click at [784, 397] on input "e. 1/128" at bounding box center [784, 392] width 1 height 11
radio input "true"
click at [767, 669] on button "Next" at bounding box center [784, 659] width 212 height 52
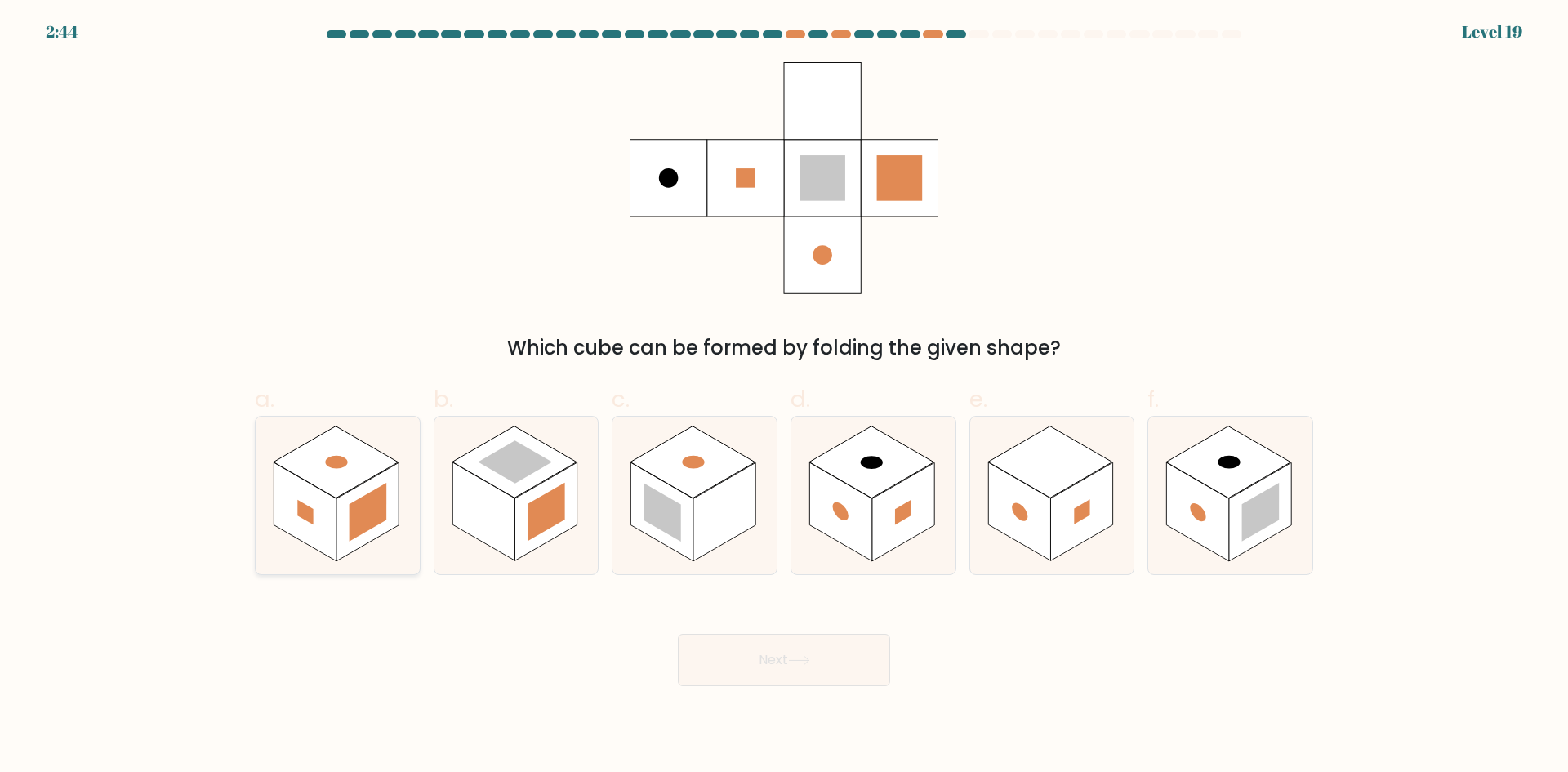
click at [369, 462] on rect at bounding box center [335, 461] width 125 height 72
click at [784, 397] on input "a." at bounding box center [784, 392] width 1 height 11
radio input "true"
click at [488, 500] on rect at bounding box center [484, 512] width 62 height 99
click at [784, 397] on input "b." at bounding box center [784, 392] width 1 height 11
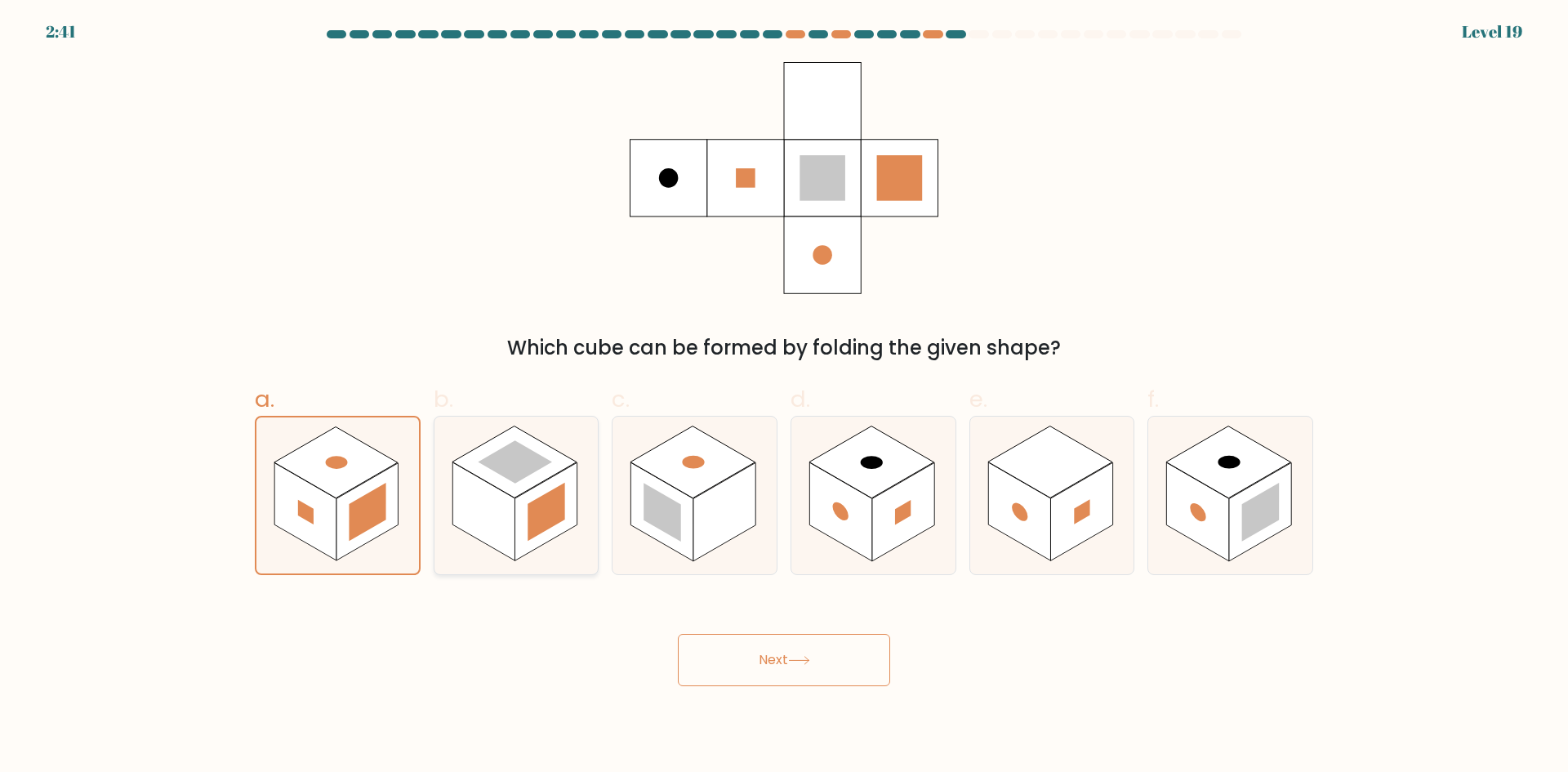
radio input "true"
click at [721, 508] on rect at bounding box center [724, 512] width 62 height 99
click at [784, 397] on input "c." at bounding box center [784, 392] width 1 height 11
radio input "true"
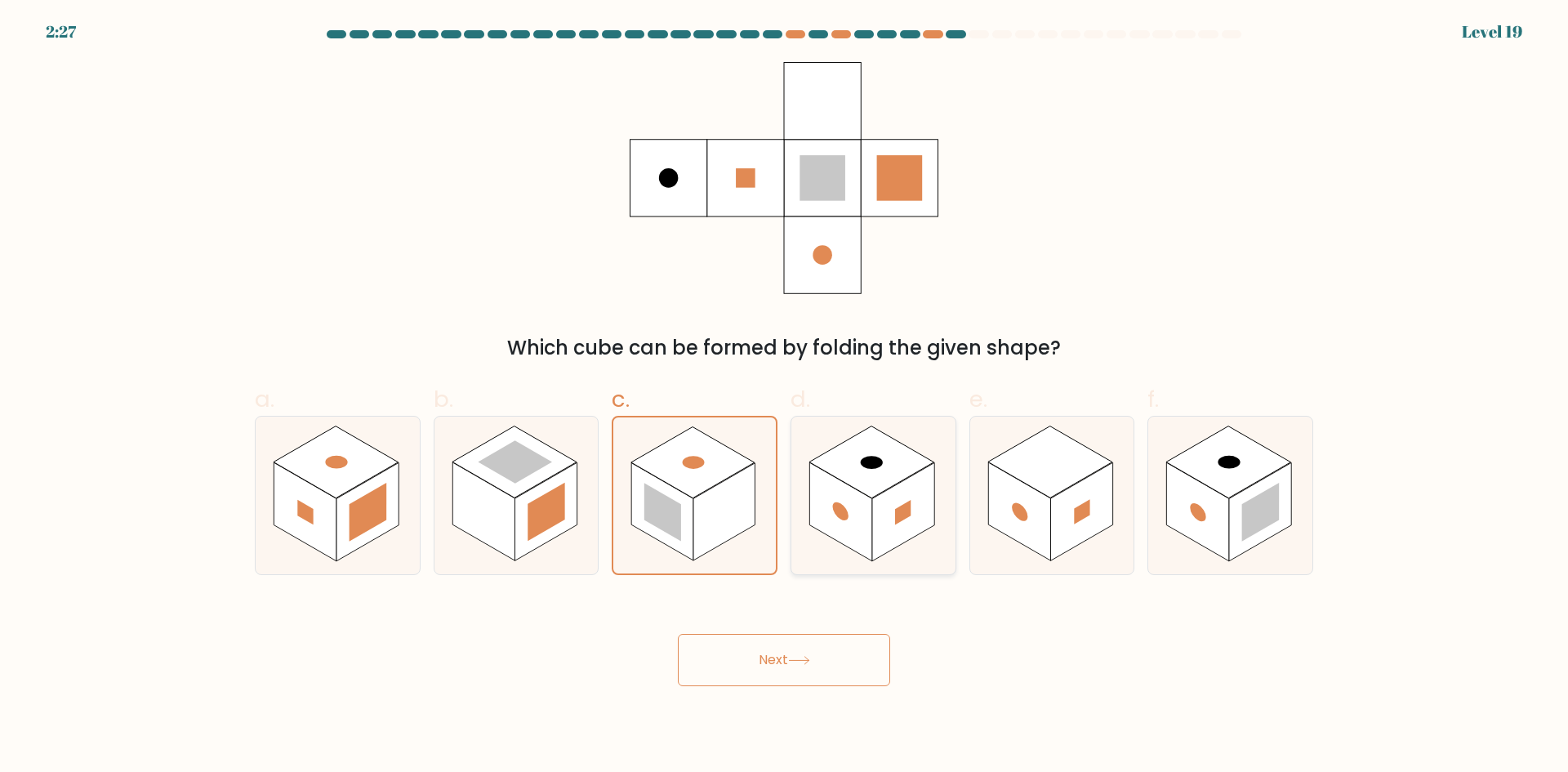
click at [881, 470] on rect at bounding box center [871, 461] width 125 height 72
click at [784, 397] on input "d." at bounding box center [784, 392] width 1 height 11
radio input "true"
click at [835, 661] on button "Next" at bounding box center [784, 659] width 212 height 52
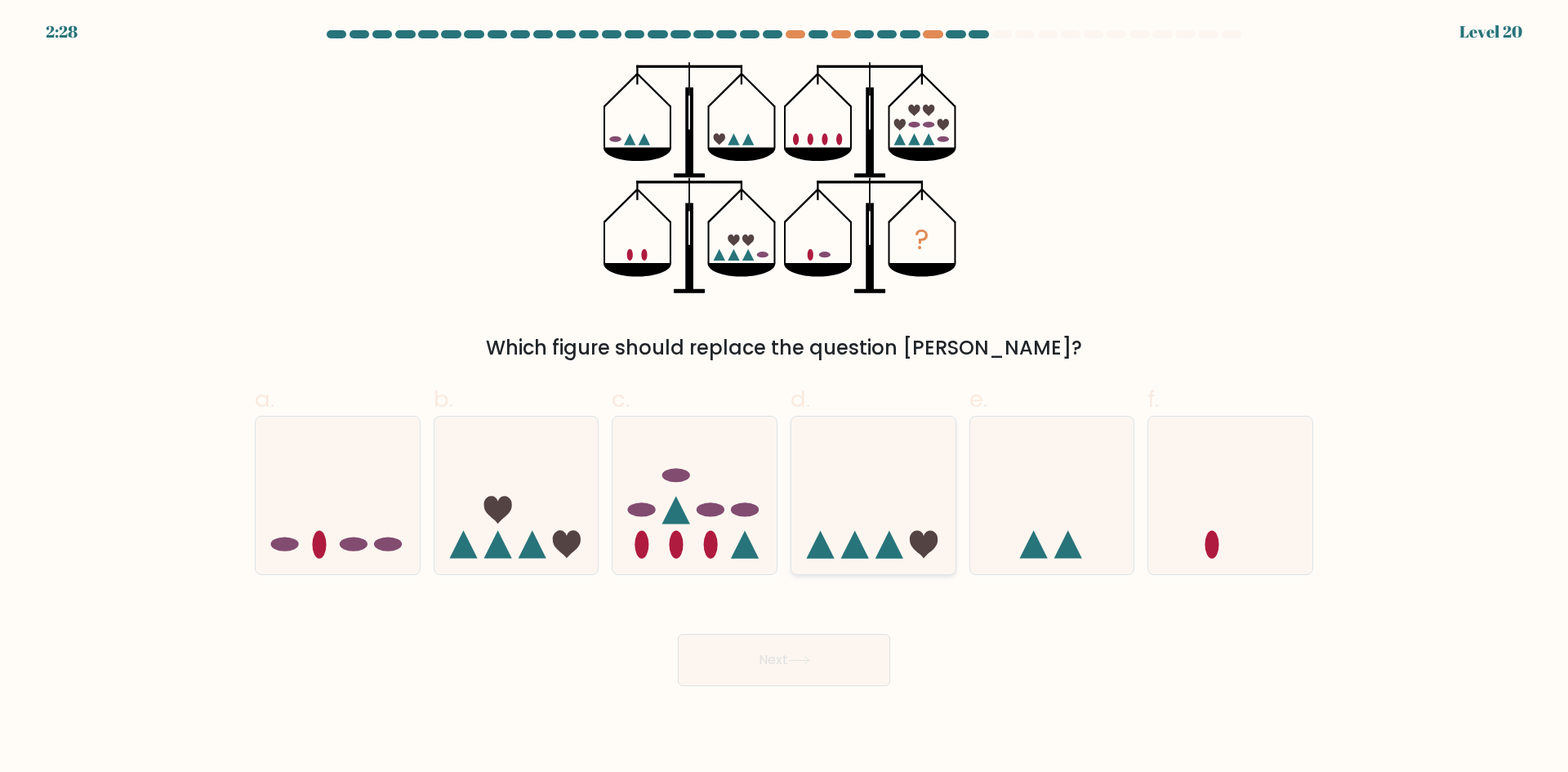
click at [862, 479] on icon at bounding box center [874, 494] width 164 height 135
click at [784, 397] on input "d." at bounding box center [784, 392] width 1 height 11
radio input "true"
click at [552, 509] on icon at bounding box center [516, 494] width 164 height 135
click at [784, 397] on input "b." at bounding box center [784, 392] width 1 height 11
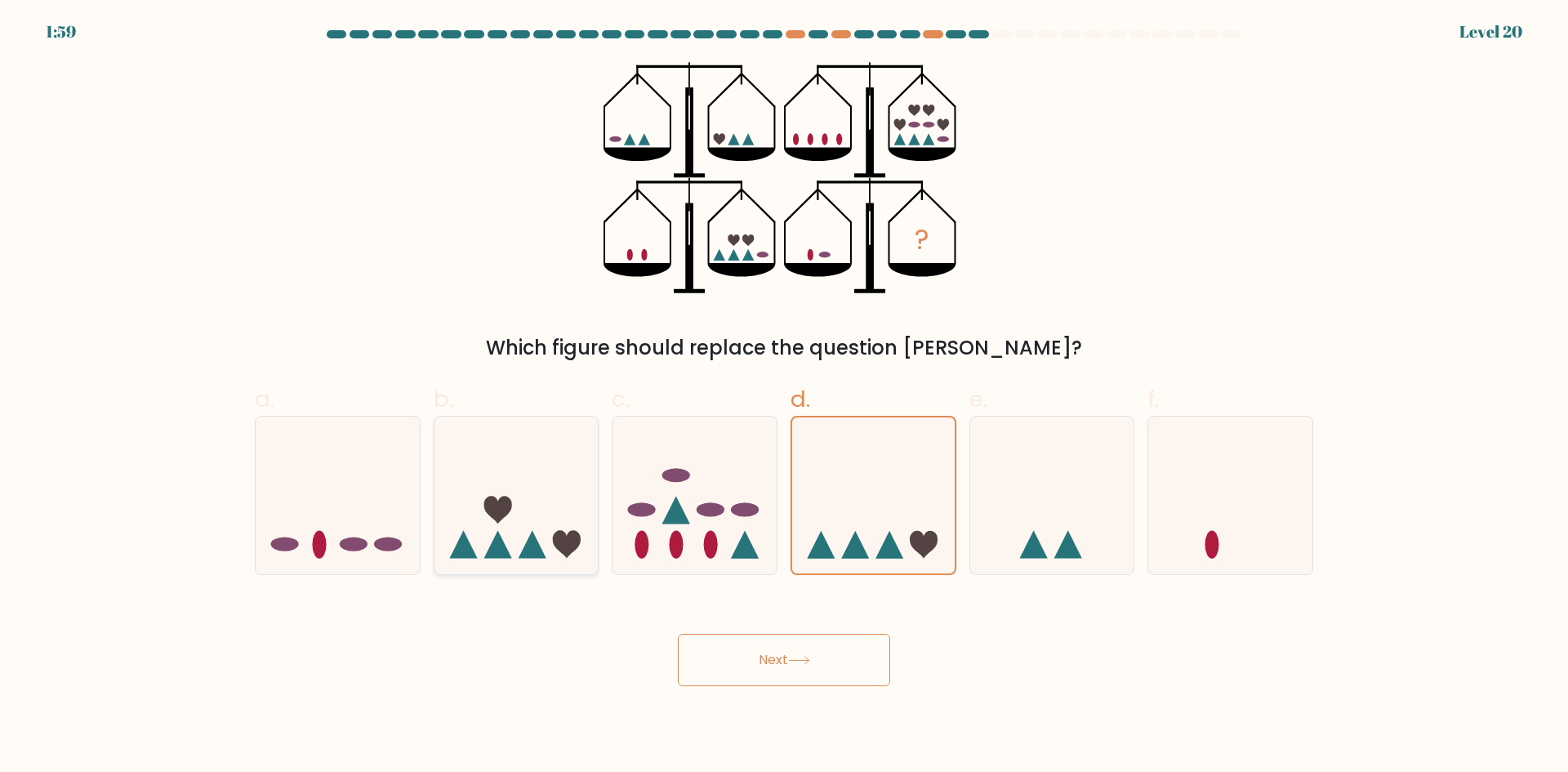
radio input "true"
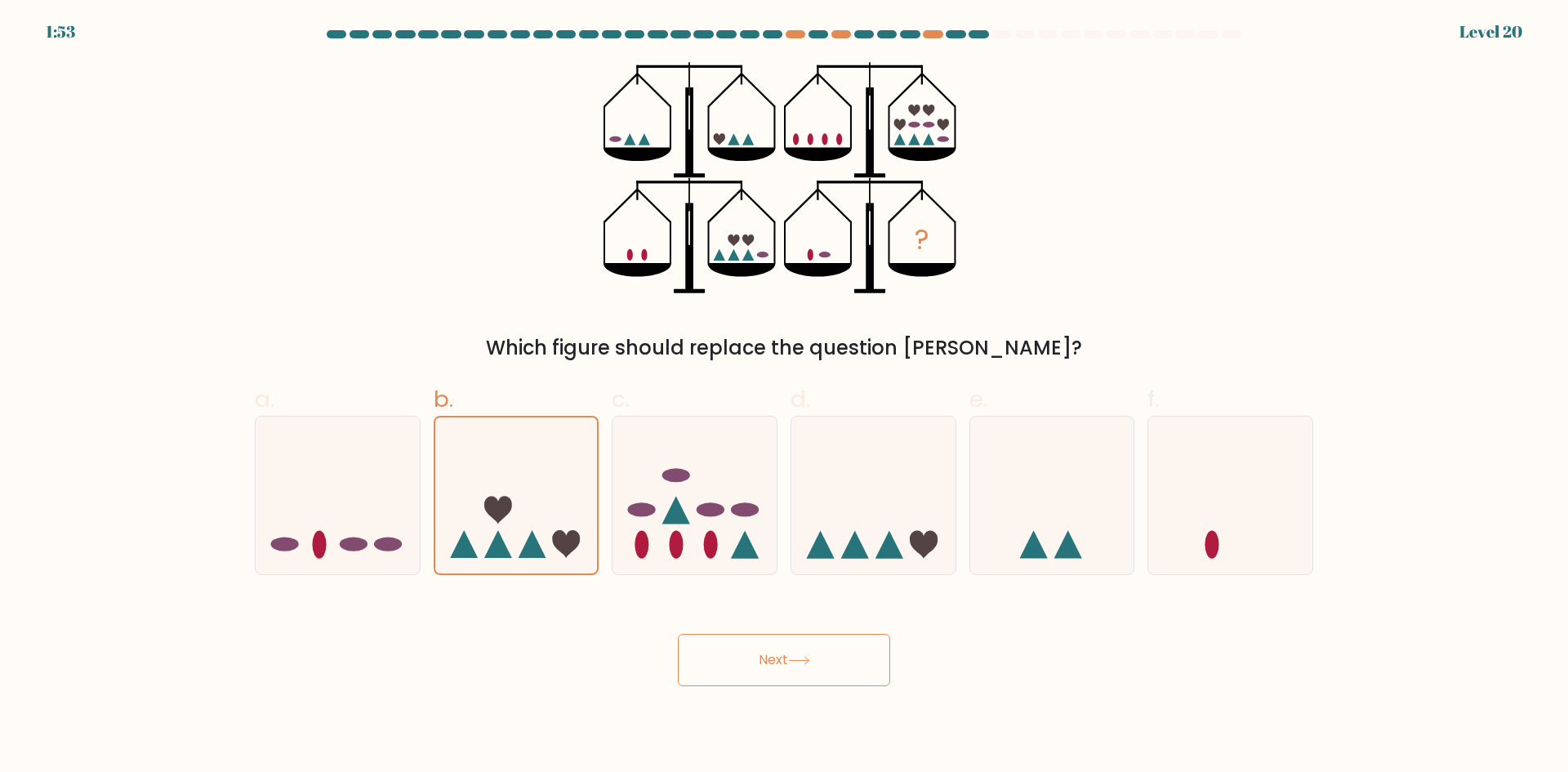
click at [815, 647] on button "Next" at bounding box center [784, 659] width 212 height 52
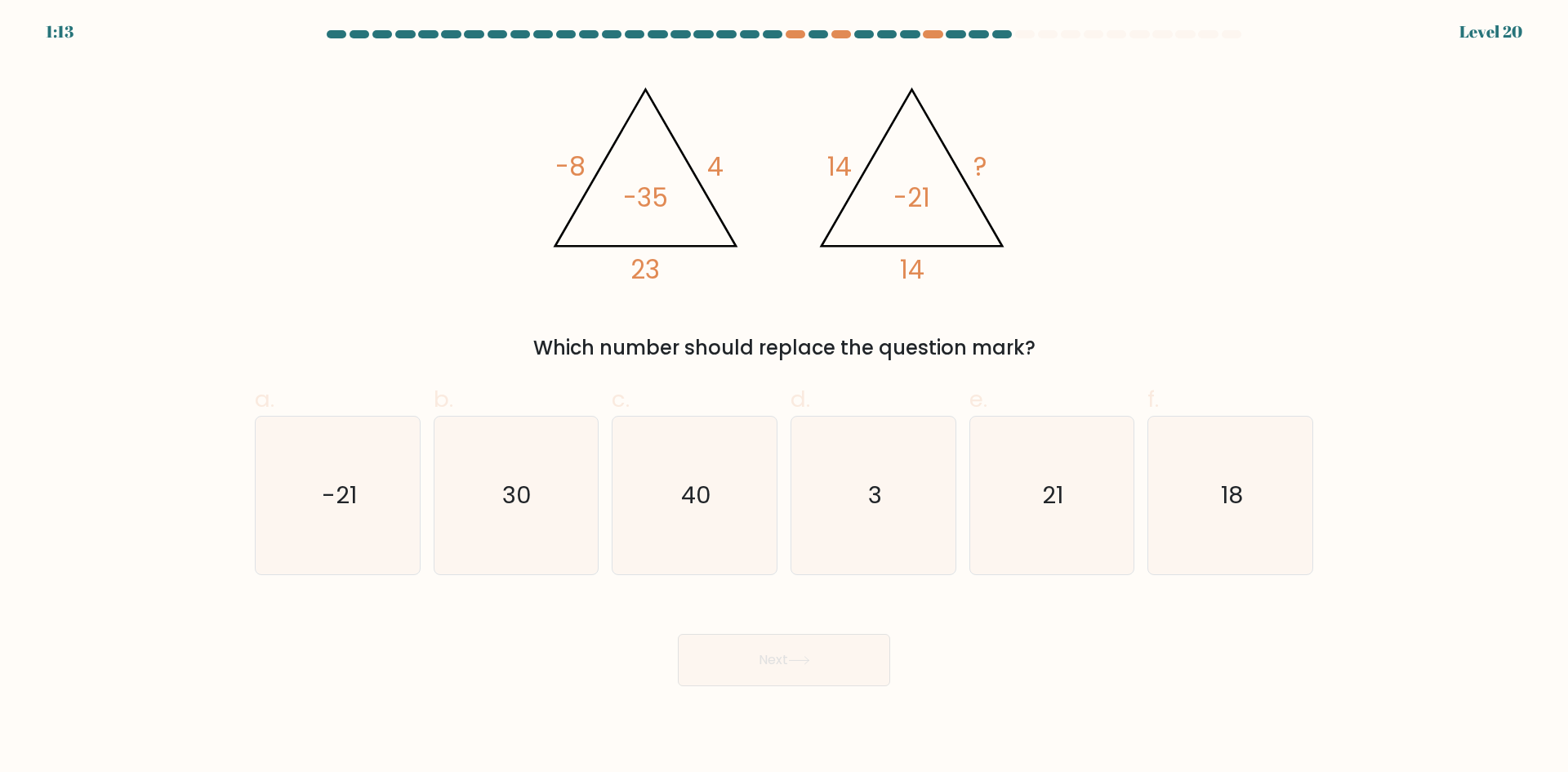
click at [1013, 160] on icon "@import url('[URL][DOMAIN_NAME]); -8 4 23 -35 @import url('[URL][DOMAIN_NAME]);…" at bounding box center [784, 178] width 490 height 232
drag, startPoint x: 852, startPoint y: 160, endPoint x: 832, endPoint y: 160, distance: 20.0
click at [832, 160] on tspan "14" at bounding box center [839, 166] width 25 height 36
click at [1001, 174] on icon "@import url('[URL][DOMAIN_NAME]); -8 4 23 -35 @import url('[URL][DOMAIN_NAME]);…" at bounding box center [784, 178] width 490 height 232
click at [1022, 463] on icon "21" at bounding box center [1052, 495] width 157 height 157
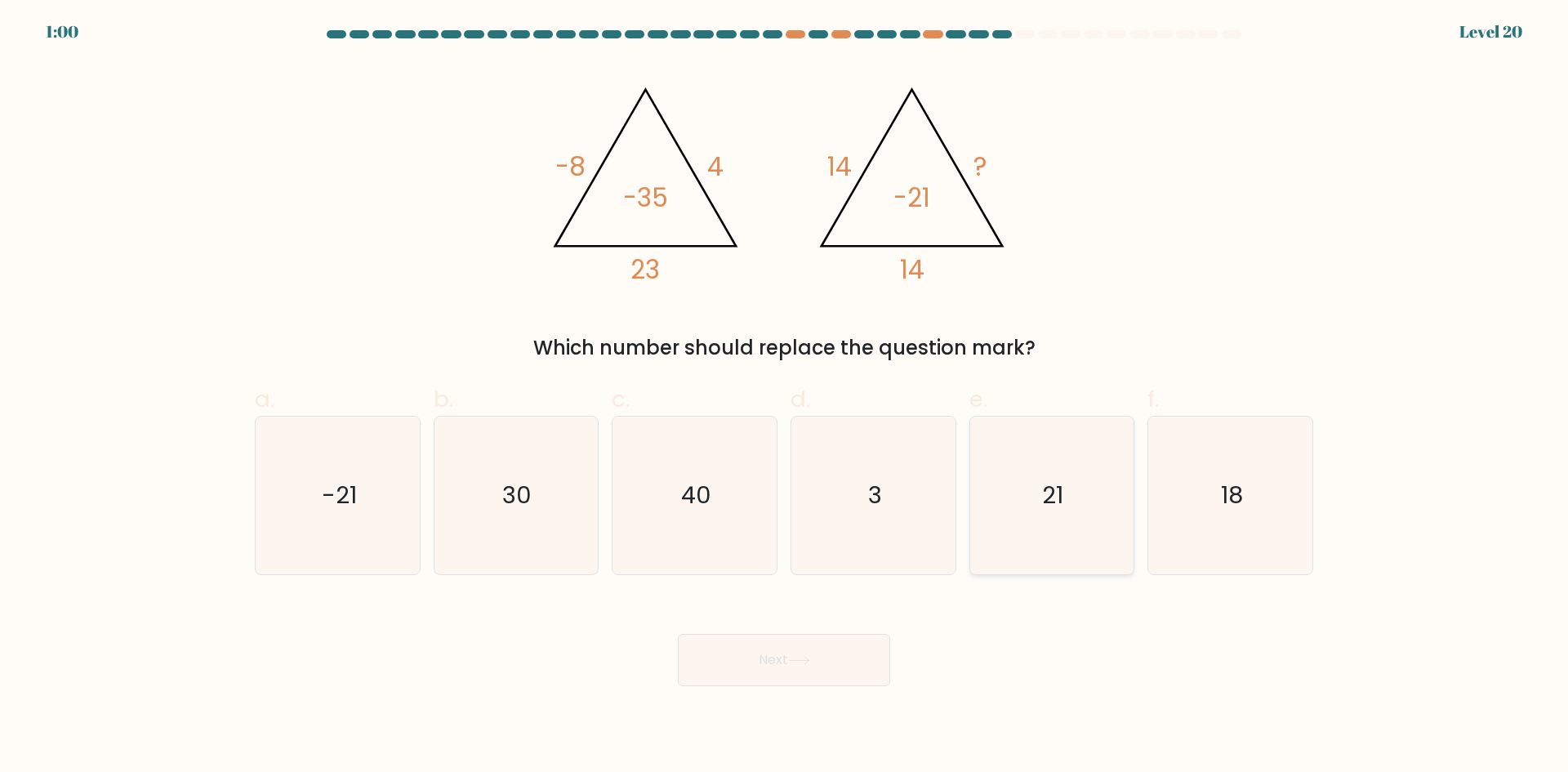
click at [784, 397] on input "e. 21" at bounding box center [784, 392] width 1 height 11
radio input "true"
click at [779, 667] on button "Next" at bounding box center [784, 659] width 212 height 52
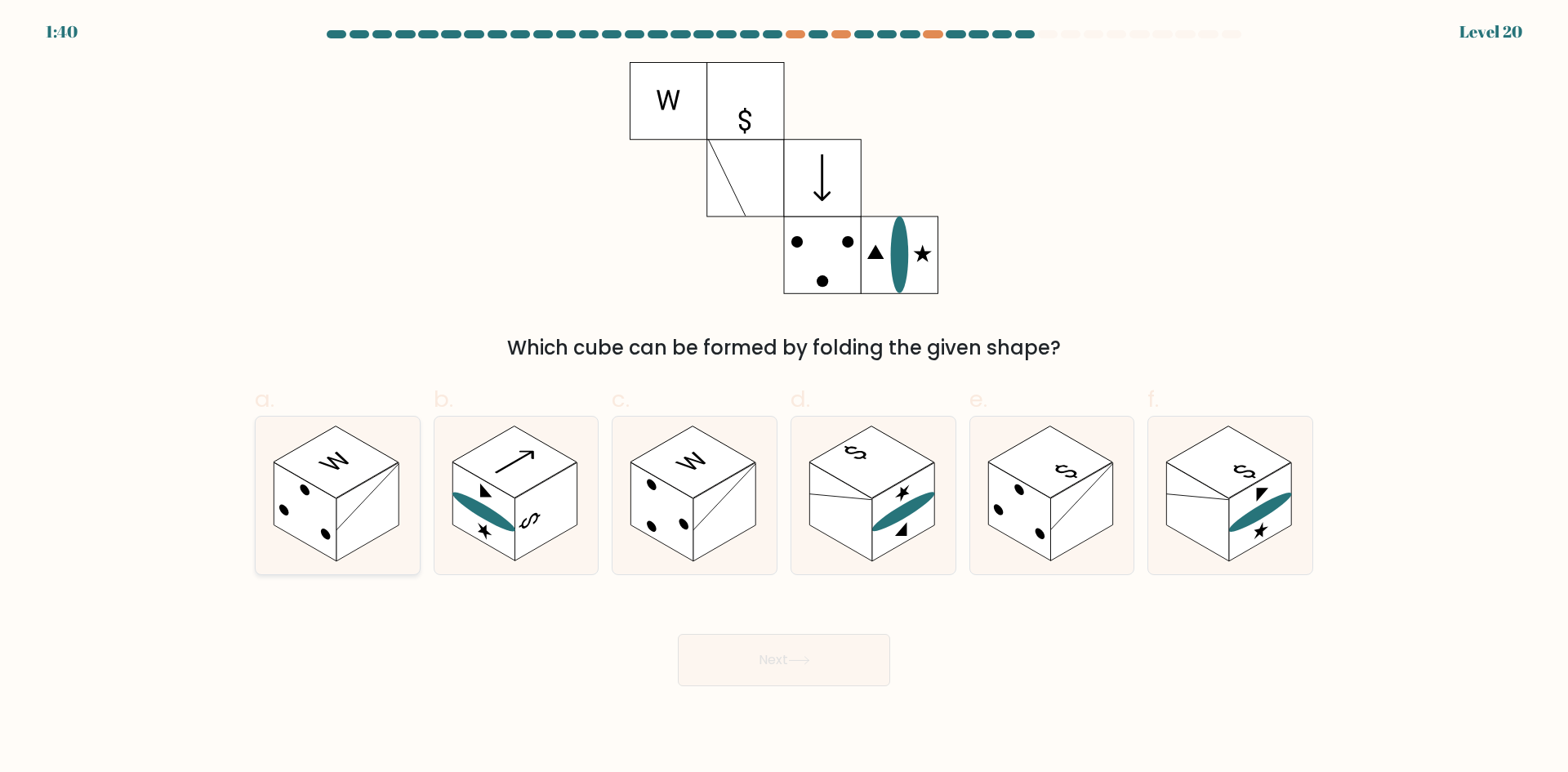
click at [287, 520] on rect at bounding box center [304, 512] width 62 height 99
click at [784, 397] on input "a." at bounding box center [784, 392] width 1 height 11
radio input "true"
click at [378, 512] on rect at bounding box center [367, 512] width 62 height 97
click at [784, 397] on input "a." at bounding box center [784, 392] width 1 height 11
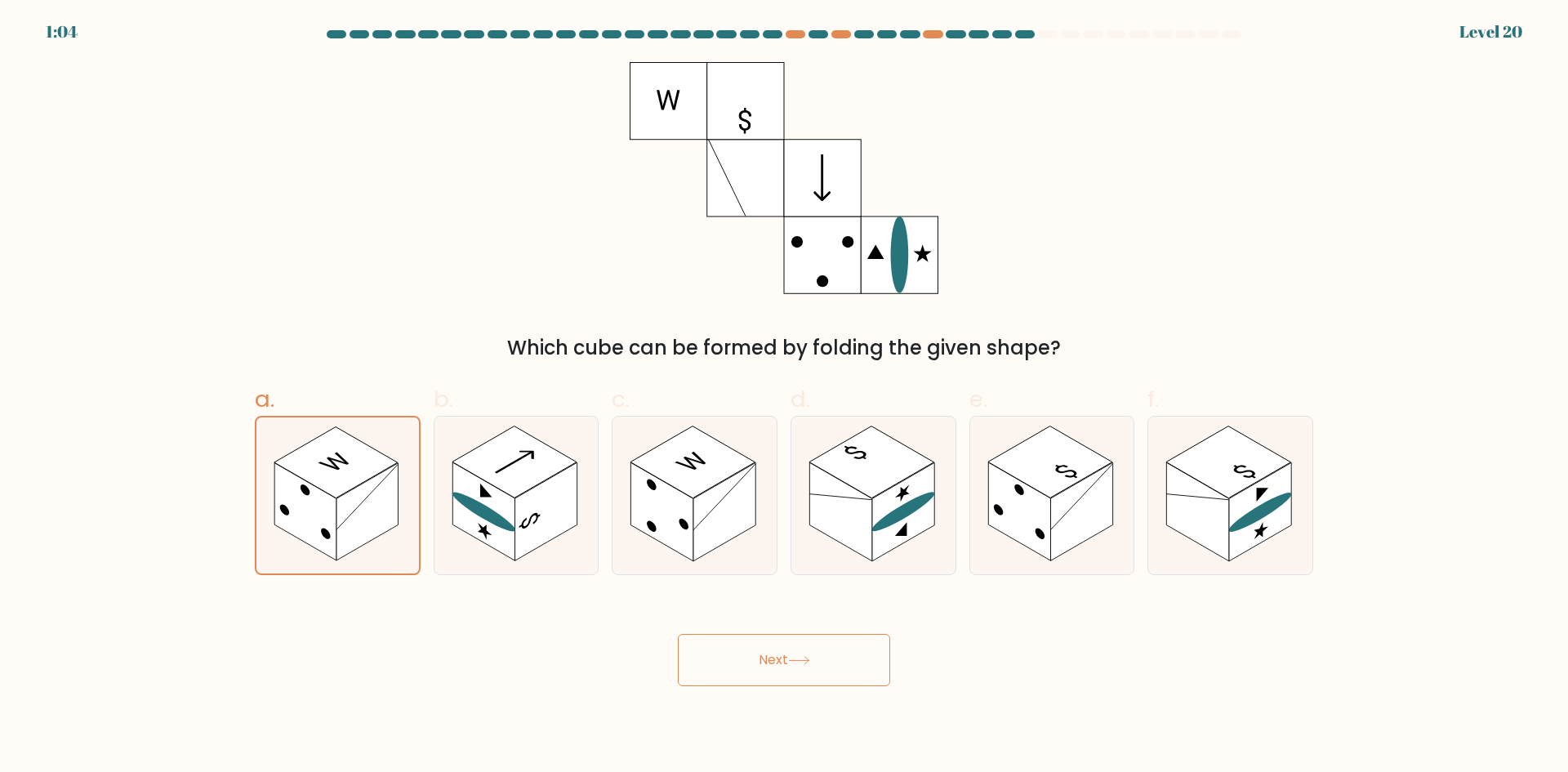
click at [775, 632] on div "Next" at bounding box center [784, 639] width 1078 height 91
click at [788, 654] on button "Next" at bounding box center [784, 659] width 212 height 52
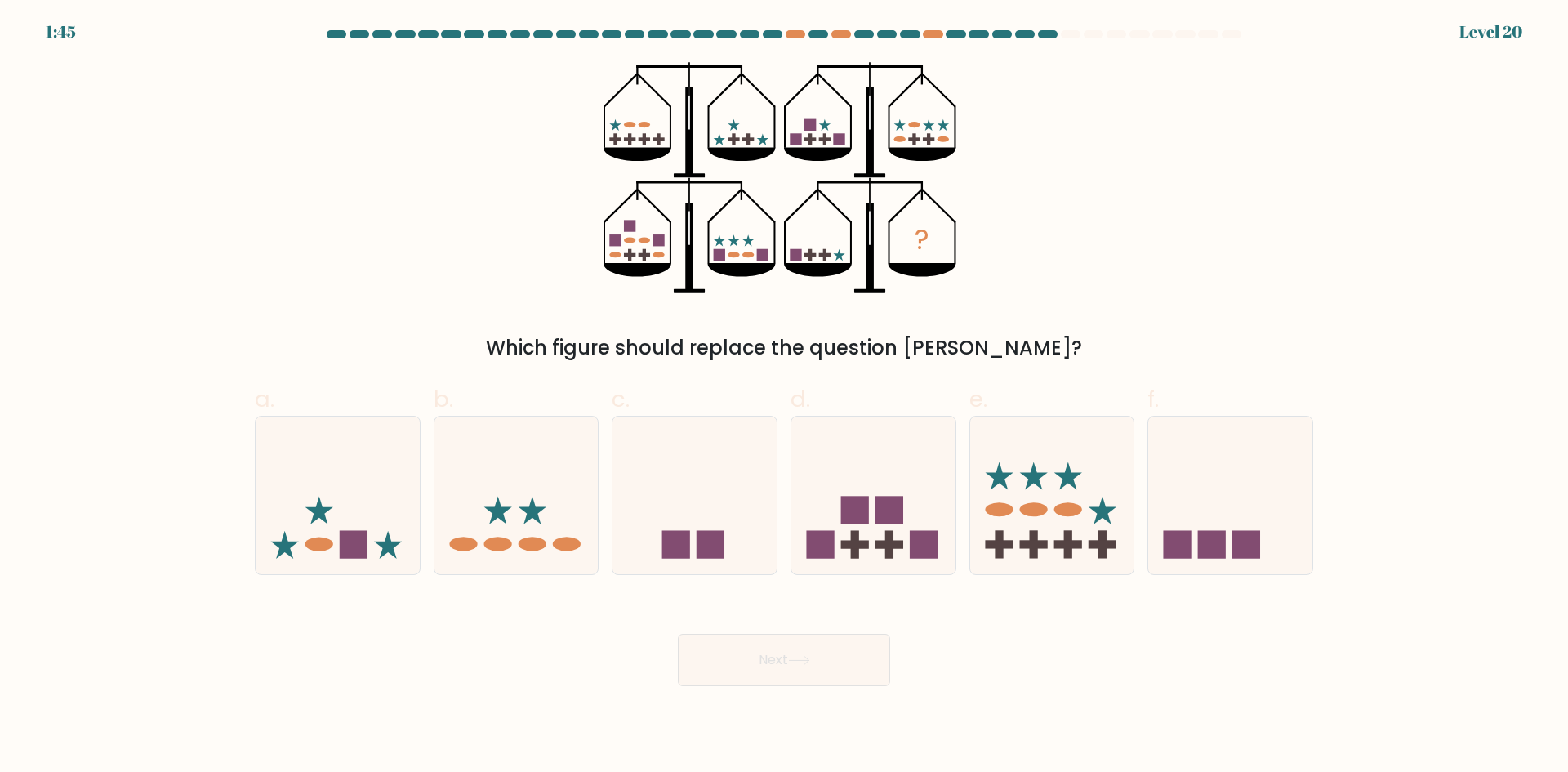
click at [1201, 141] on div "? Which figure should replace the question mark?" at bounding box center [784, 212] width 1078 height 301
click at [314, 474] on icon at bounding box center [338, 494] width 164 height 135
click at [784, 397] on input "a." at bounding box center [784, 392] width 1 height 11
radio input "true"
click at [814, 638] on button "Next" at bounding box center [784, 659] width 212 height 52
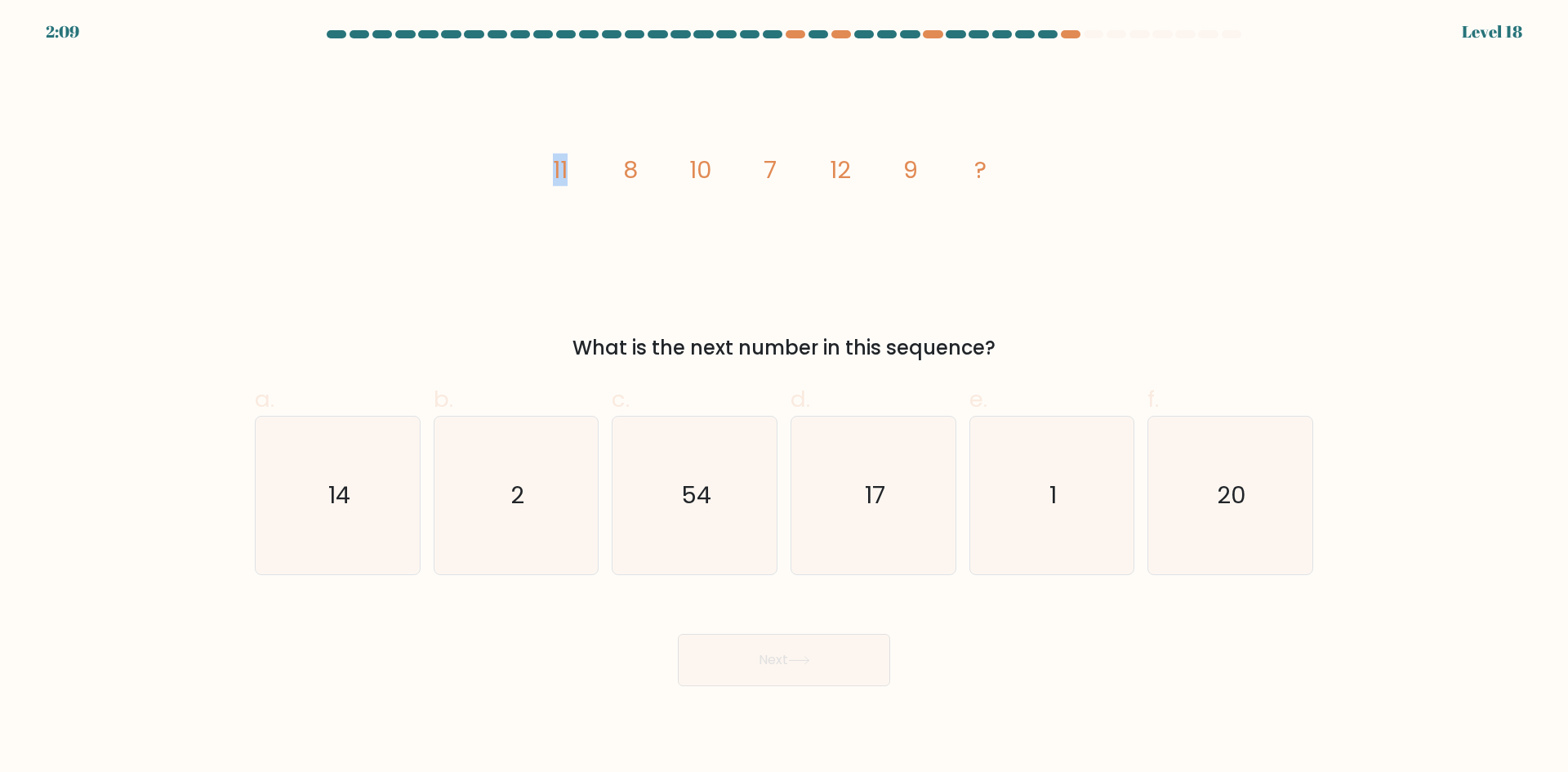
drag, startPoint x: 577, startPoint y: 166, endPoint x: 549, endPoint y: 164, distance: 28.1
click at [549, 164] on icon "image/svg+xml 11 8 10 7 12 9 ?" at bounding box center [784, 178] width 490 height 232
click at [859, 457] on icon "17" at bounding box center [873, 495] width 157 height 157
click at [784, 397] on input "d. 17" at bounding box center [784, 392] width 1 height 11
radio input "true"
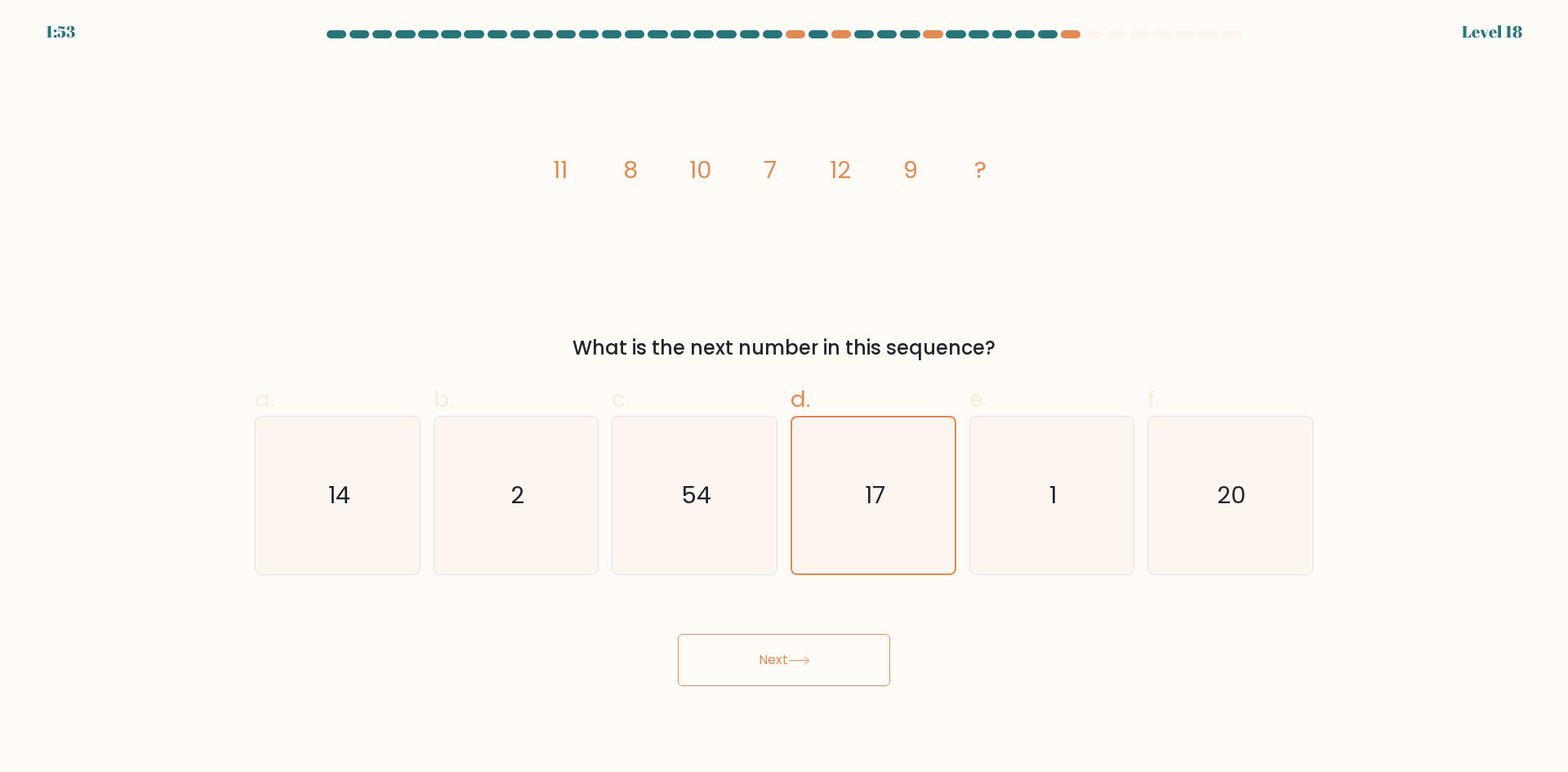
click at [838, 647] on button "Next" at bounding box center [784, 659] width 212 height 52
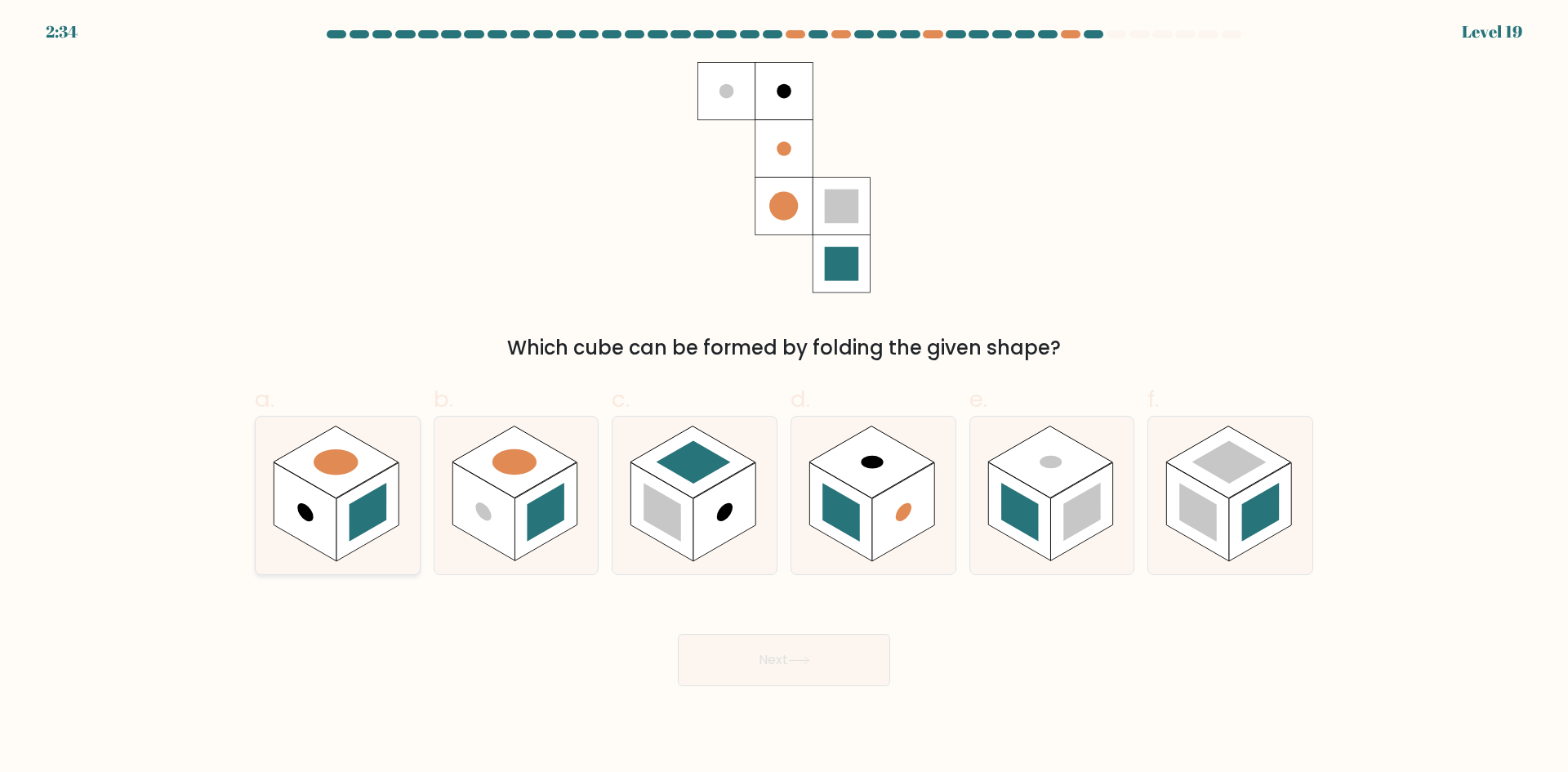
click at [325, 485] on rect at bounding box center [335, 461] width 125 height 72
click at [784, 397] on input "a." at bounding box center [784, 392] width 1 height 11
radio input "true"
click at [486, 496] on rect at bounding box center [484, 512] width 62 height 99
click at [784, 397] on input "b." at bounding box center [784, 392] width 1 height 11
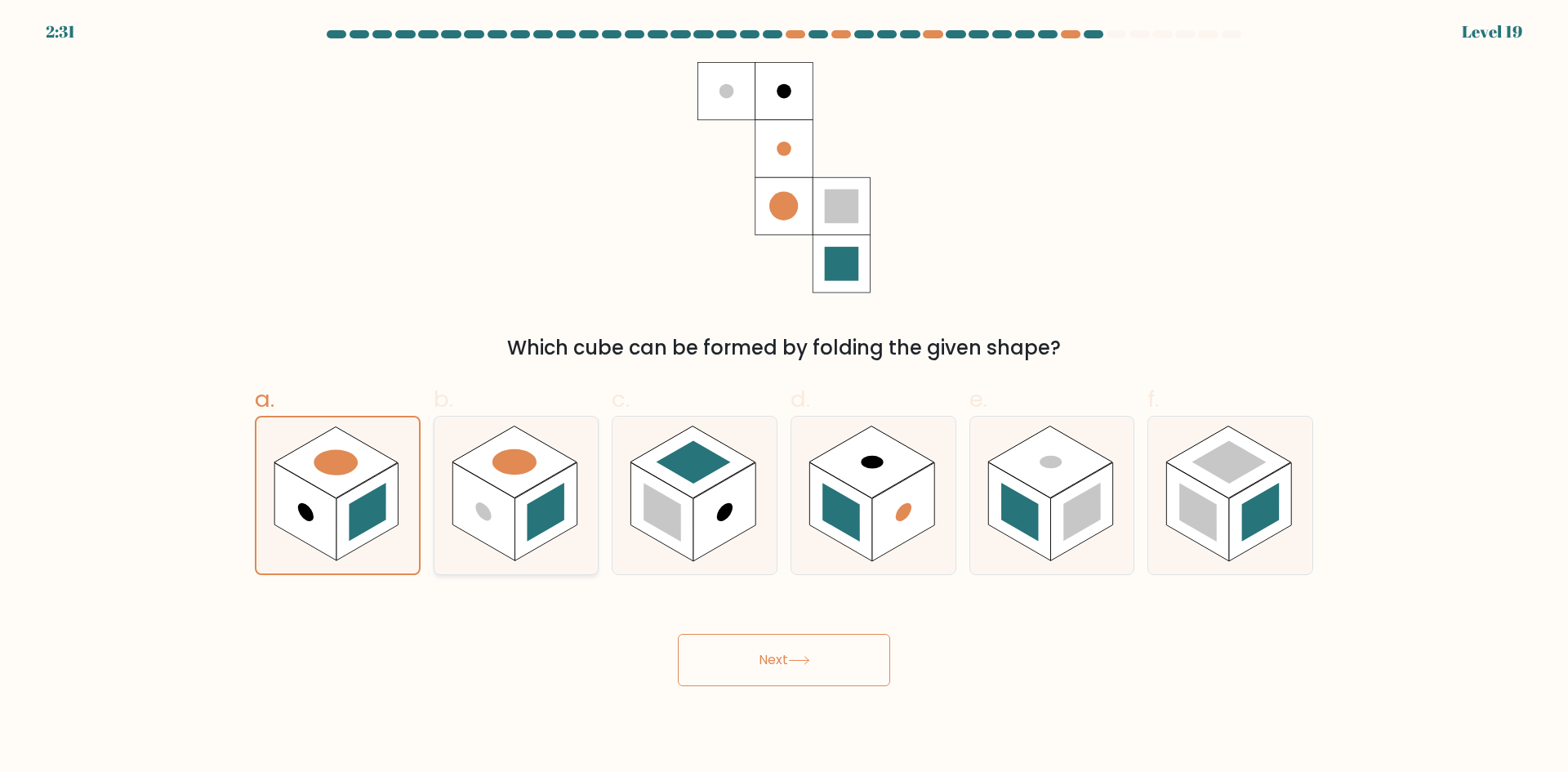
radio input "true"
click at [691, 454] on rect at bounding box center [693, 462] width 74 height 42
click at [784, 397] on input "c." at bounding box center [784, 392] width 1 height 11
radio input "true"
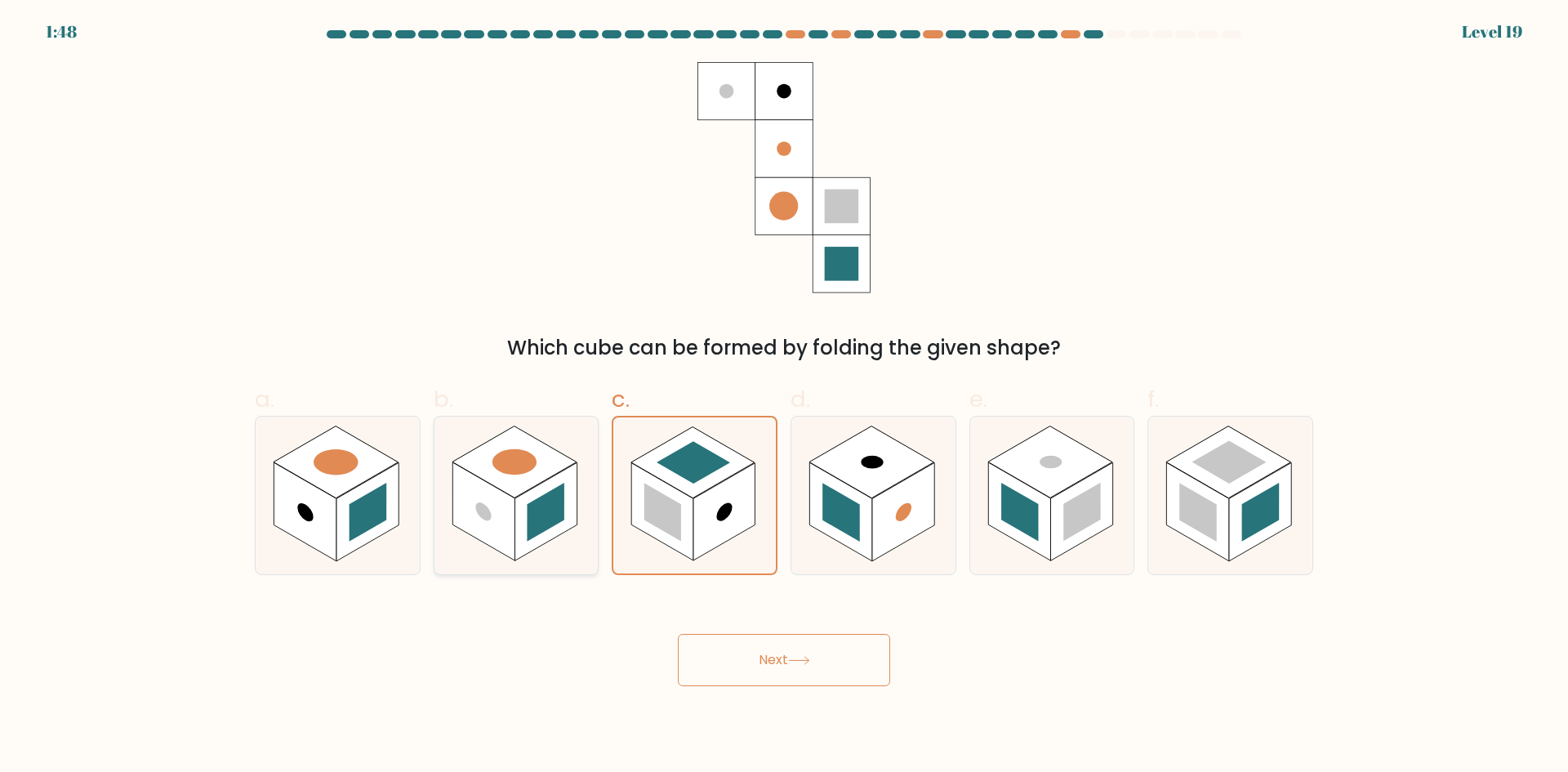
click at [564, 481] on rect at bounding box center [546, 512] width 62 height 99
click at [784, 397] on input "b." at bounding box center [784, 392] width 1 height 11
radio input "true"
click at [737, 510] on rect at bounding box center [724, 512] width 62 height 99
click at [784, 397] on input "c." at bounding box center [784, 392] width 1 height 11
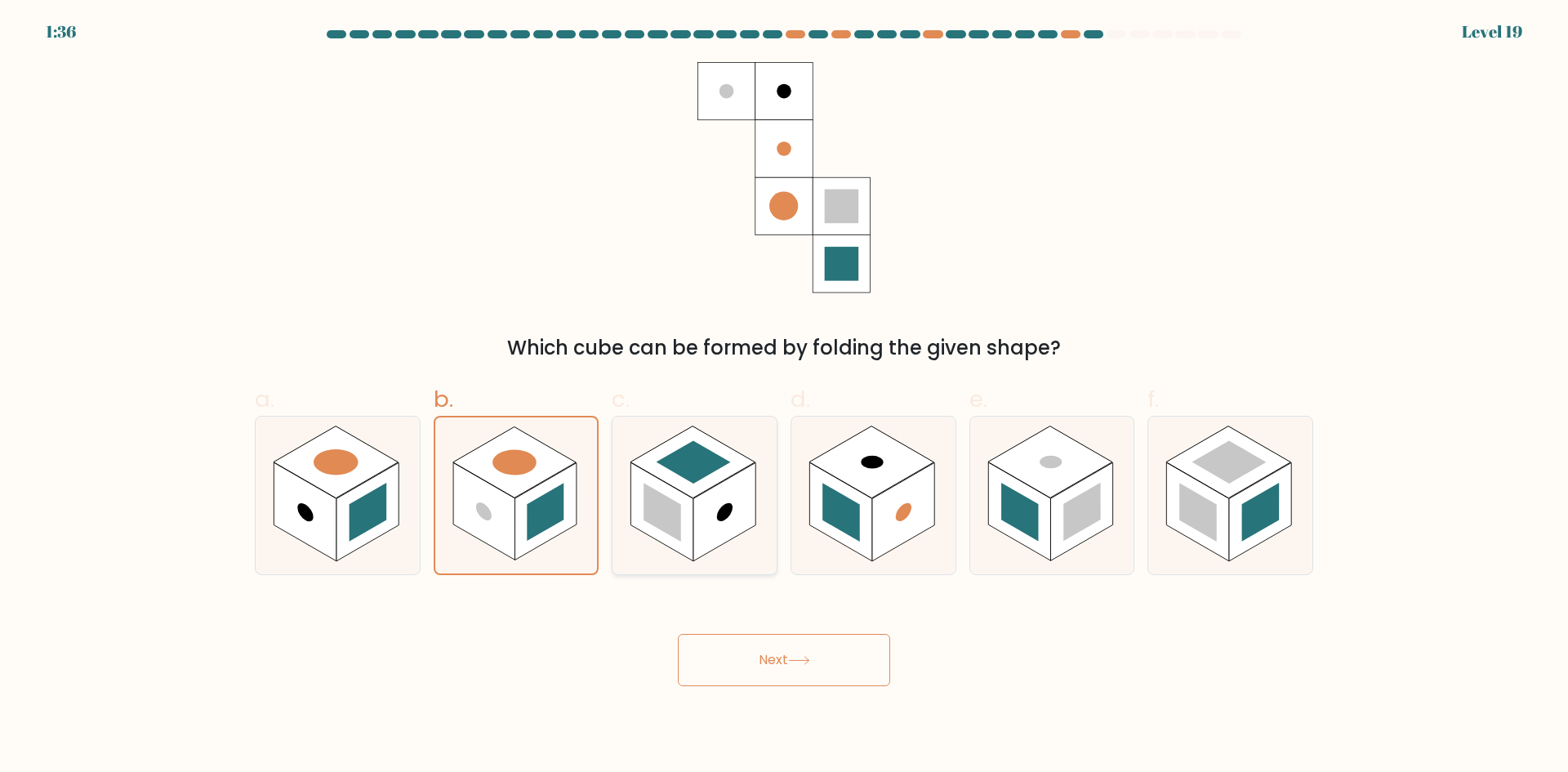
radio input "true"
click at [795, 659] on icon at bounding box center [799, 660] width 22 height 9
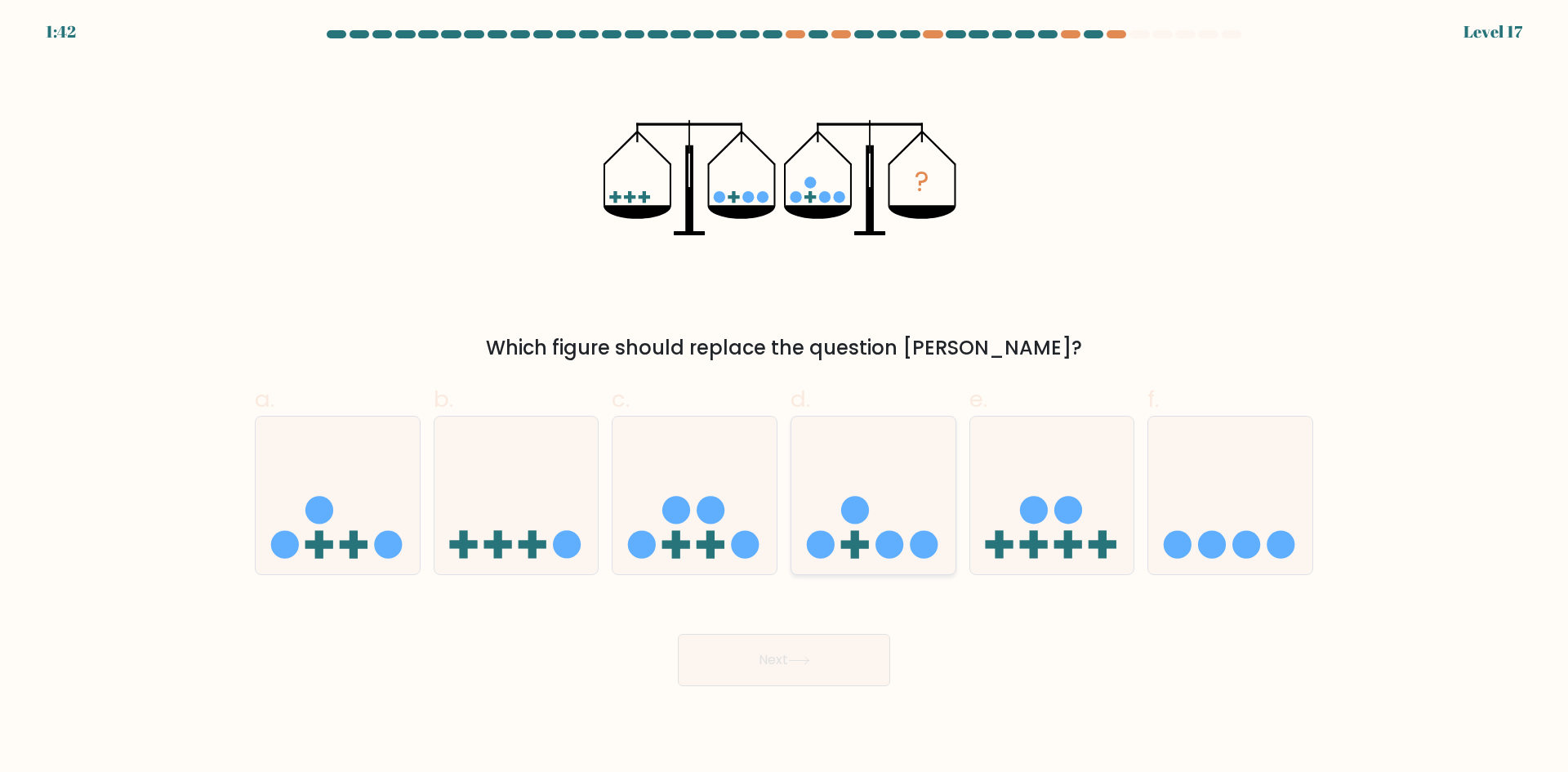
click at [900, 501] on icon at bounding box center [874, 494] width 164 height 135
click at [784, 397] on input "d." at bounding box center [784, 392] width 1 height 11
radio input "true"
click at [834, 673] on button "Next" at bounding box center [784, 659] width 212 height 52
